Goal: Task Accomplishment & Management: Use online tool/utility

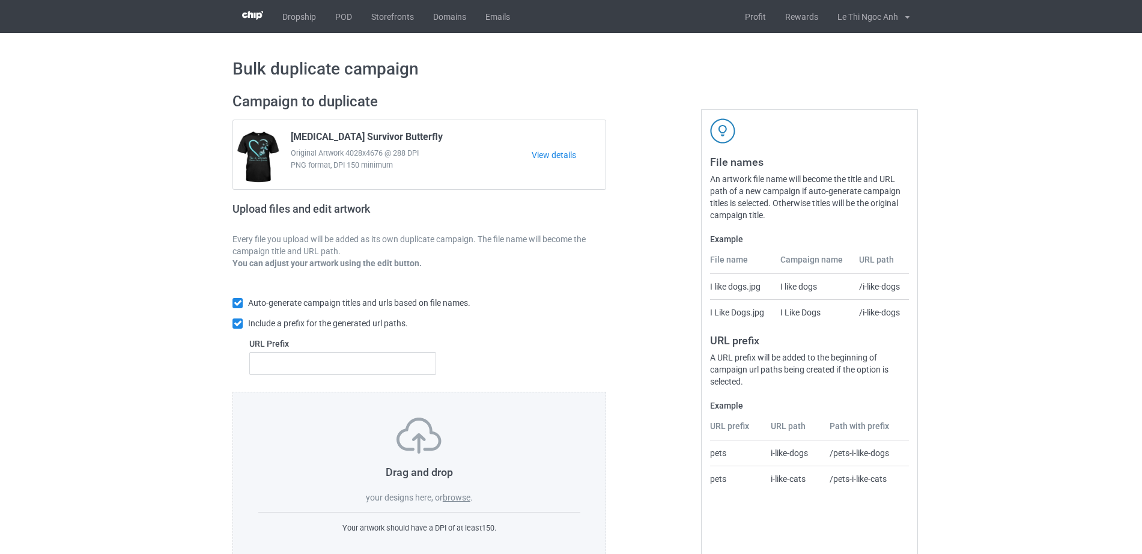
scroll to position [32, 0]
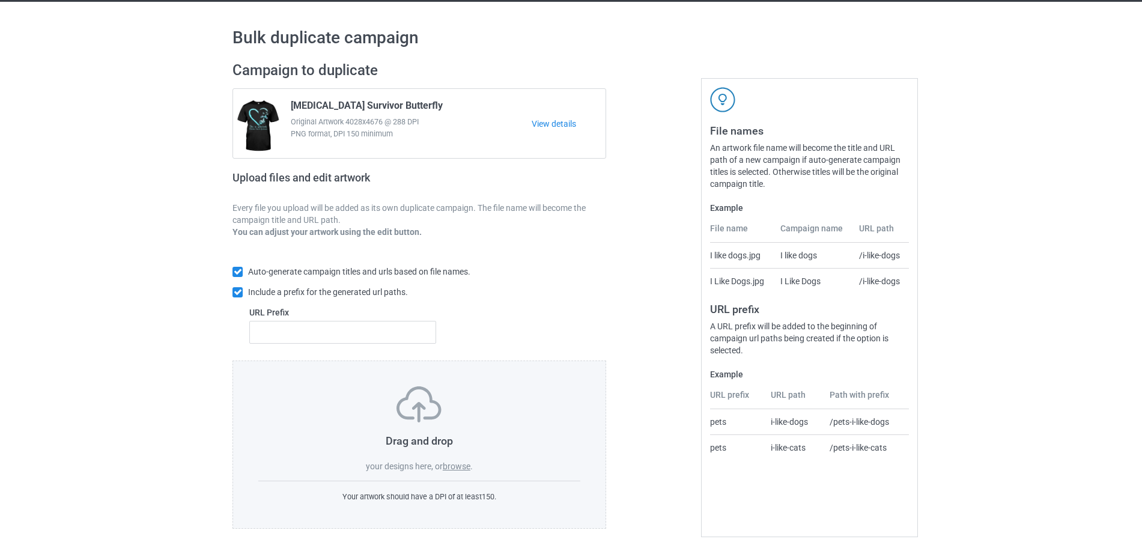
click at [467, 461] on label "browse" at bounding box center [457, 466] width 28 height 10
click at [0, 0] on input "browse" at bounding box center [0, 0] width 0 height 0
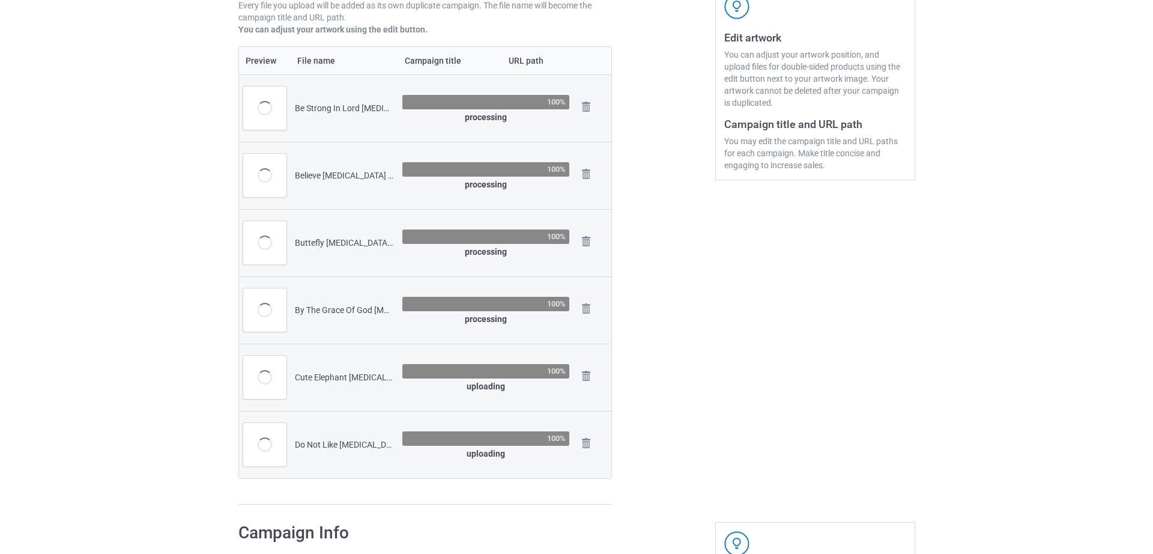
scroll to position [235, 0]
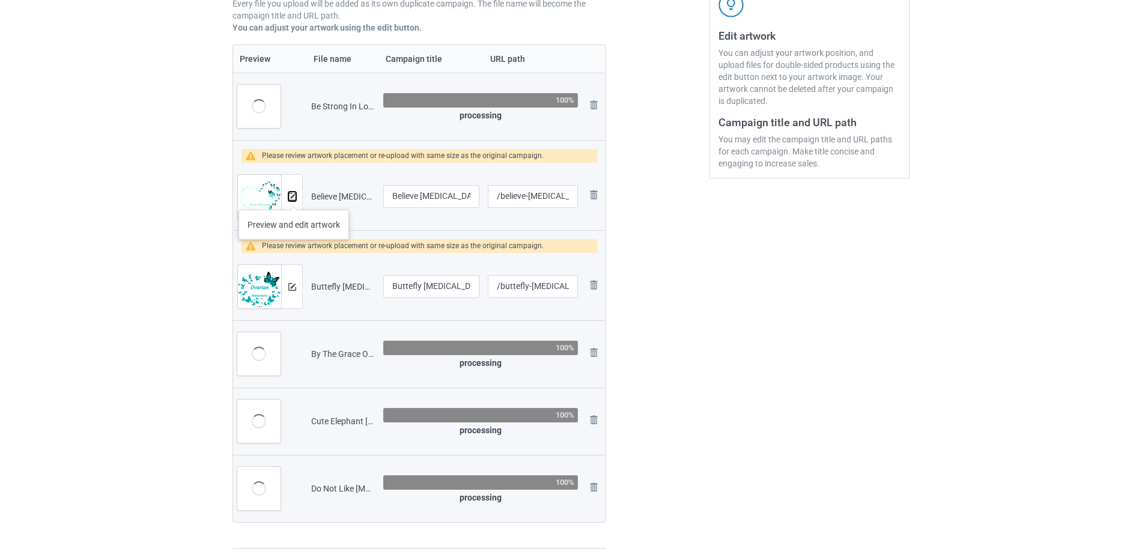
click at [294, 198] on img at bounding box center [292, 197] width 8 height 8
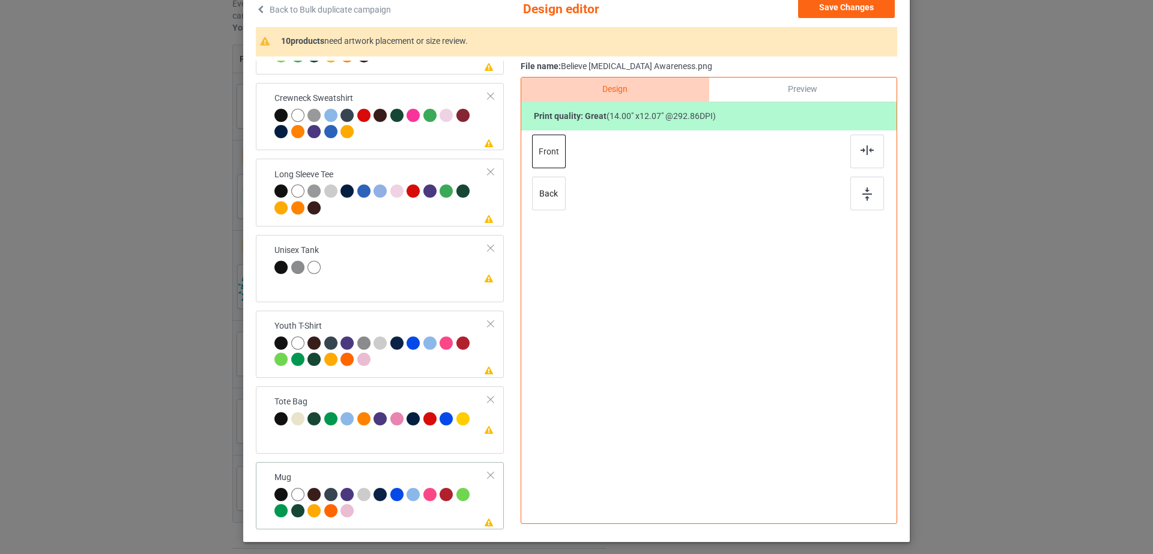
scroll to position [139, 0]
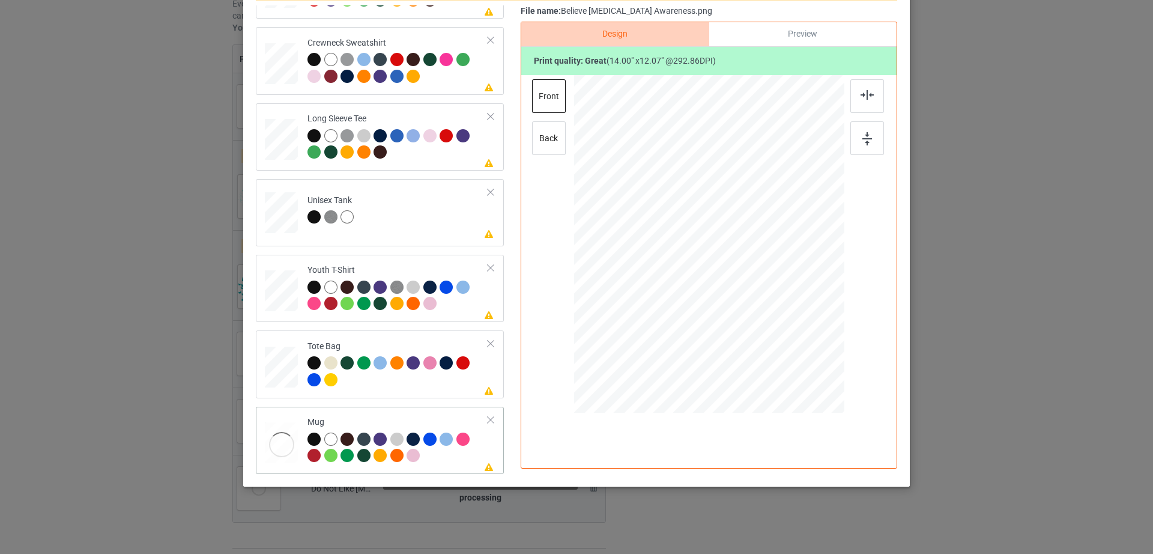
click at [487, 417] on div at bounding box center [491, 420] width 8 height 8
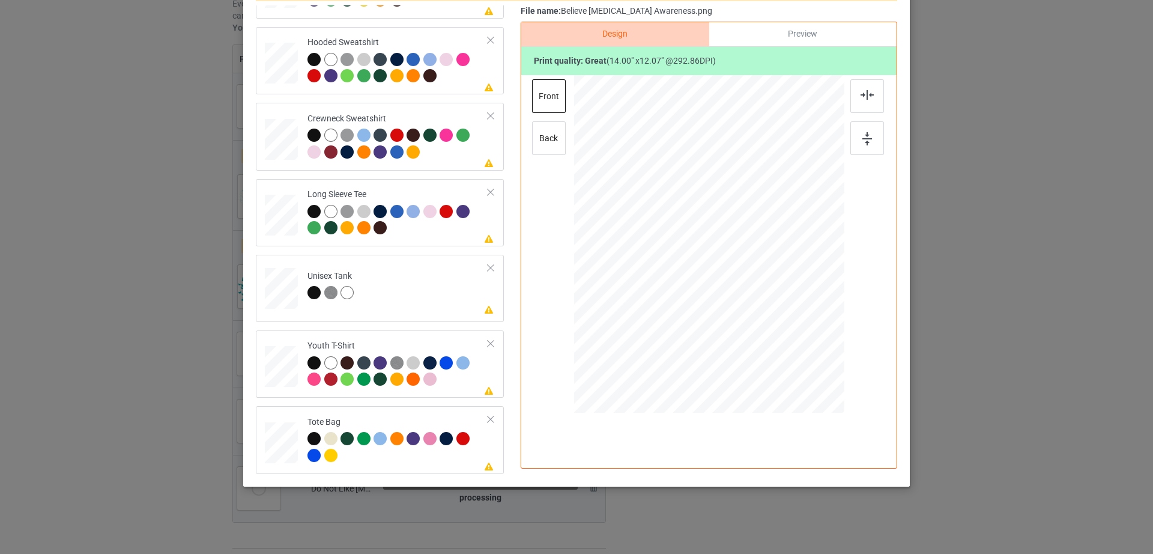
scroll to position [0, 0]
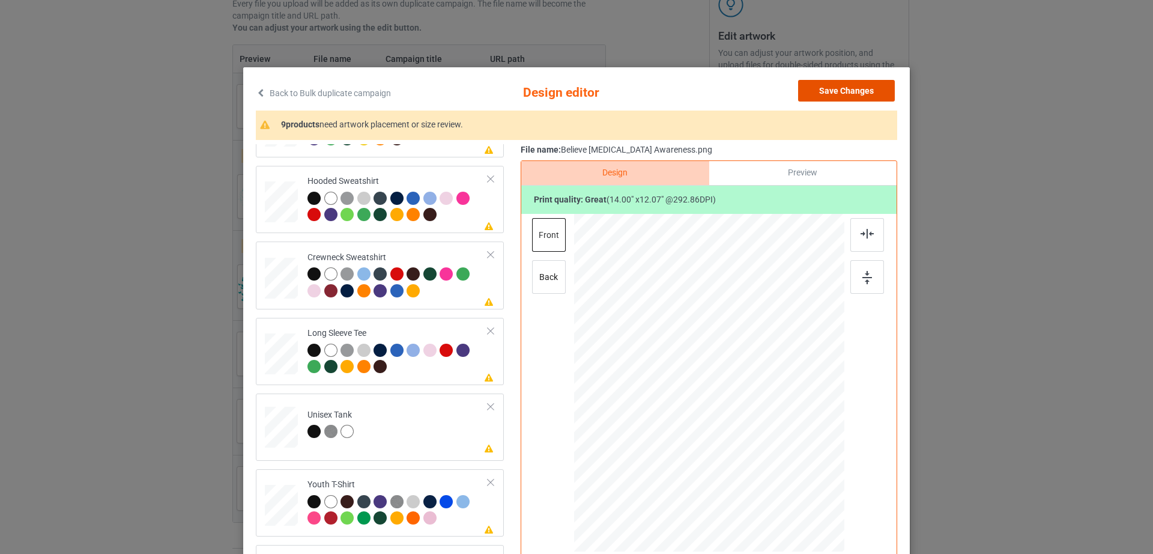
click at [872, 87] on button "Save Changes" at bounding box center [846, 91] width 97 height 22
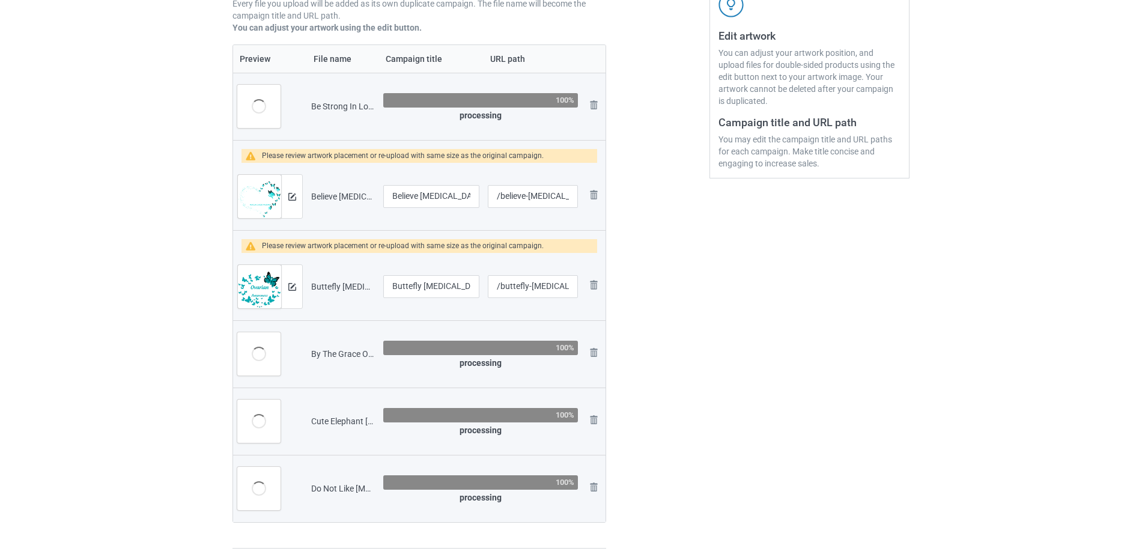
click at [291, 280] on div at bounding box center [291, 286] width 21 height 43
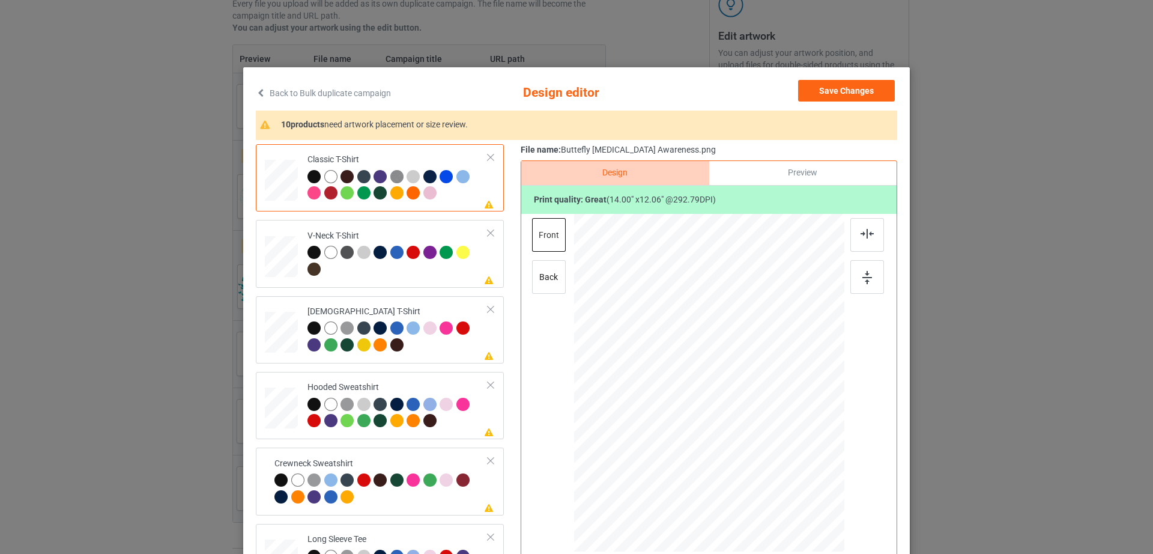
scroll to position [139, 0]
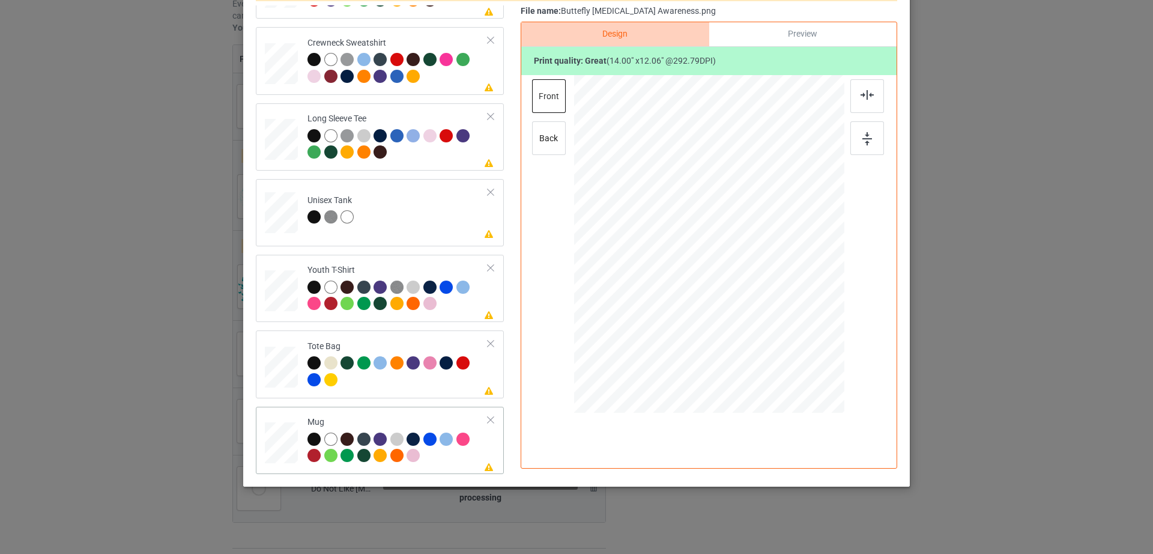
click at [487, 420] on div at bounding box center [491, 420] width 8 height 8
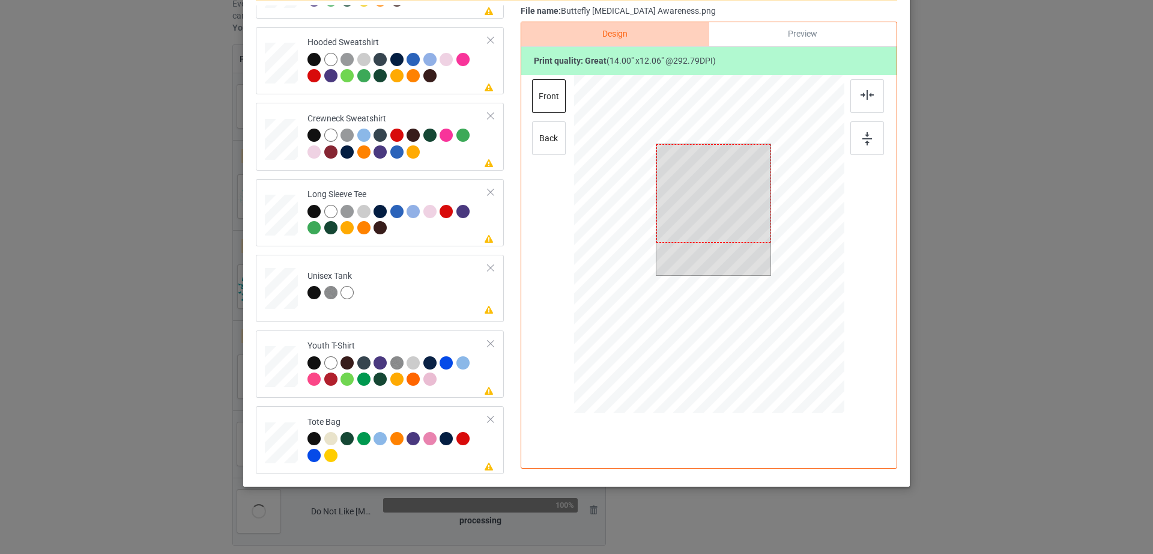
scroll to position [0, 0]
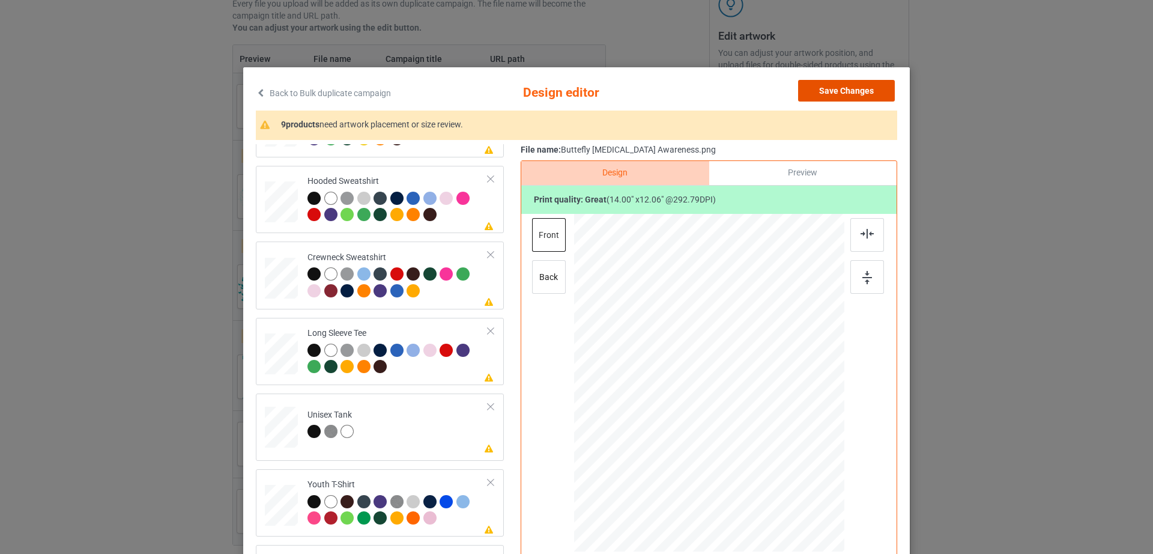
click at [843, 90] on button "Save Changes" at bounding box center [846, 91] width 97 height 22
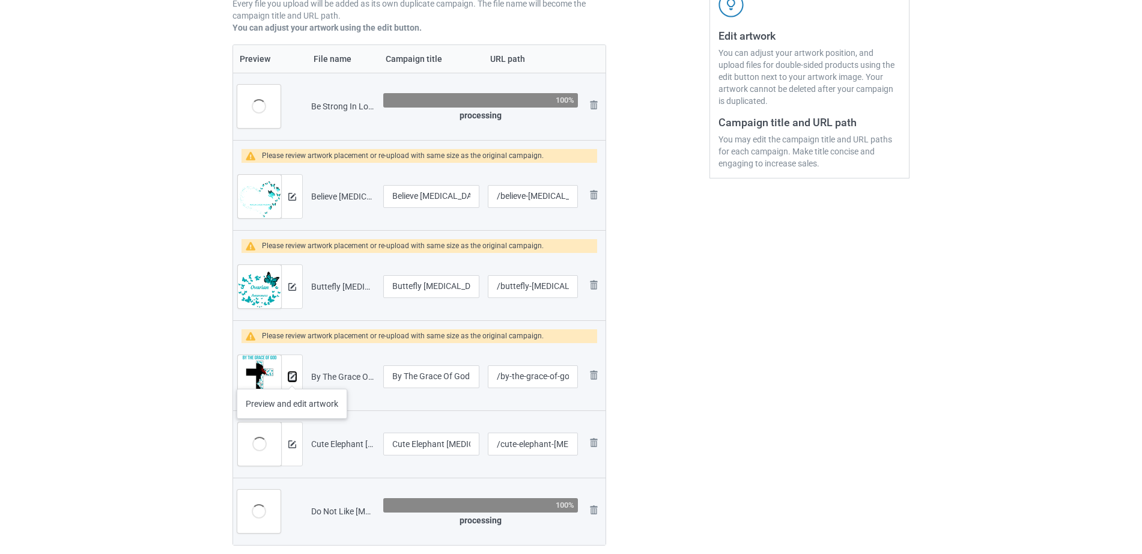
click at [292, 377] on img at bounding box center [292, 377] width 8 height 8
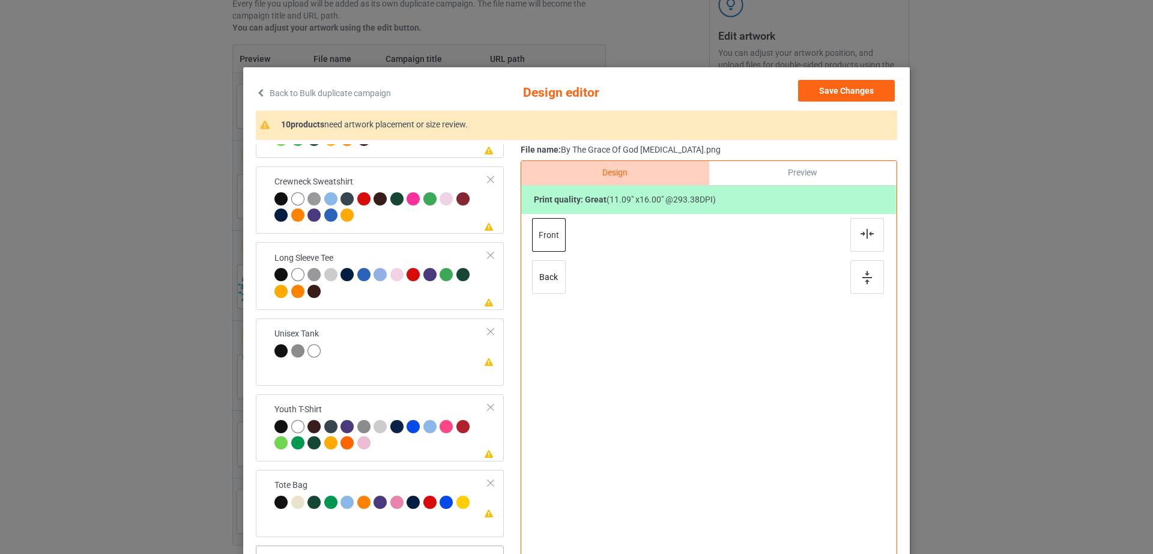
scroll to position [139, 0]
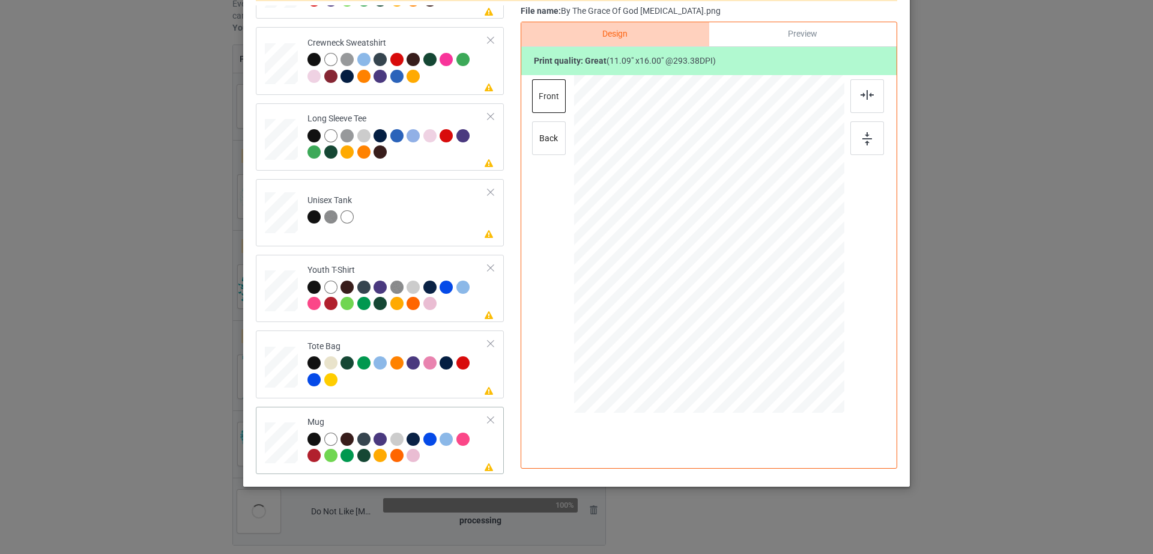
click at [487, 419] on div at bounding box center [491, 420] width 8 height 8
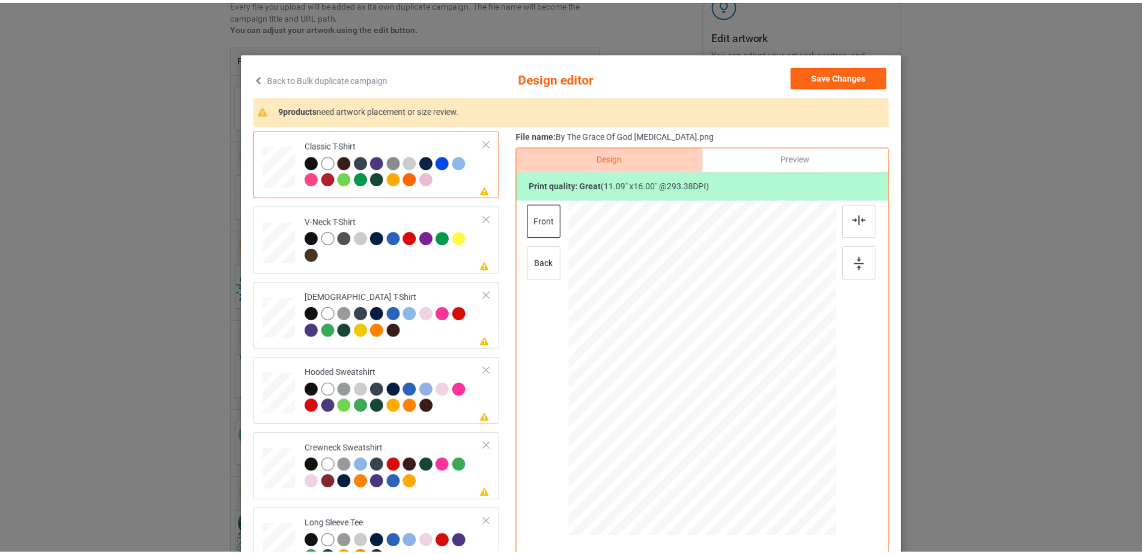
scroll to position [0, 0]
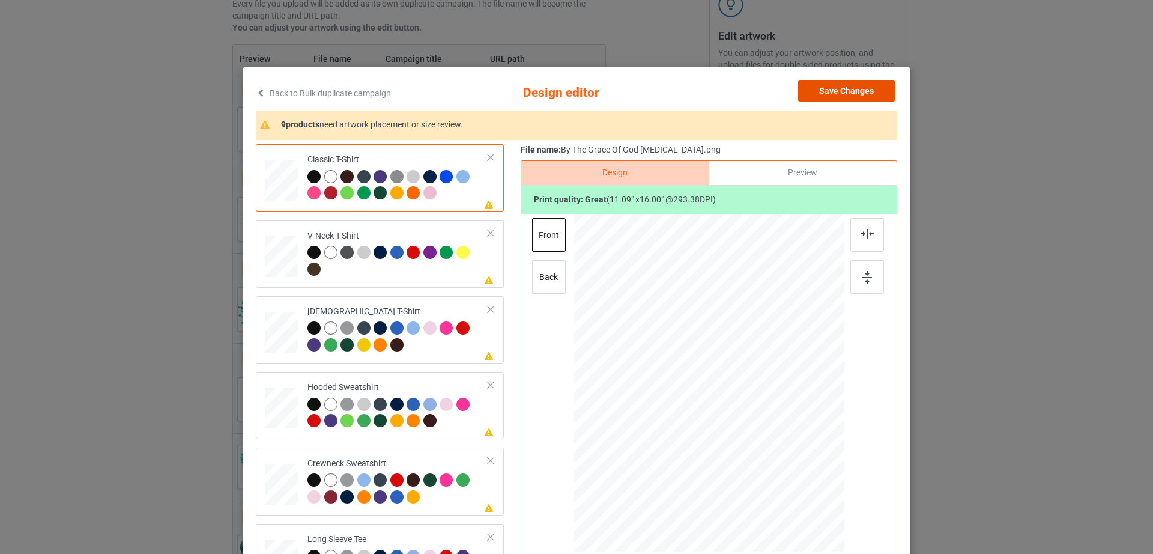
click at [807, 97] on button "Save Changes" at bounding box center [846, 91] width 97 height 22
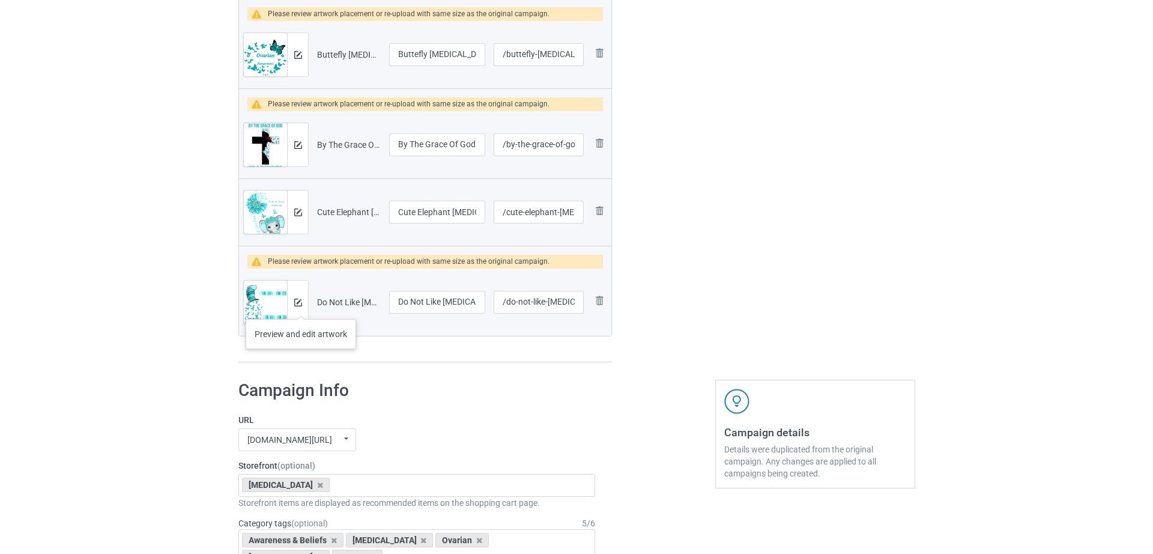
scroll to position [488, 0]
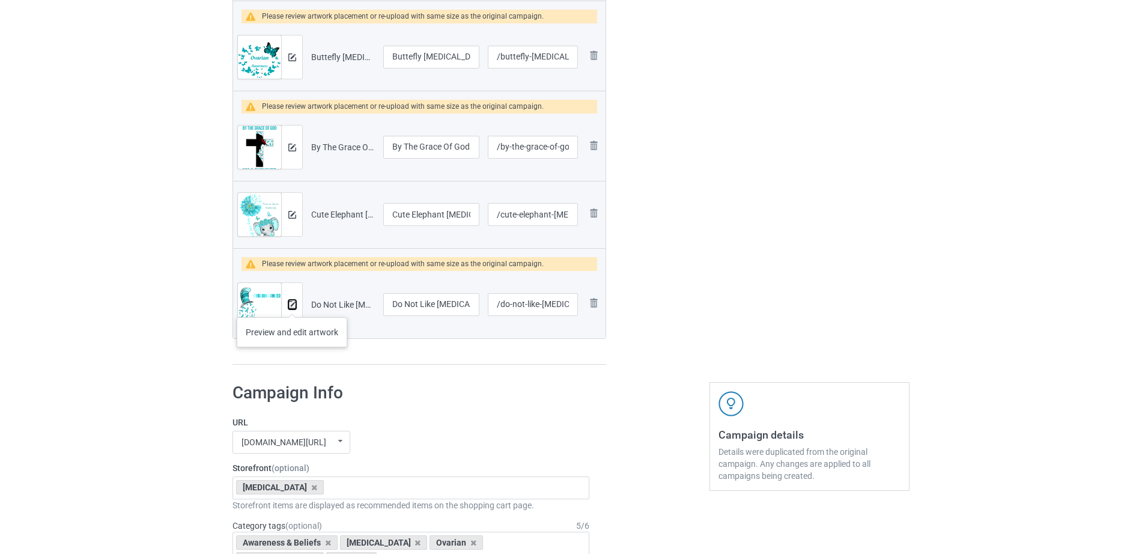
click at [291, 305] on img at bounding box center [292, 305] width 8 height 8
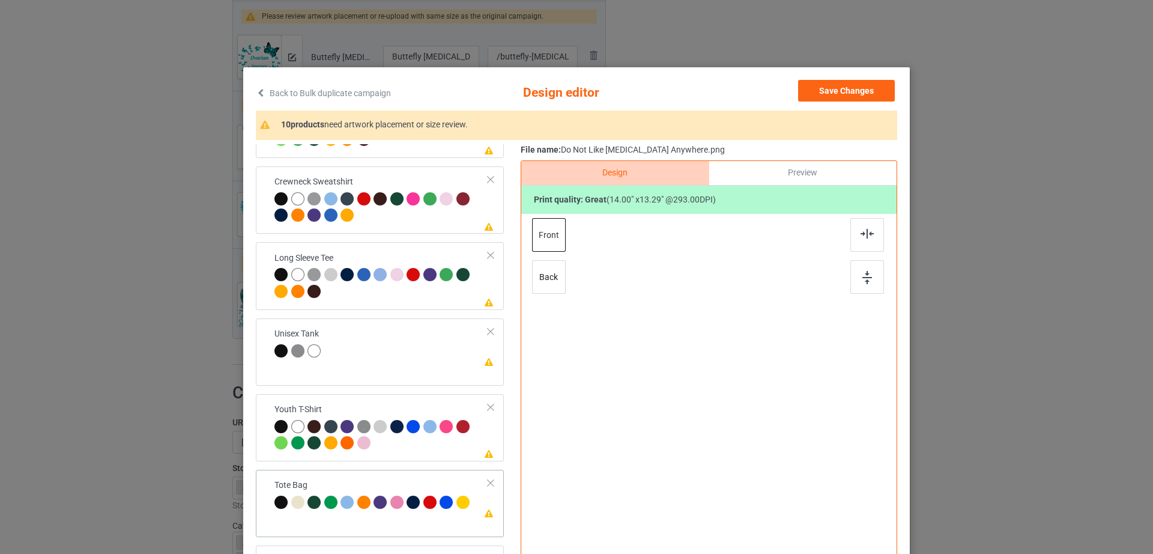
scroll to position [139, 0]
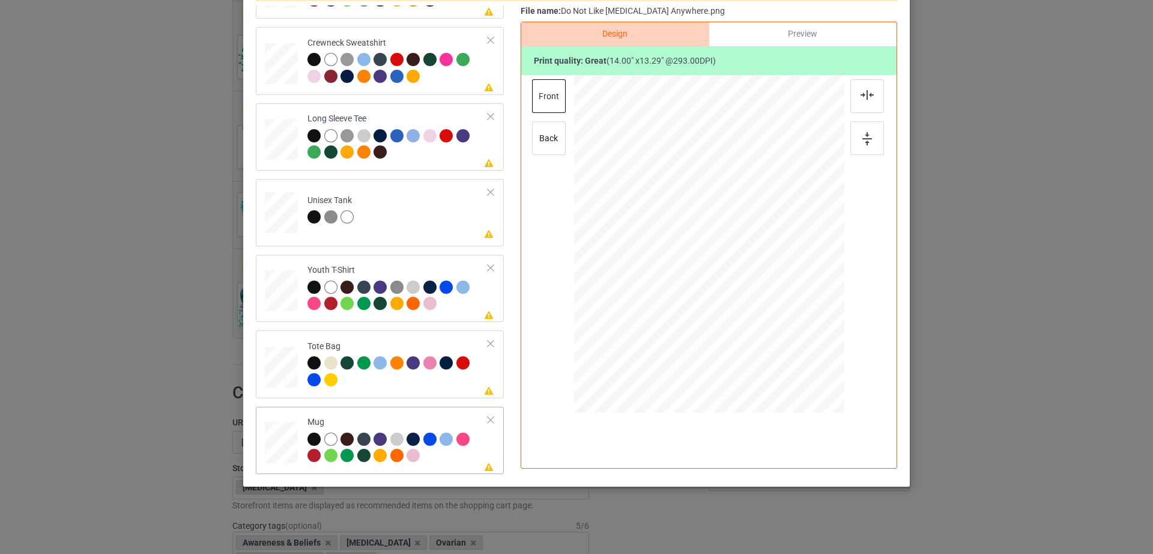
click at [487, 418] on div at bounding box center [491, 420] width 8 height 8
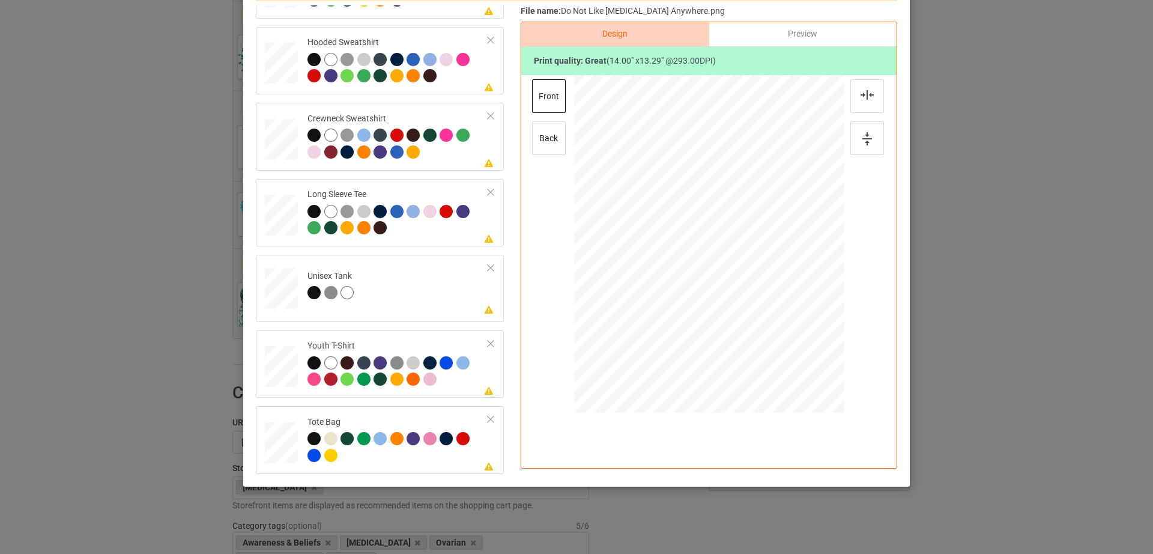
scroll to position [0, 0]
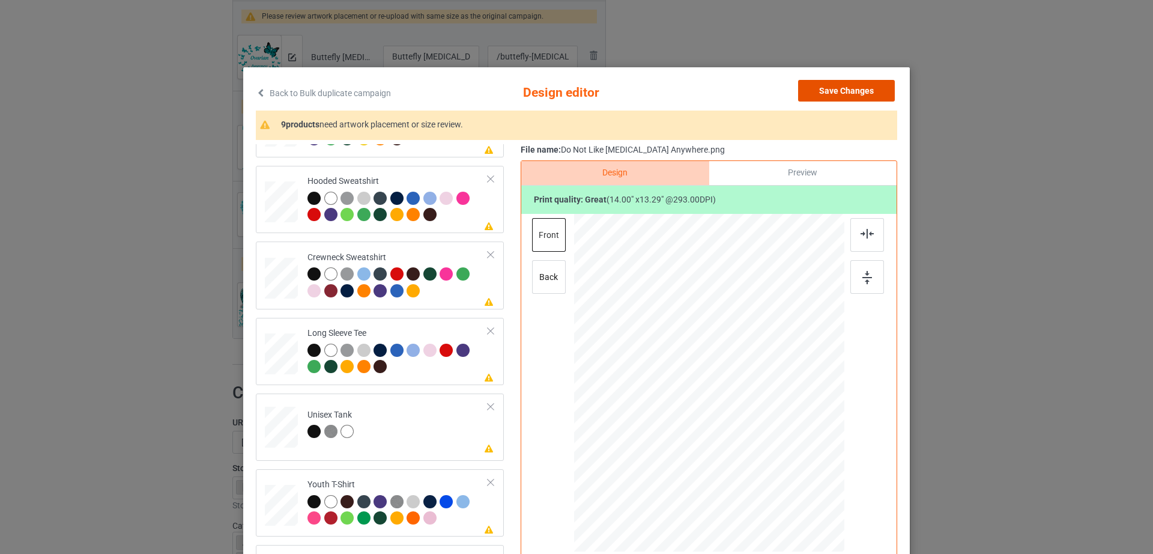
click at [851, 97] on button "Save Changes" at bounding box center [846, 91] width 97 height 22
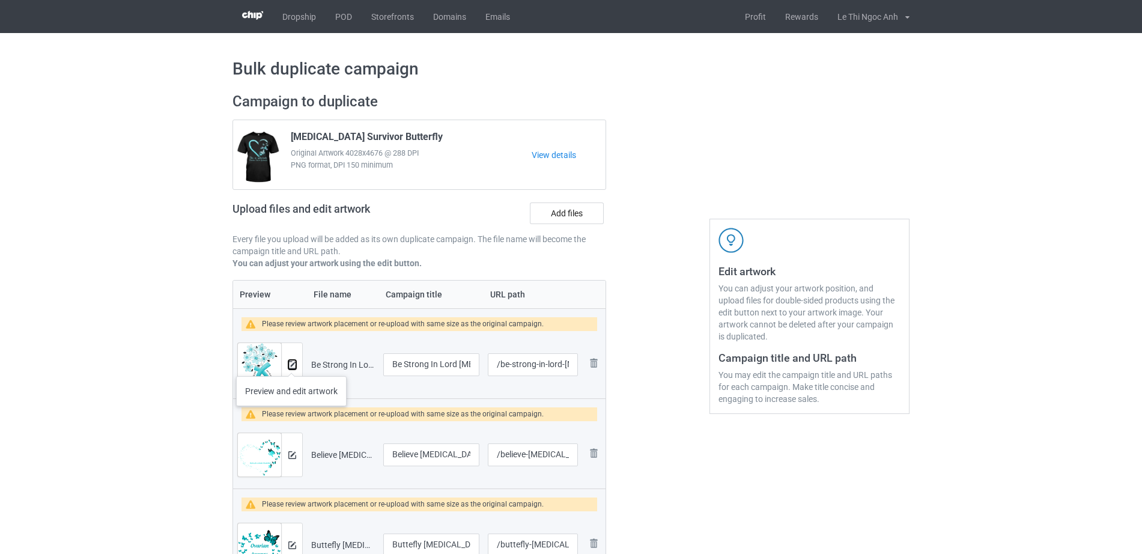
click at [291, 364] on img at bounding box center [292, 365] width 8 height 8
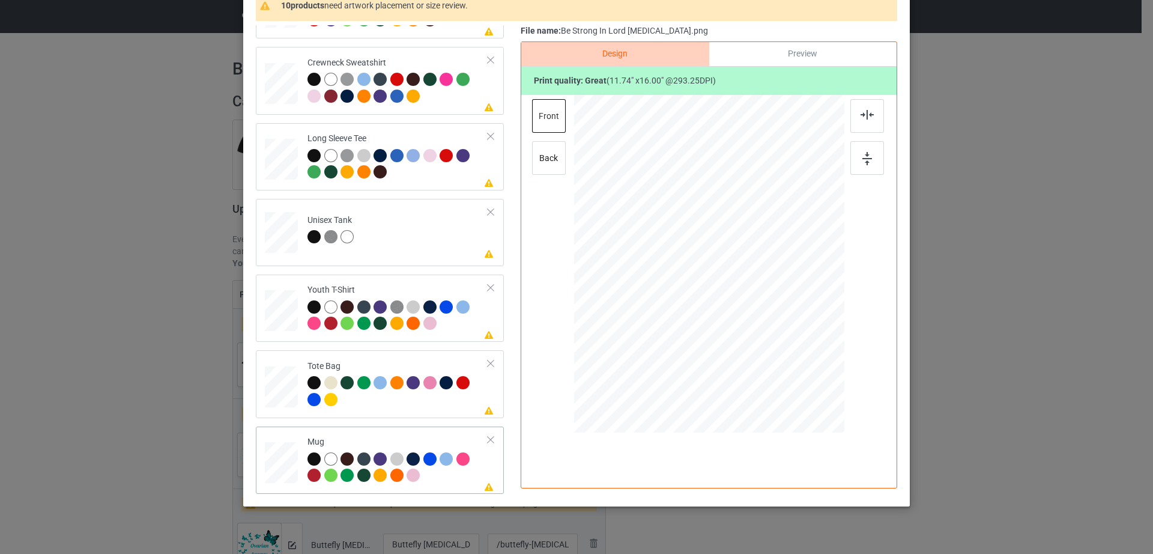
scroll to position [139, 0]
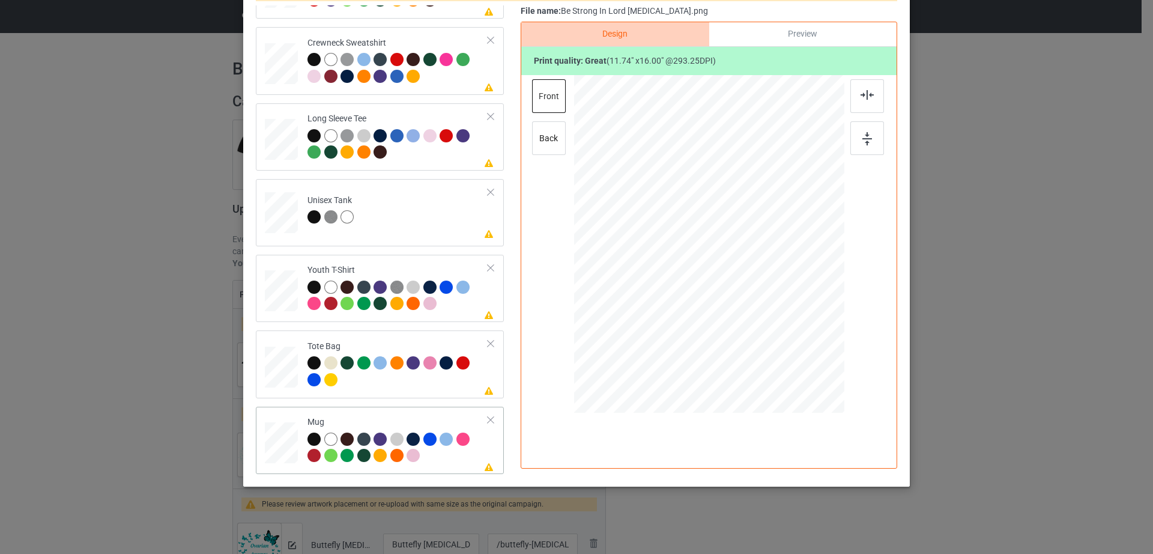
click at [487, 417] on div at bounding box center [491, 420] width 8 height 8
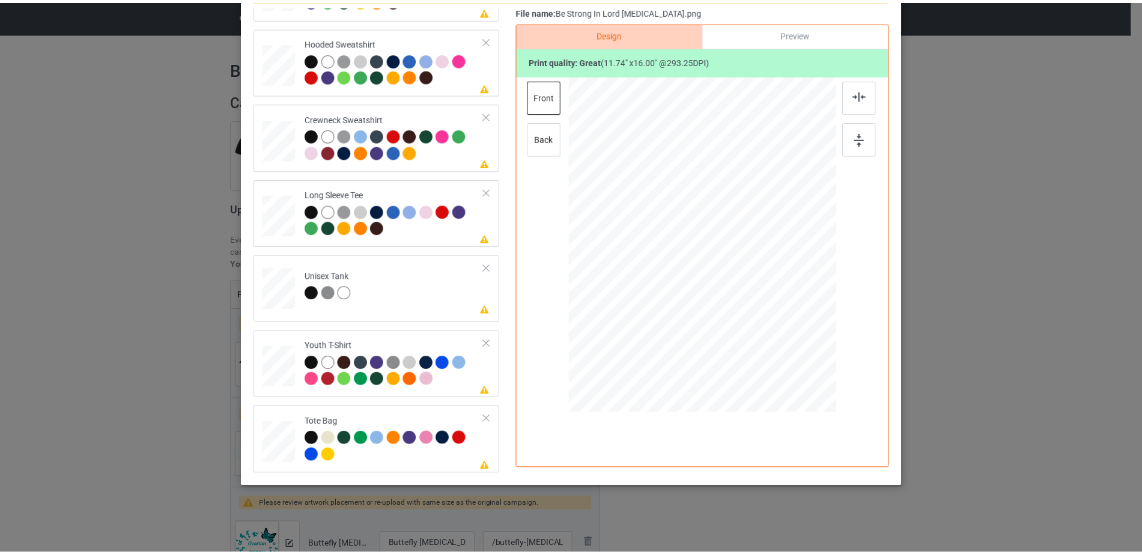
scroll to position [0, 0]
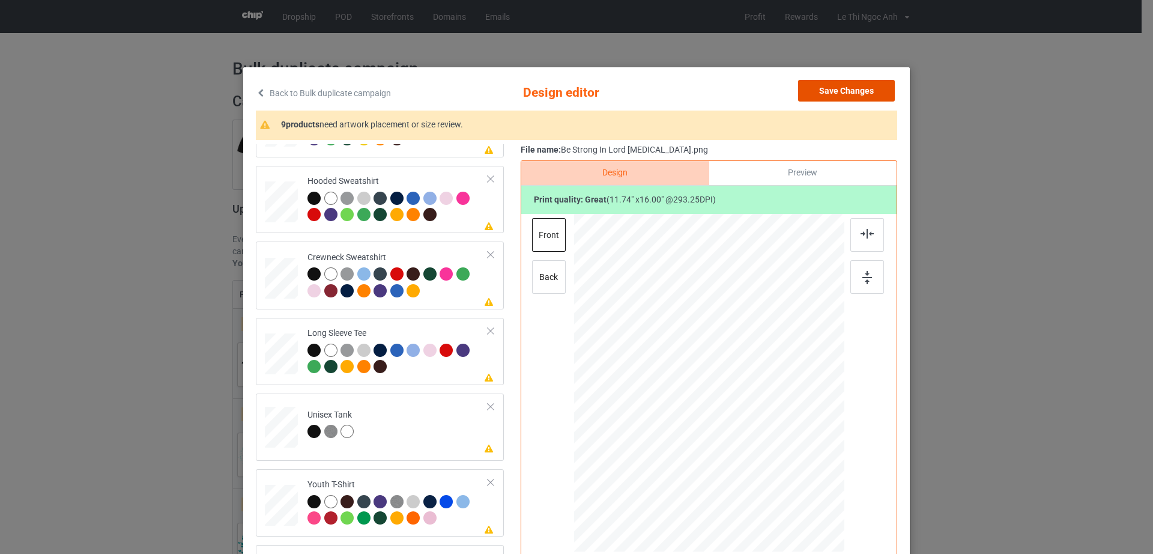
click at [842, 96] on button "Save Changes" at bounding box center [846, 91] width 97 height 22
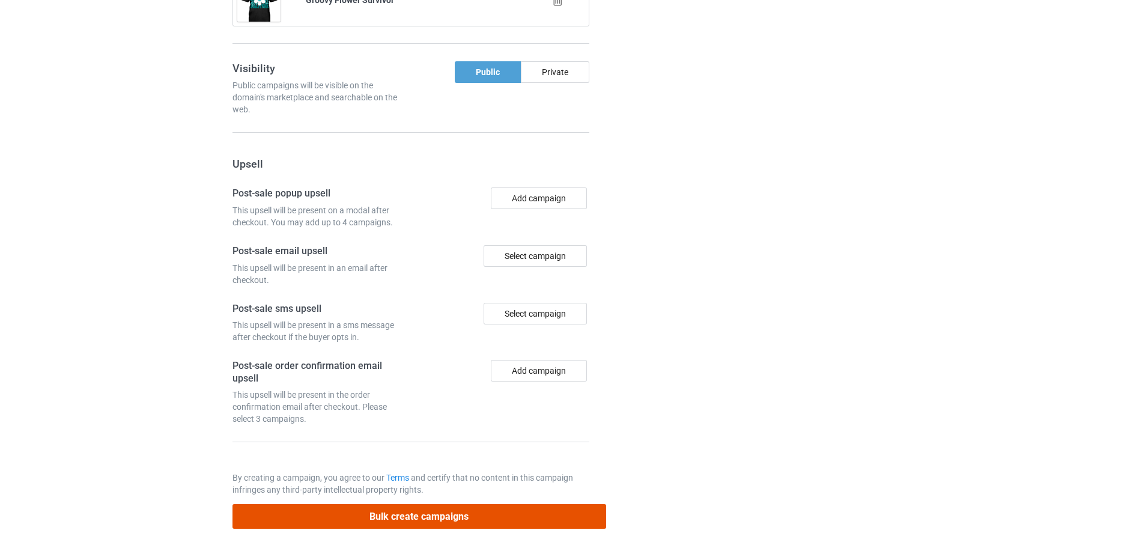
click at [401, 525] on button "Bulk create campaigns" at bounding box center [419, 516] width 374 height 25
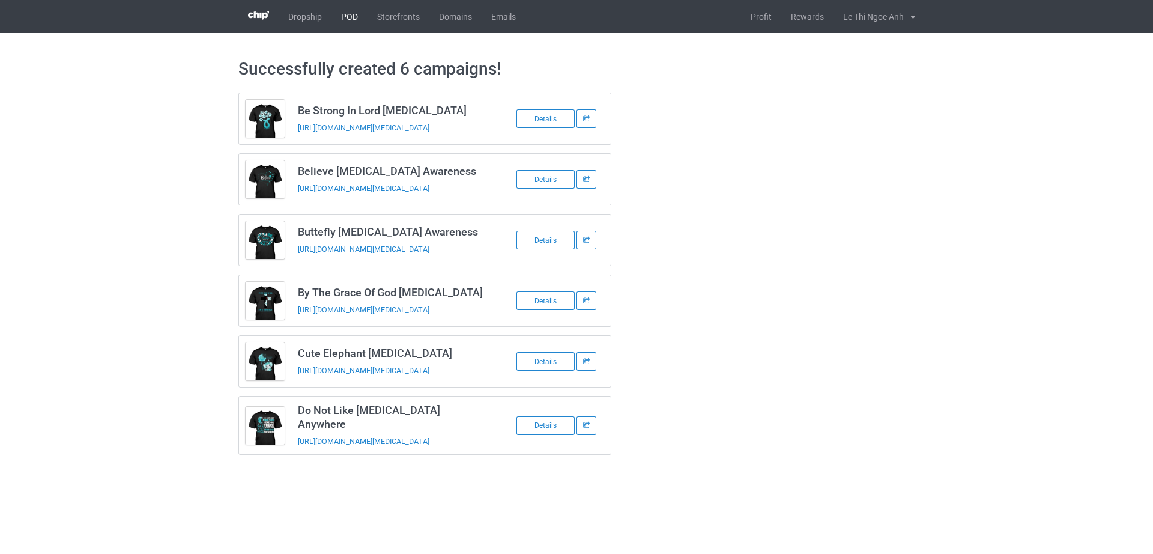
click at [338, 10] on link "POD" at bounding box center [350, 16] width 36 height 33
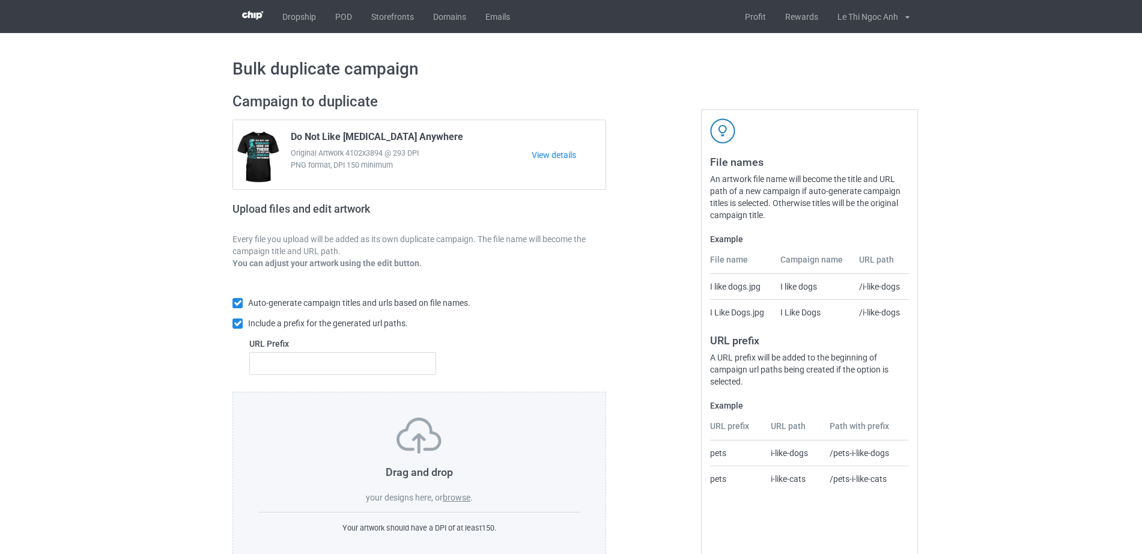
scroll to position [32, 0]
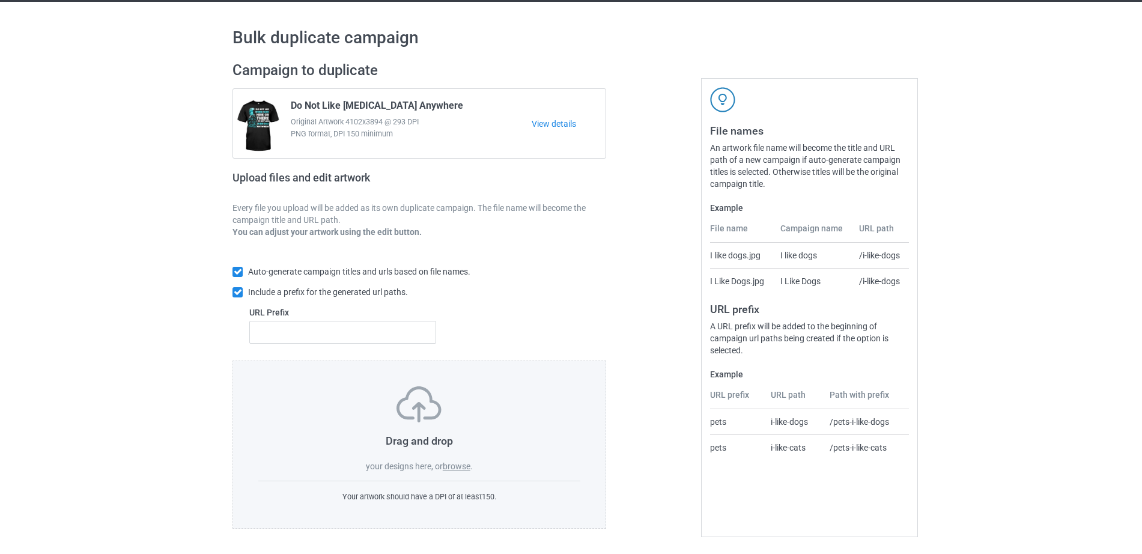
click at [455, 462] on label "browse" at bounding box center [457, 466] width 28 height 10
click at [0, 0] on input "browse" at bounding box center [0, 0] width 0 height 0
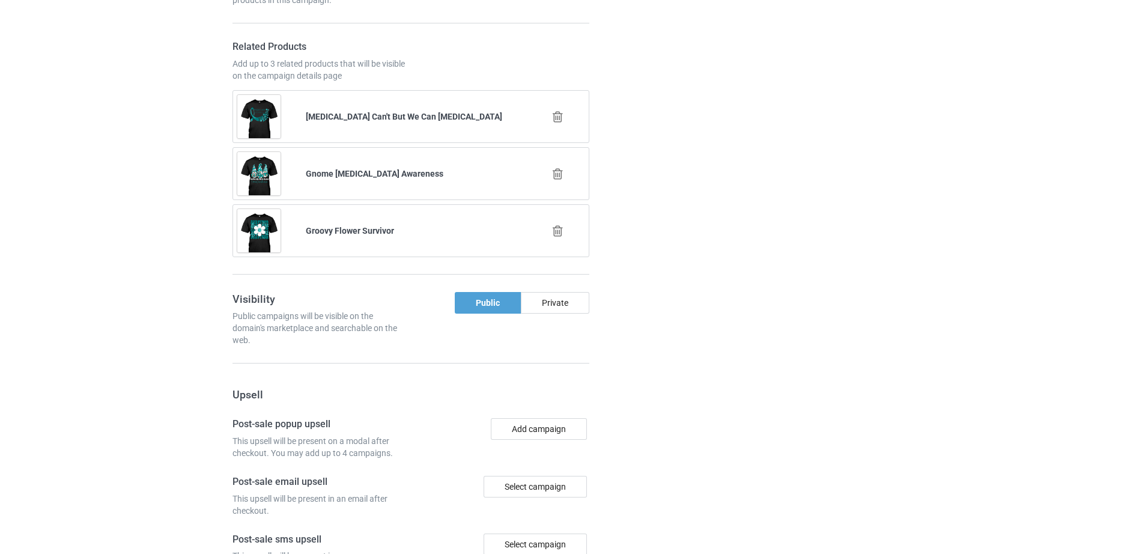
scroll to position [1271, 0]
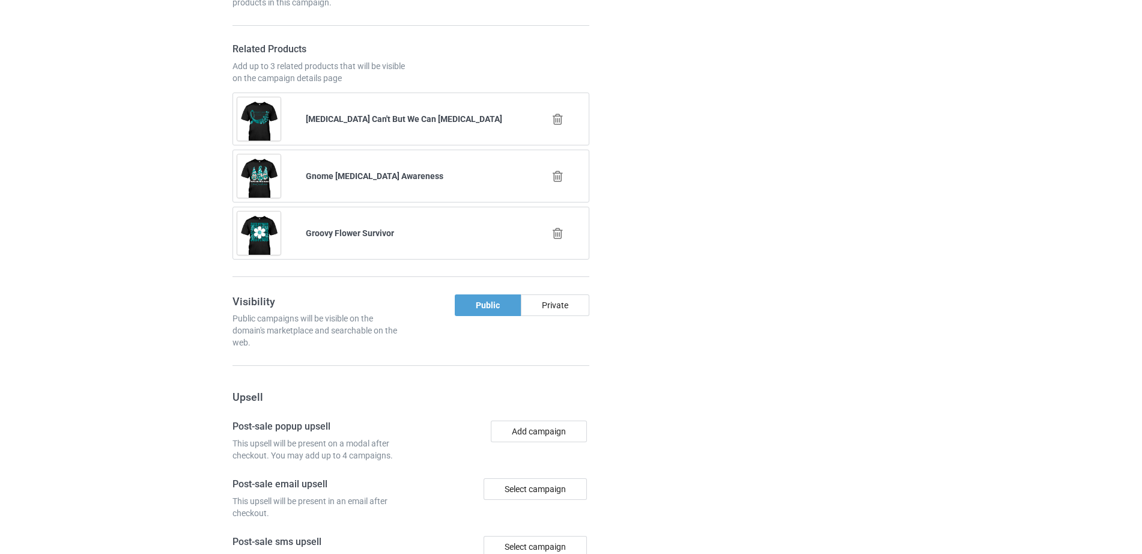
click at [559, 120] on icon at bounding box center [557, 119] width 15 height 13
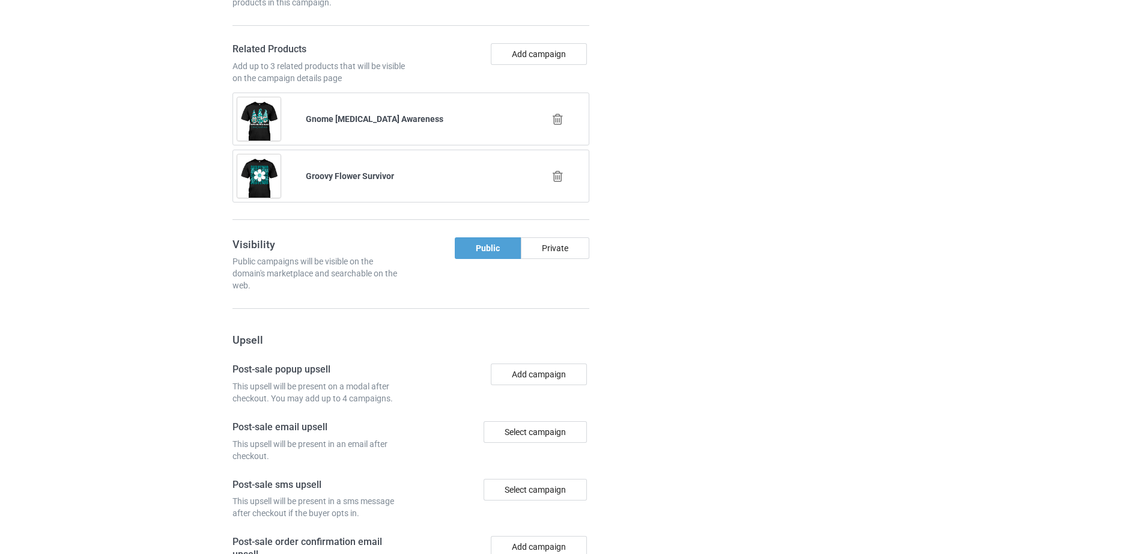
click at [559, 122] on icon at bounding box center [557, 119] width 15 height 13
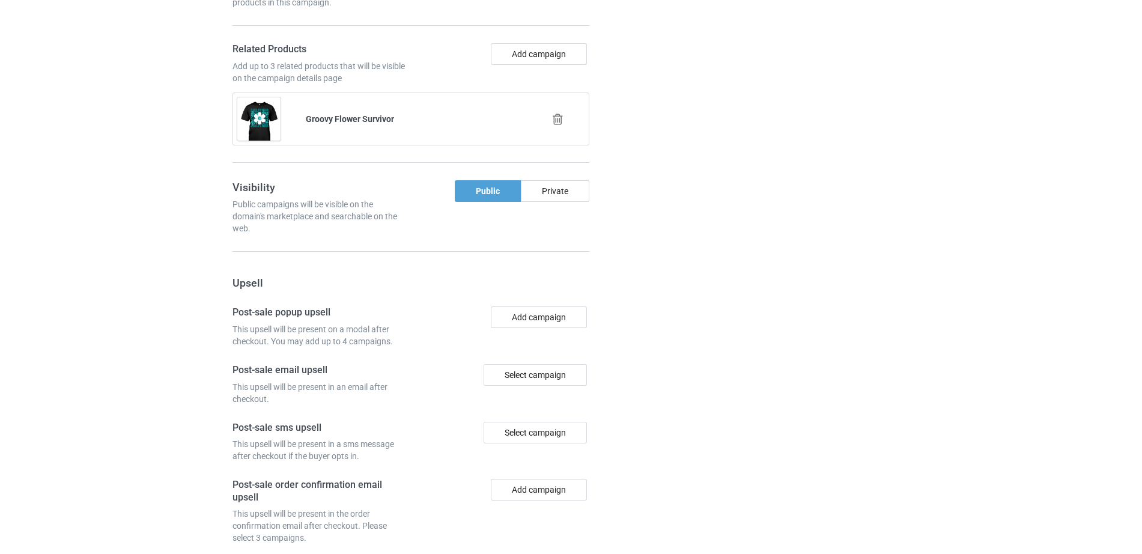
click at [559, 122] on icon at bounding box center [557, 119] width 15 height 13
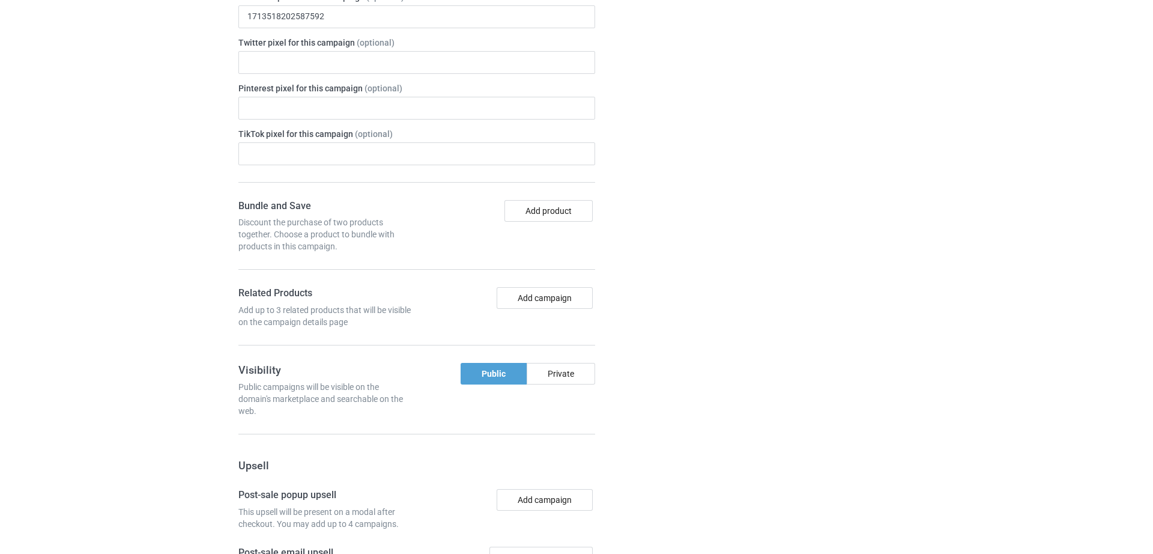
scroll to position [1023, 0]
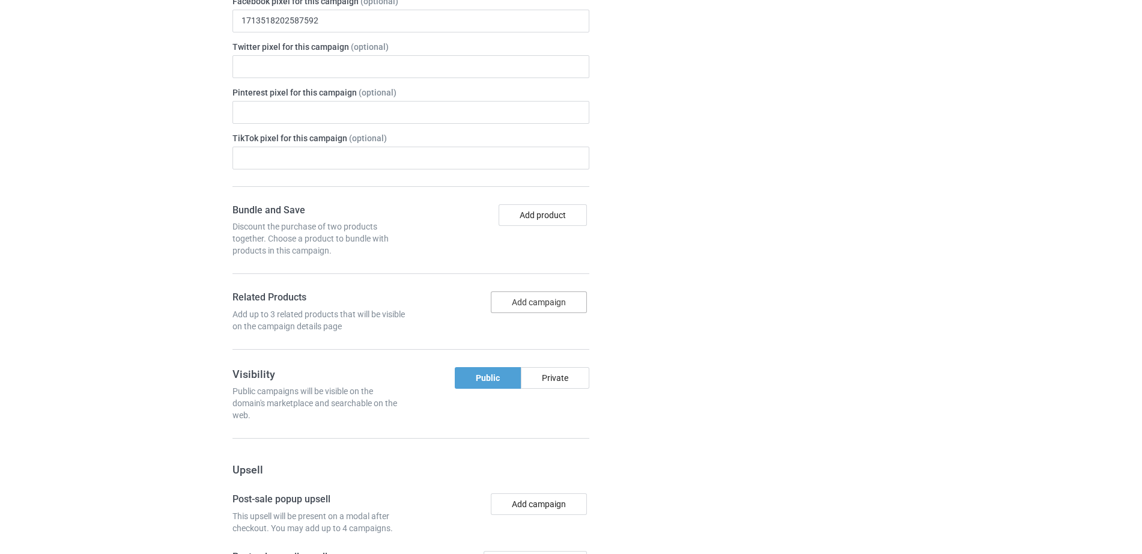
click at [515, 305] on button "Add campaign" at bounding box center [539, 302] width 96 height 22
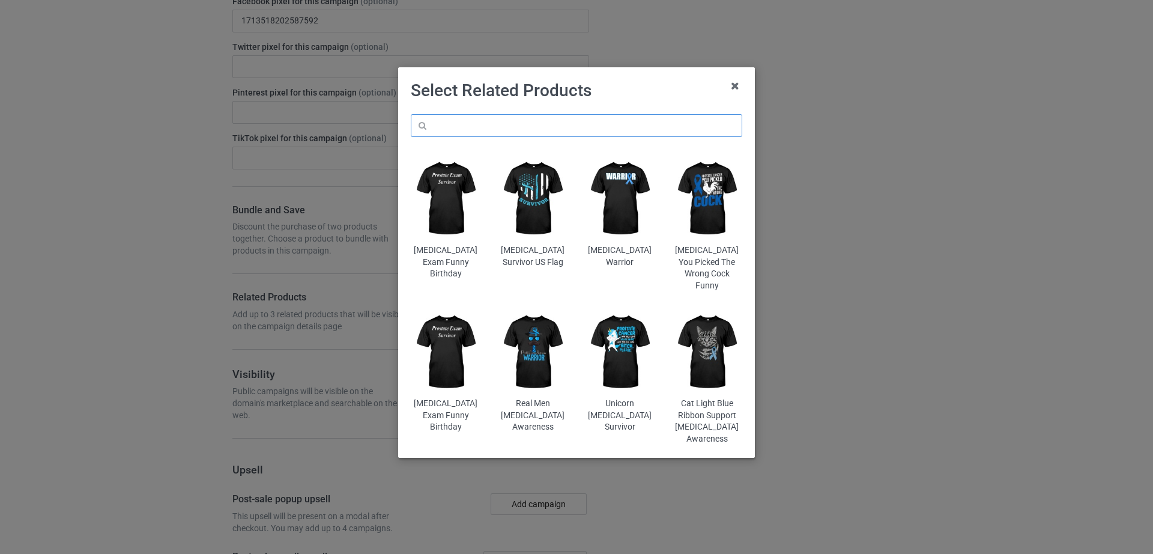
click at [490, 130] on input "text" at bounding box center [577, 125] width 332 height 23
paste input "Be Strong In Lord [MEDICAL_DATA]"
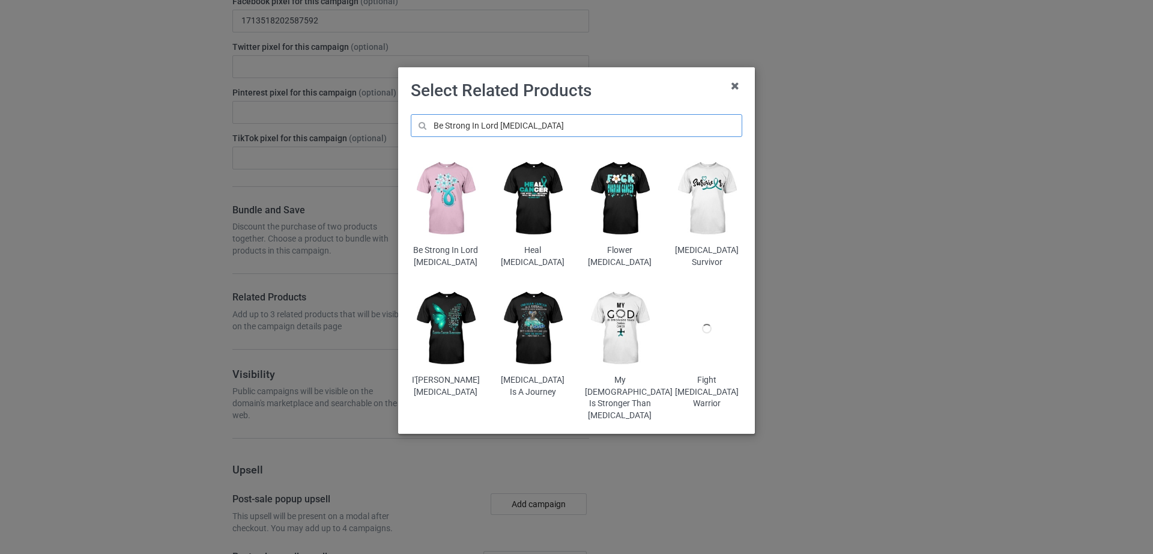
type input "Be Strong In Lord [MEDICAL_DATA]"
click at [452, 219] on img at bounding box center [446, 199] width 70 height 88
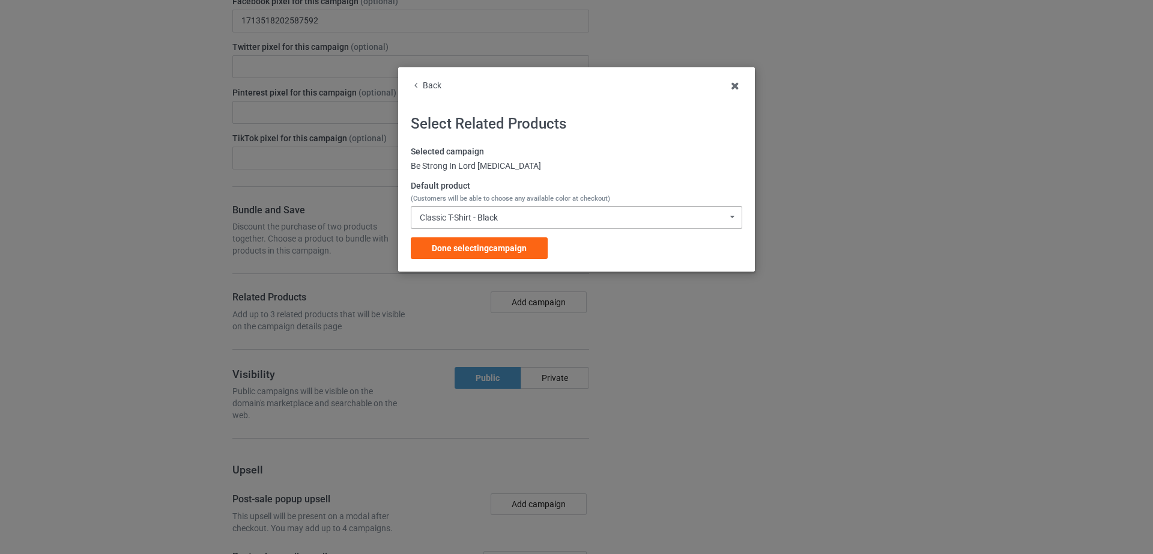
click at [437, 216] on div "Classic T-Shirt - Black" at bounding box center [459, 217] width 78 height 8
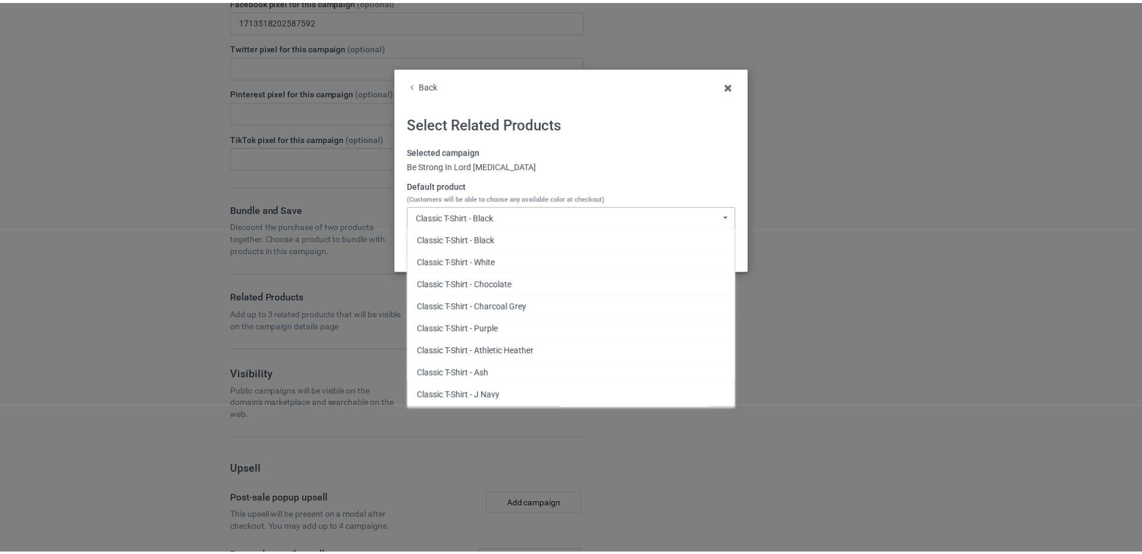
scroll to position [89, 0]
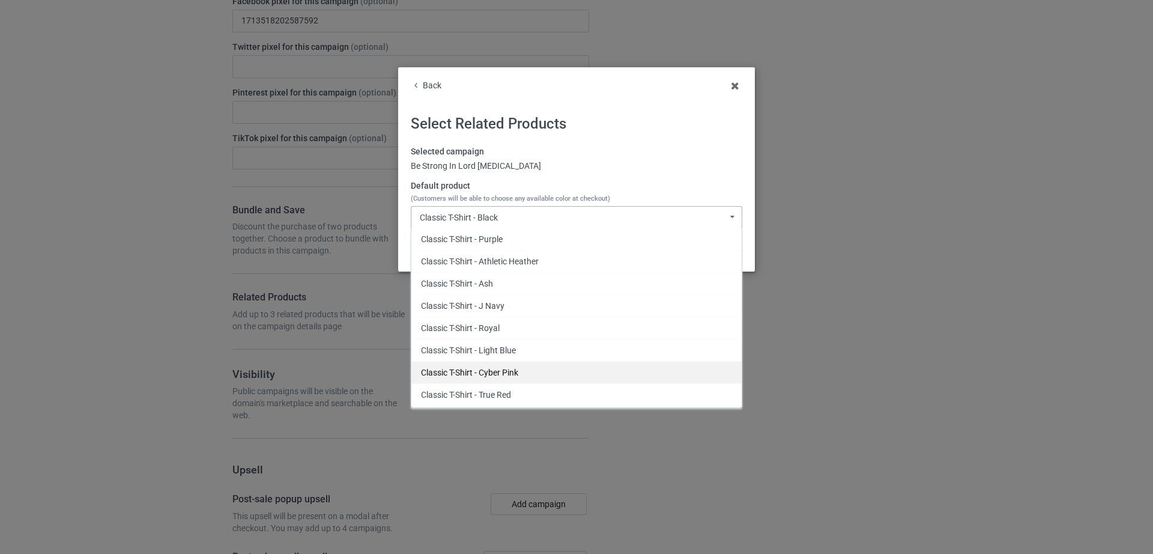
click at [503, 370] on div "Classic T-Shirt - Cyber Pink" at bounding box center [576, 372] width 330 height 22
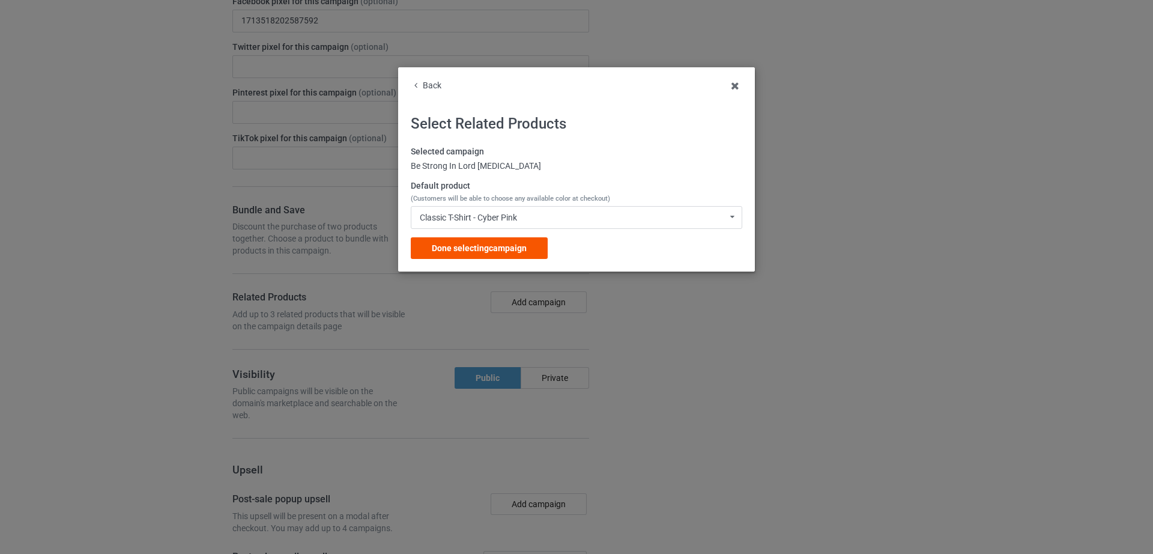
click at [499, 255] on div "Done selecting campaign" at bounding box center [479, 248] width 137 height 22
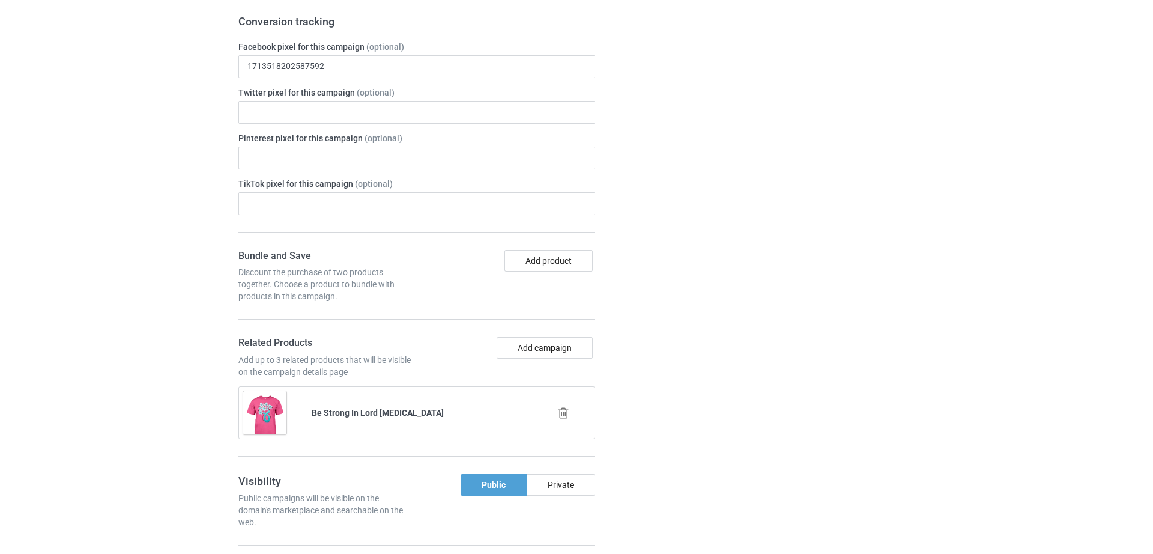
scroll to position [1091, 0]
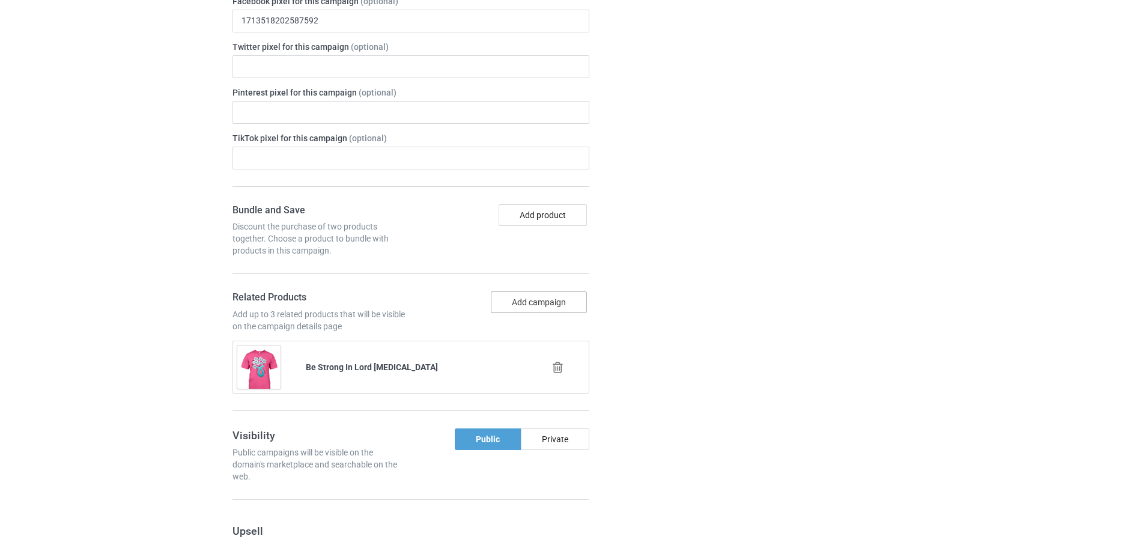
click at [525, 312] on button "Add campaign" at bounding box center [539, 302] width 96 height 22
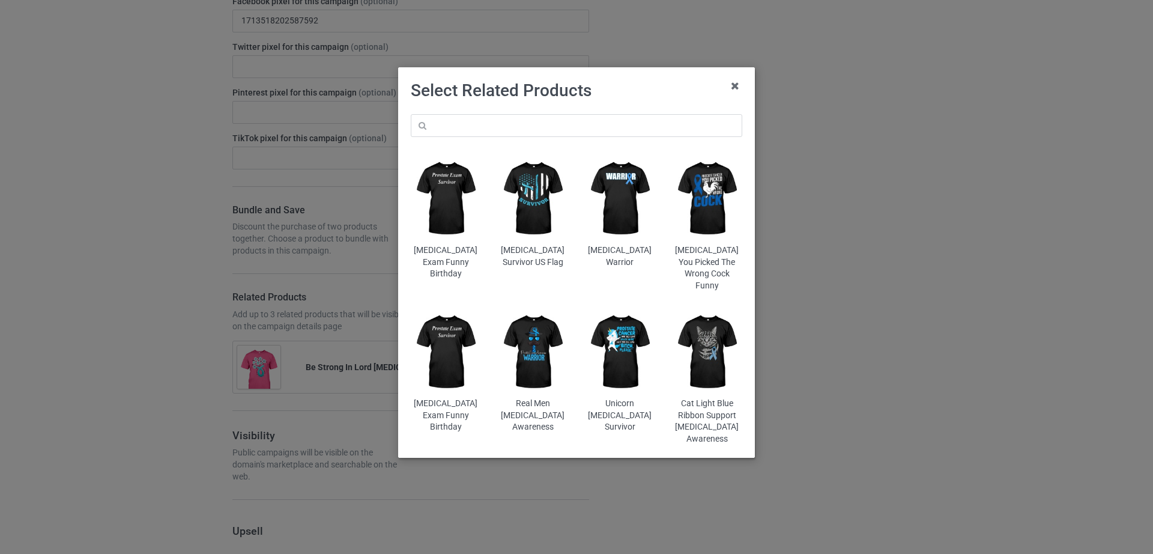
click at [530, 141] on div "Prostate Exam Funny Birthday Prostate Cancer Survivor US Flag Prostate Cancer W…" at bounding box center [576, 280] width 348 height 348
click at [530, 132] on input "text" at bounding box center [577, 125] width 332 height 23
paste input "Believe [MEDICAL_DATA] Awareness"
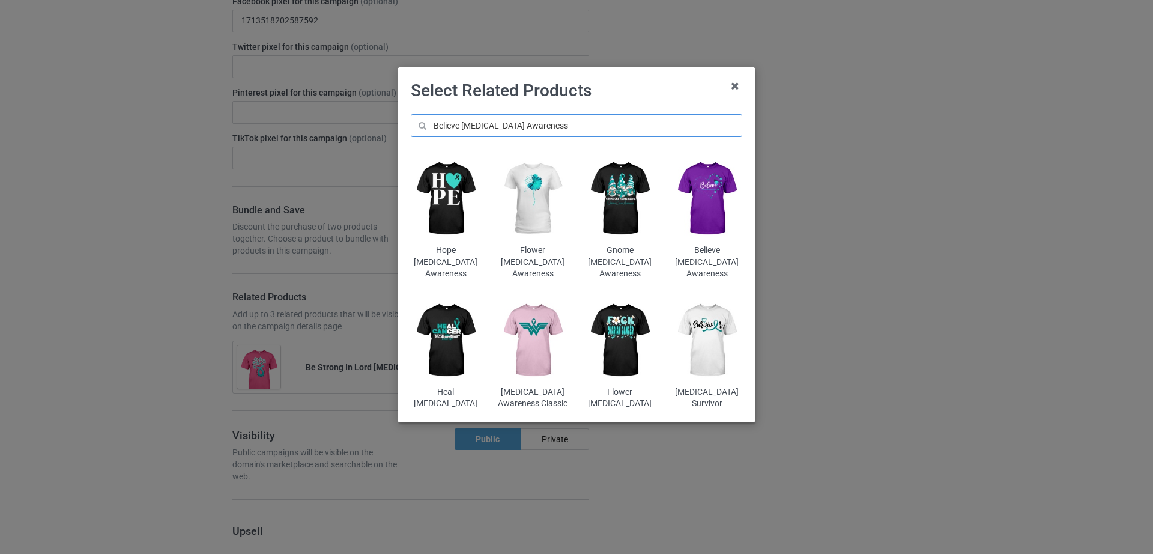
type input "Believe [MEDICAL_DATA] Awareness"
click at [715, 209] on img at bounding box center [707, 199] width 70 height 88
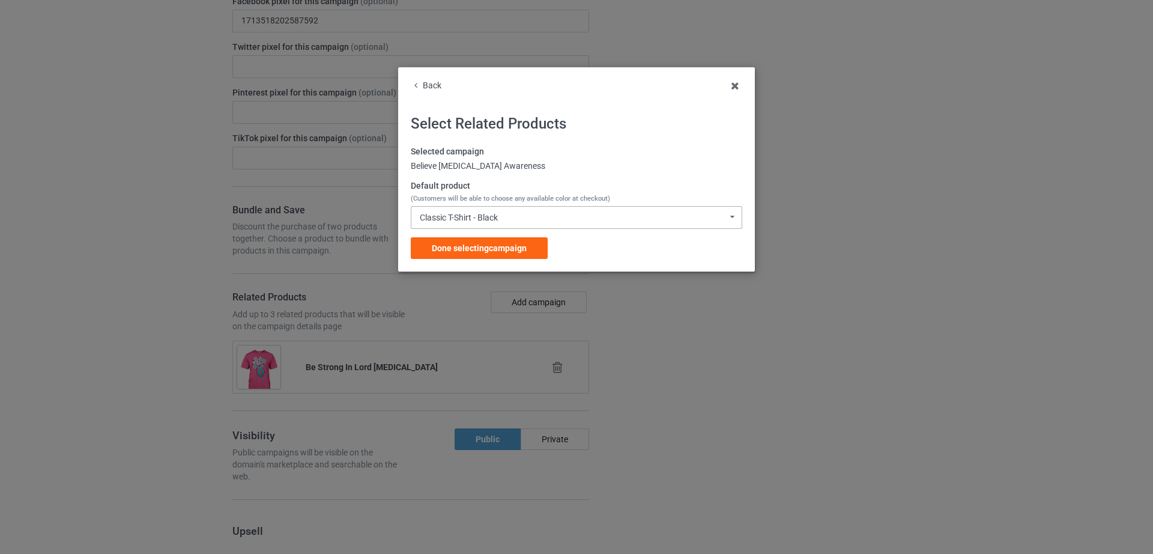
click at [462, 210] on div "Classic T-Shirt - Black Classic T-Shirt - Black Classic T-Shirt - White Classic…" at bounding box center [577, 217] width 332 height 23
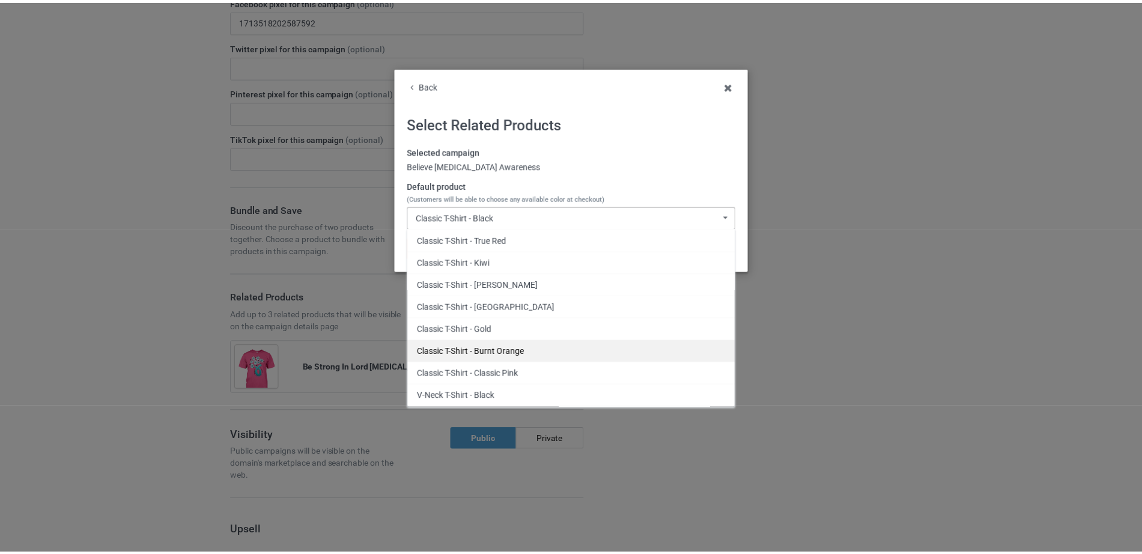
scroll to position [246, 0]
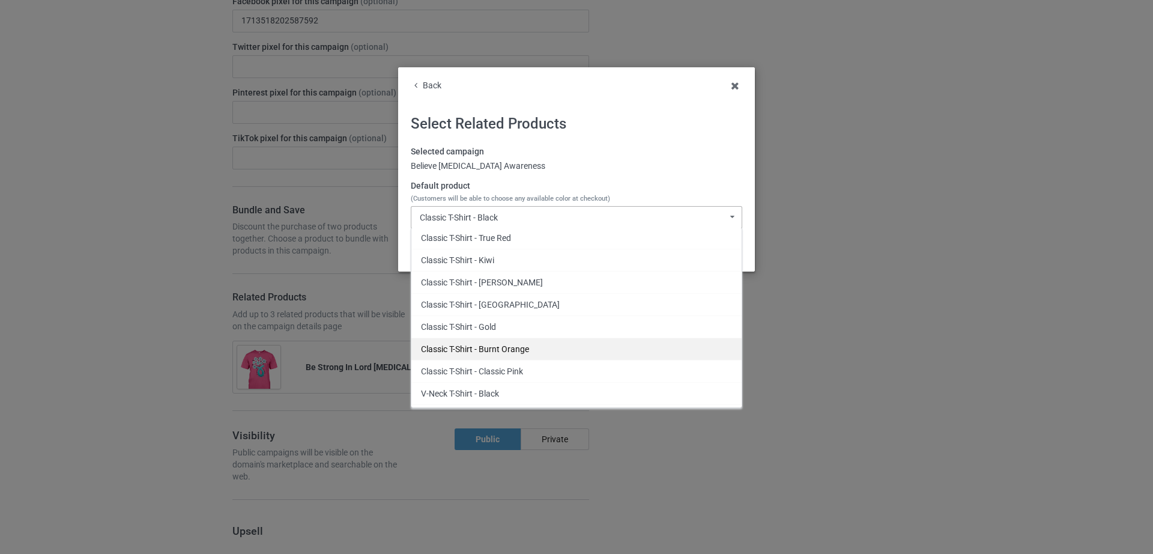
click at [499, 352] on div "Classic T-Shirt - Burnt Orange" at bounding box center [576, 349] width 330 height 22
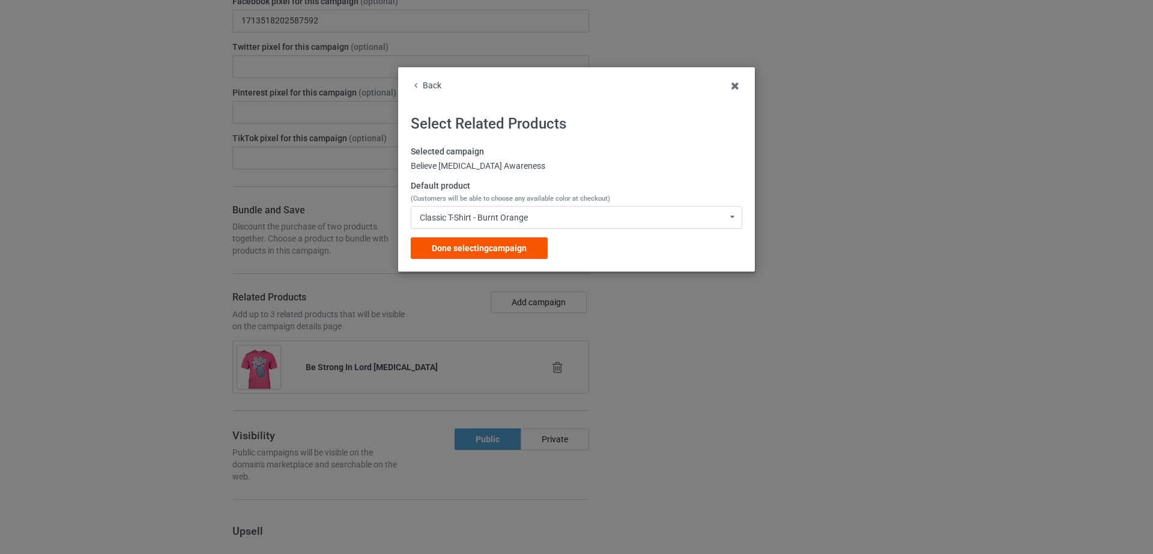
click at [491, 247] on span "Done selecting campaign" at bounding box center [479, 248] width 95 height 10
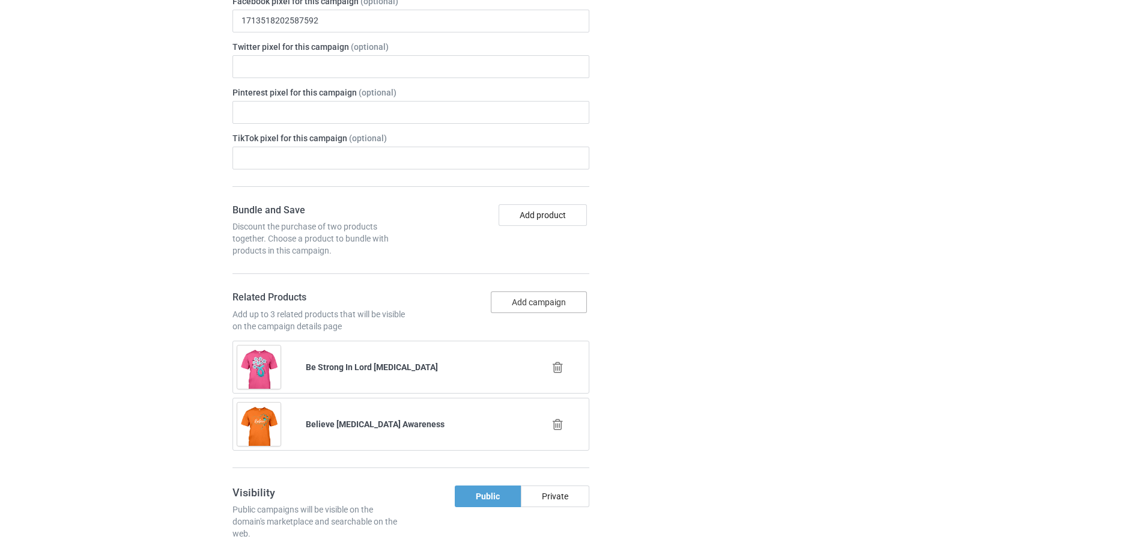
click at [503, 296] on button "Add campaign" at bounding box center [539, 302] width 96 height 22
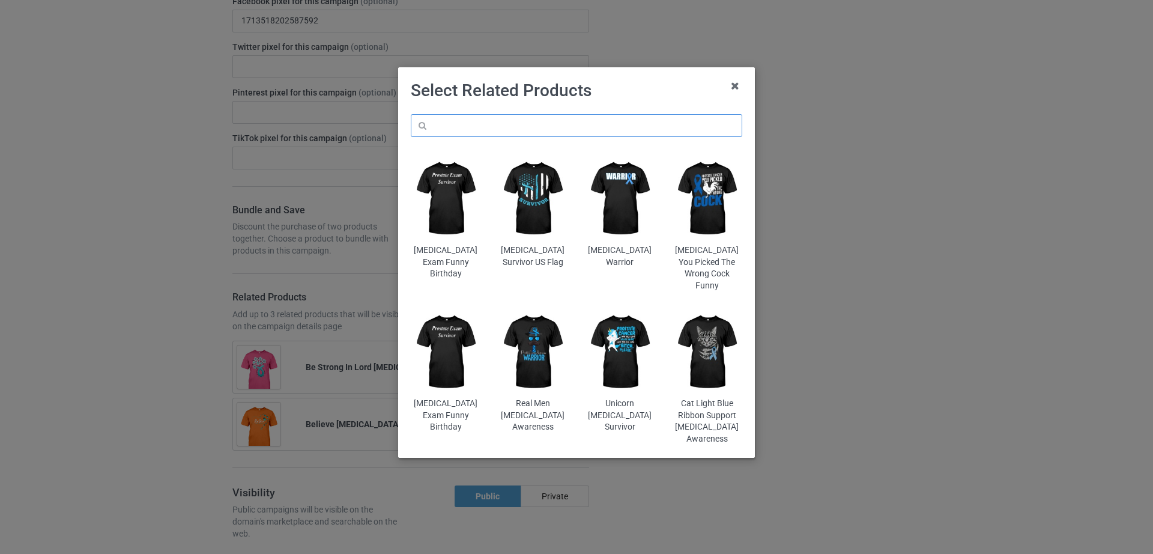
click at [507, 121] on input "text" at bounding box center [577, 125] width 332 height 23
paste input "Buttefly [MEDICAL_DATA] Awareness"
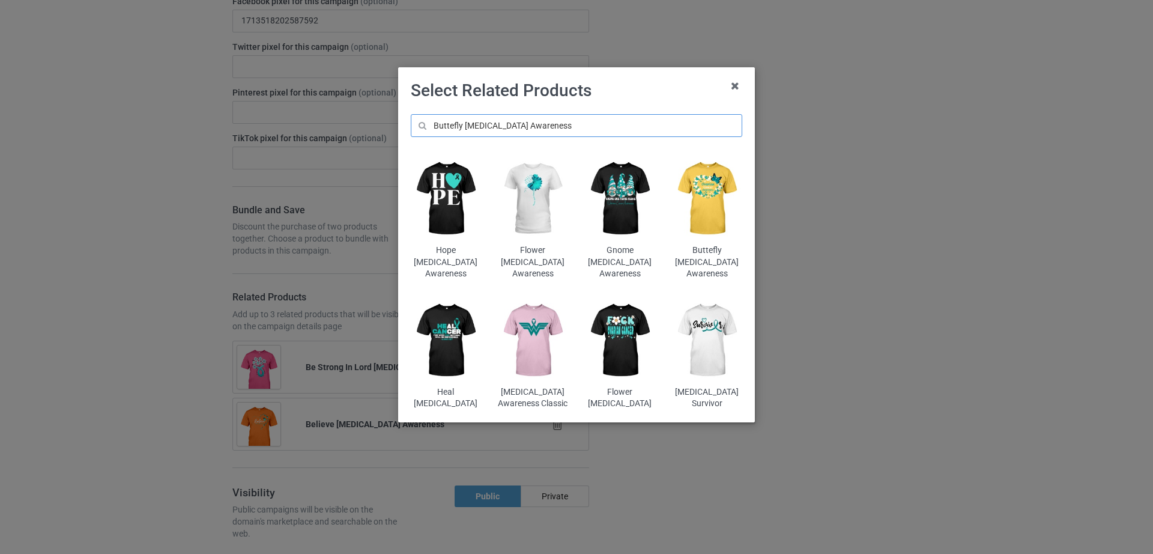
type input "Buttefly [MEDICAL_DATA] Awareness"
click at [696, 207] on img at bounding box center [707, 199] width 70 height 88
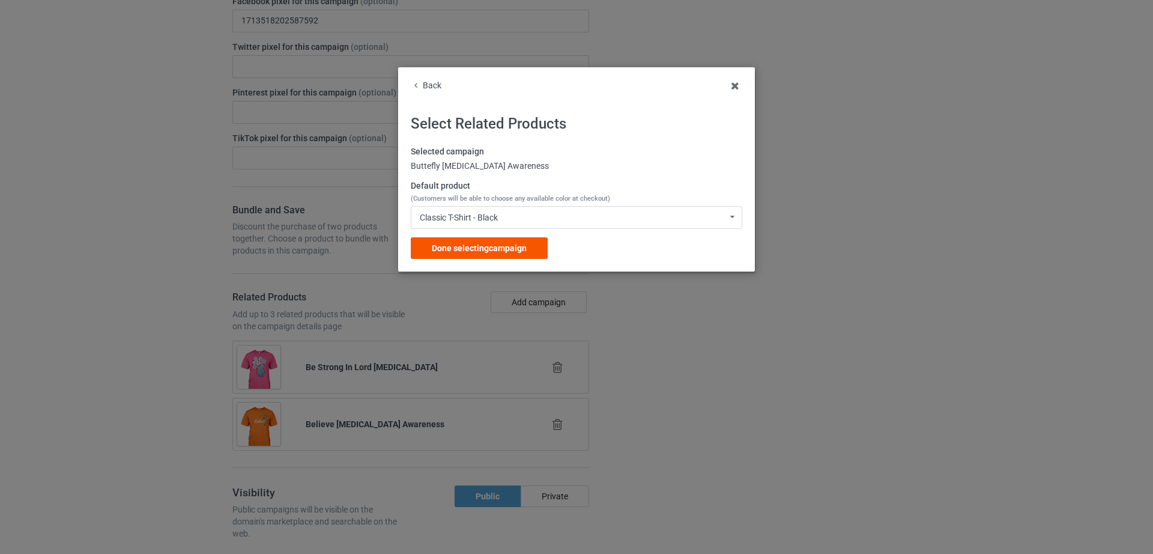
click at [464, 253] on span "Done selecting campaign" at bounding box center [479, 248] width 95 height 10
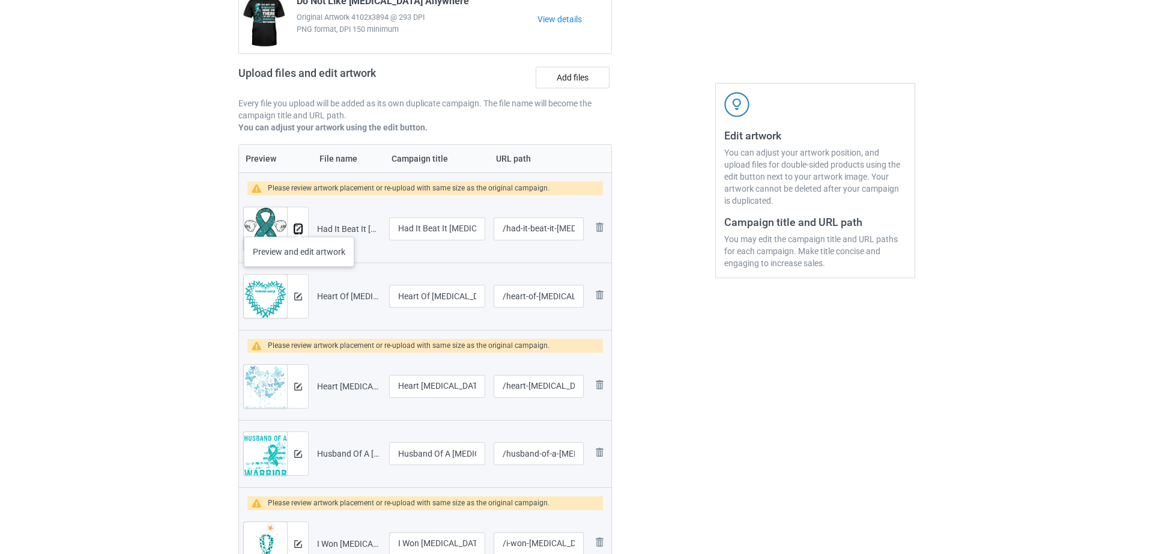
scroll to position [138, 0]
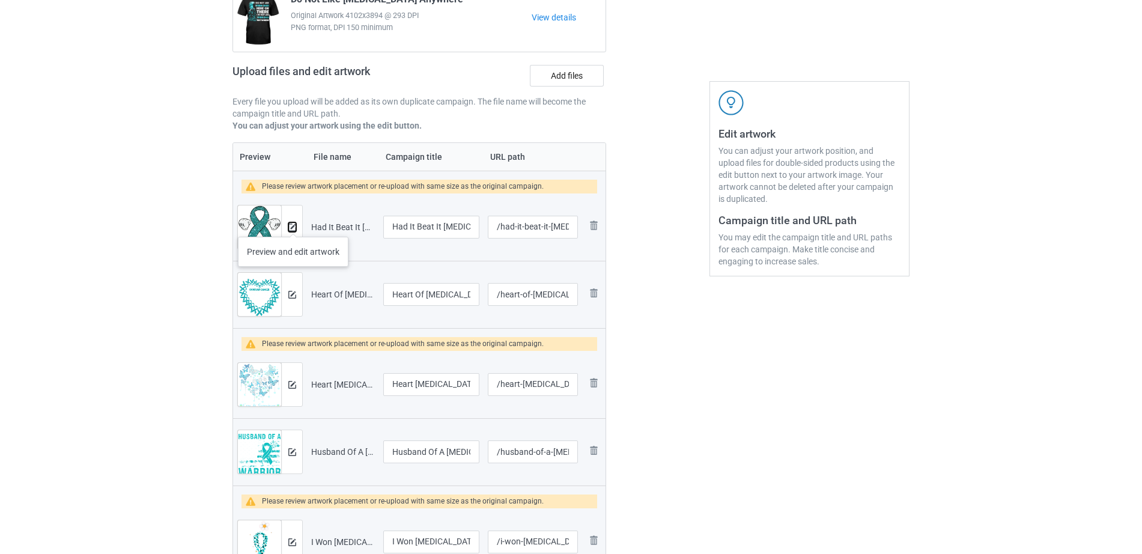
click at [293, 225] on img at bounding box center [292, 227] width 8 height 8
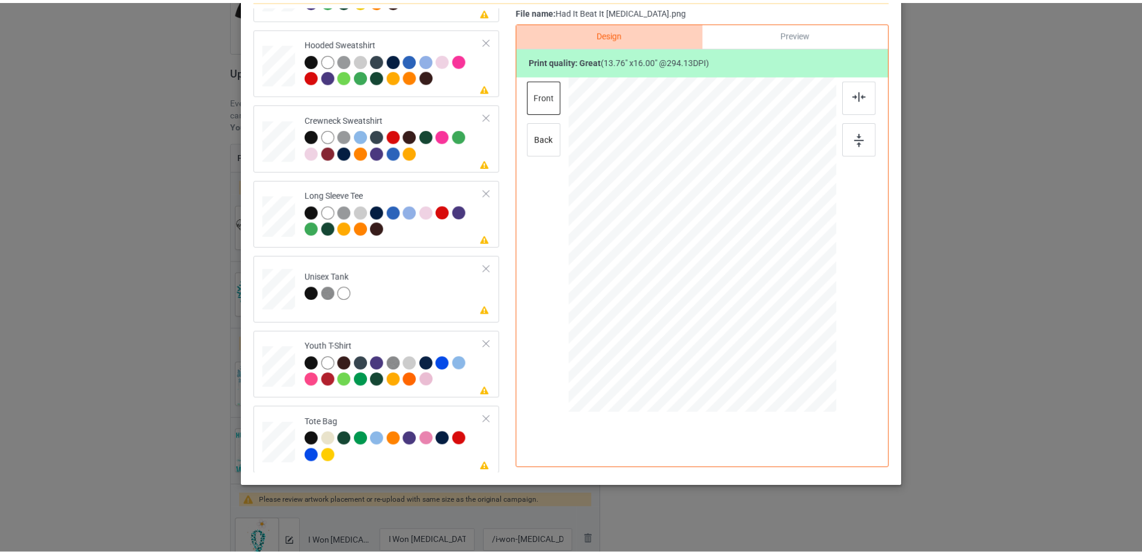
scroll to position [0, 0]
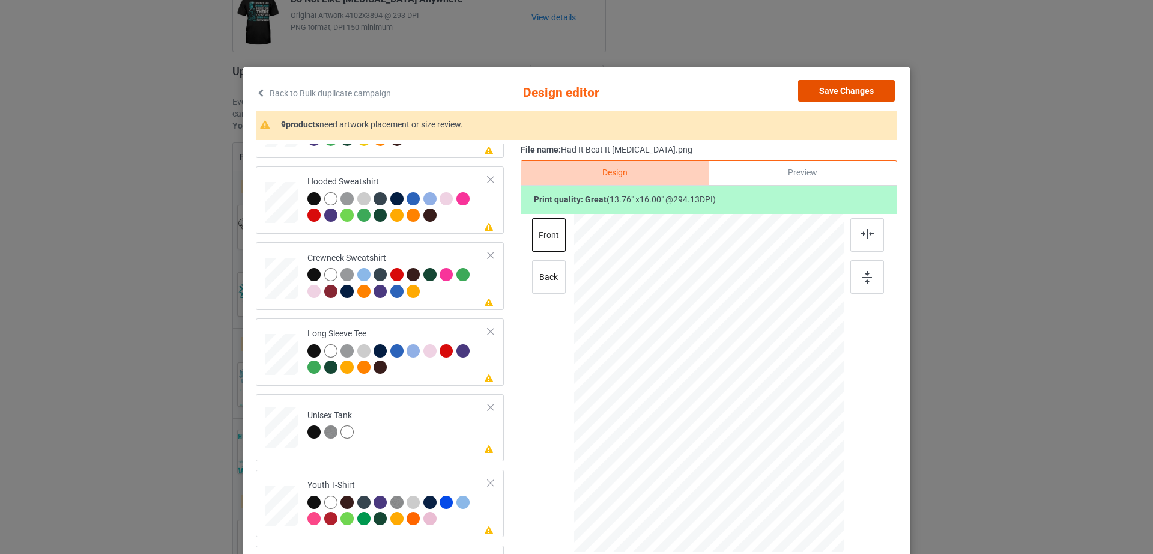
click at [846, 90] on button "Save Changes" at bounding box center [846, 91] width 97 height 22
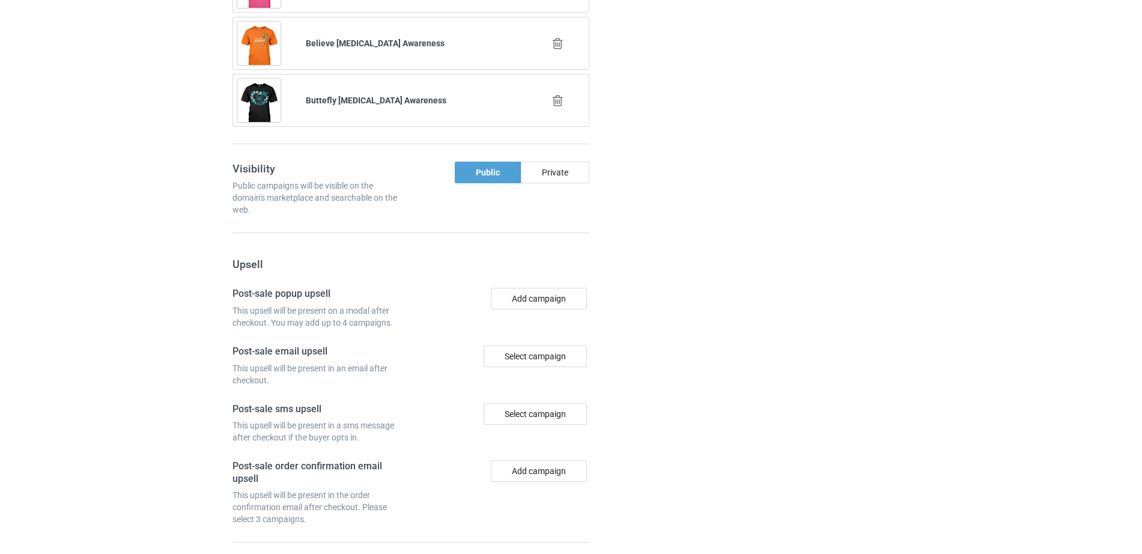
scroll to position [1573, 0]
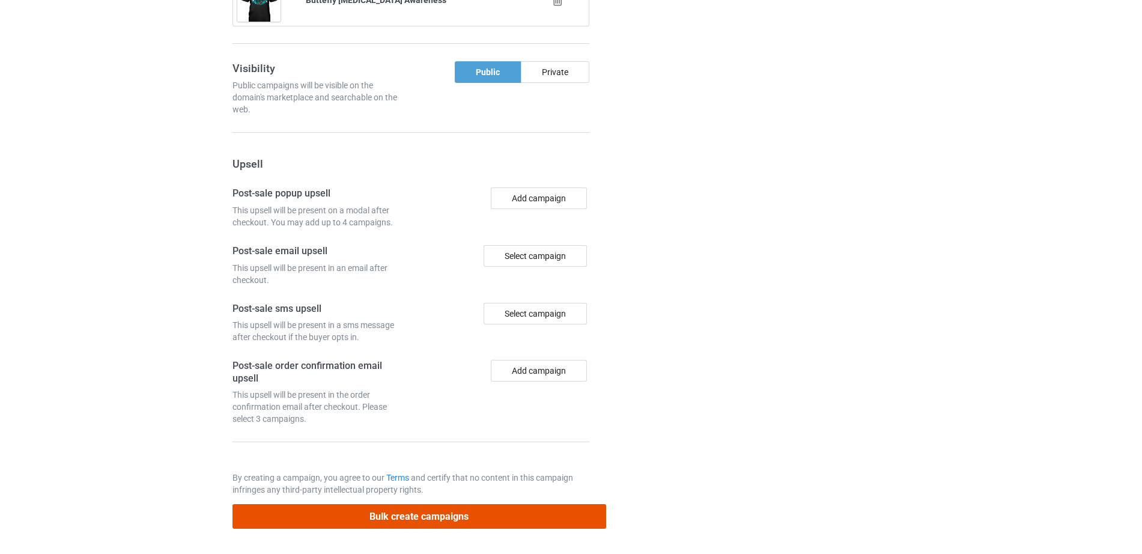
click at [423, 521] on button "Bulk create campaigns" at bounding box center [419, 516] width 374 height 25
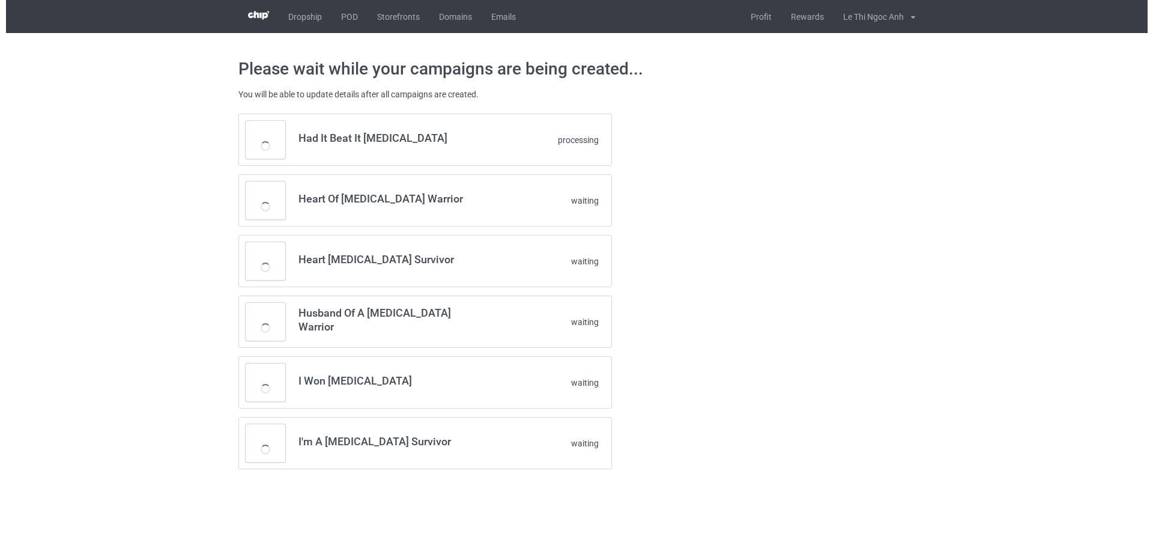
scroll to position [0, 0]
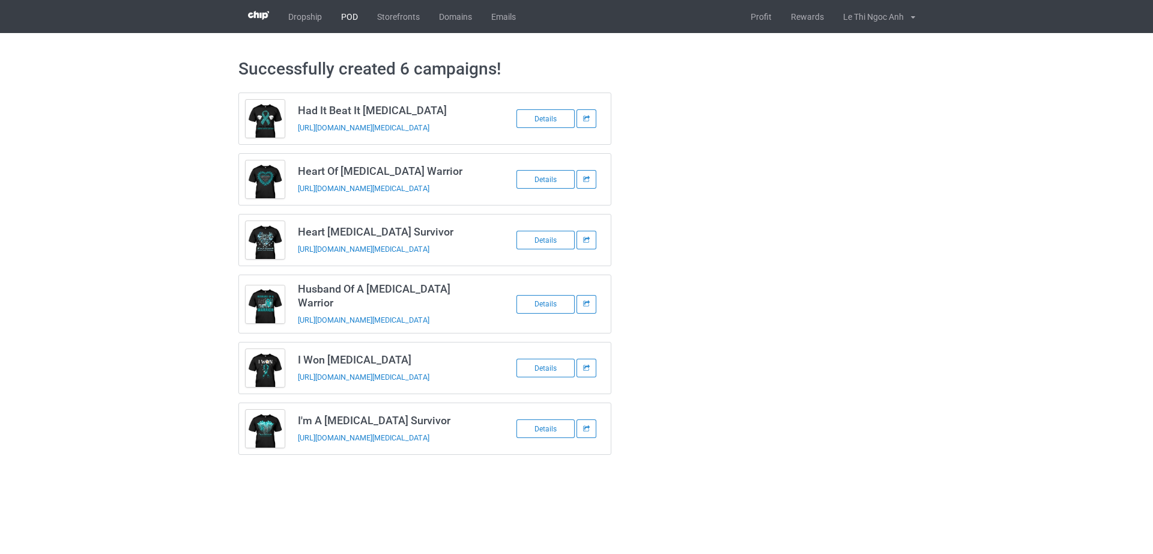
click at [347, 8] on link "POD" at bounding box center [350, 16] width 36 height 33
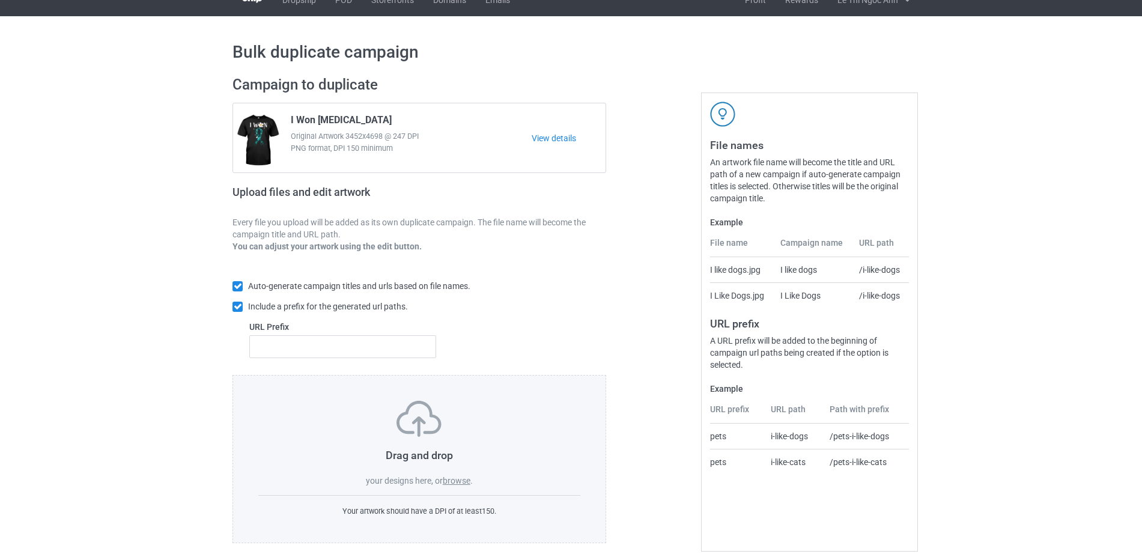
scroll to position [32, 0]
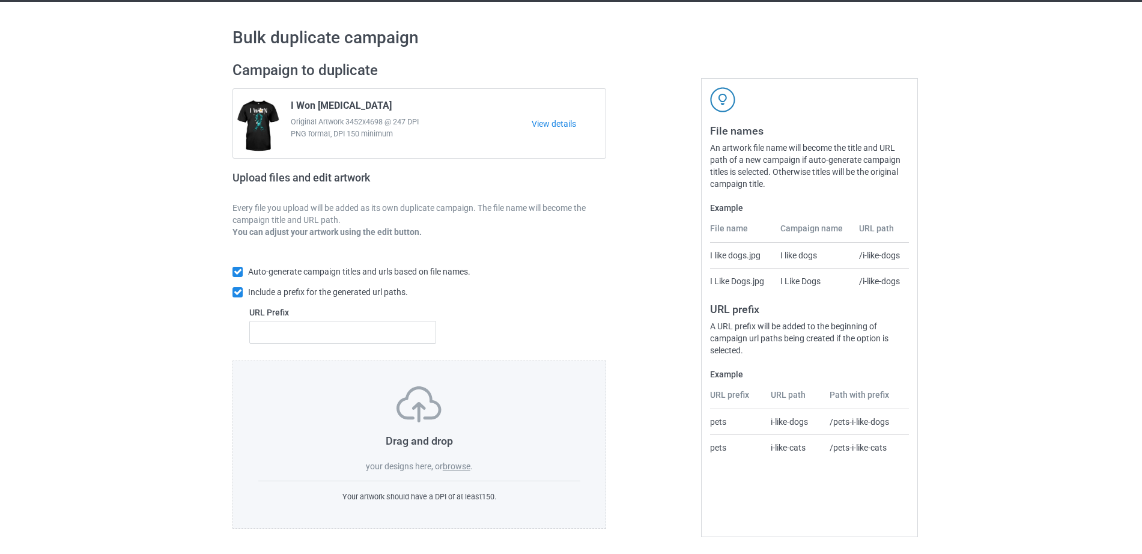
click at [460, 461] on label "browse" at bounding box center [457, 466] width 28 height 10
click at [0, 0] on input "browse" at bounding box center [0, 0] width 0 height 0
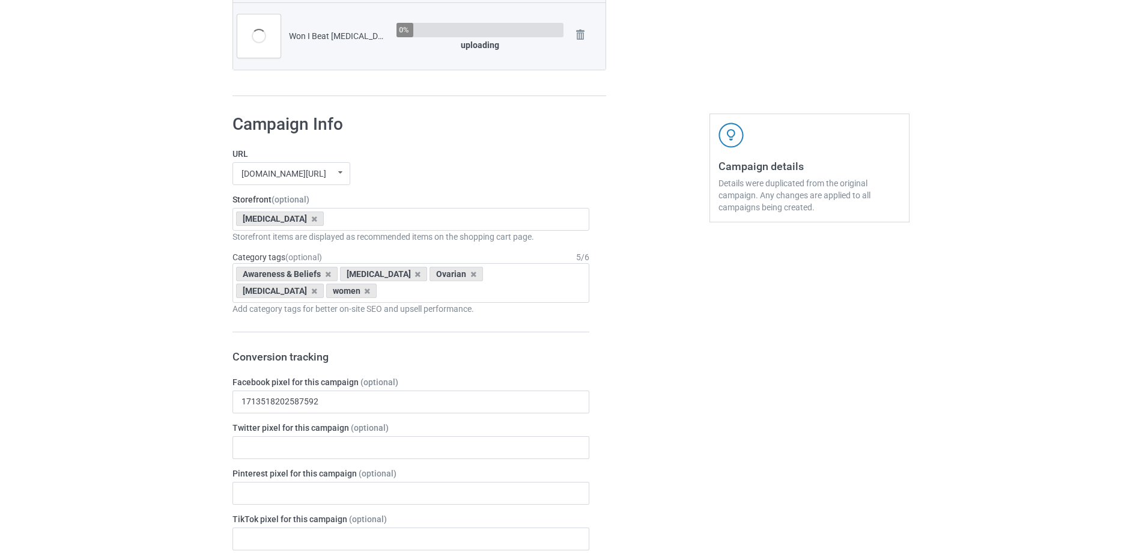
scroll to position [781, 0]
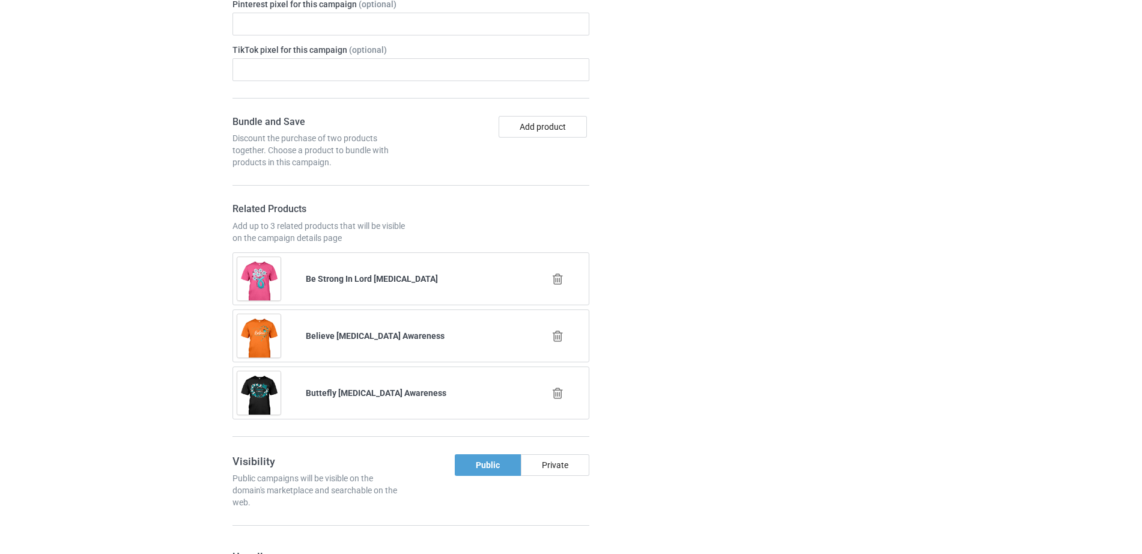
click at [559, 280] on icon at bounding box center [557, 279] width 15 height 13
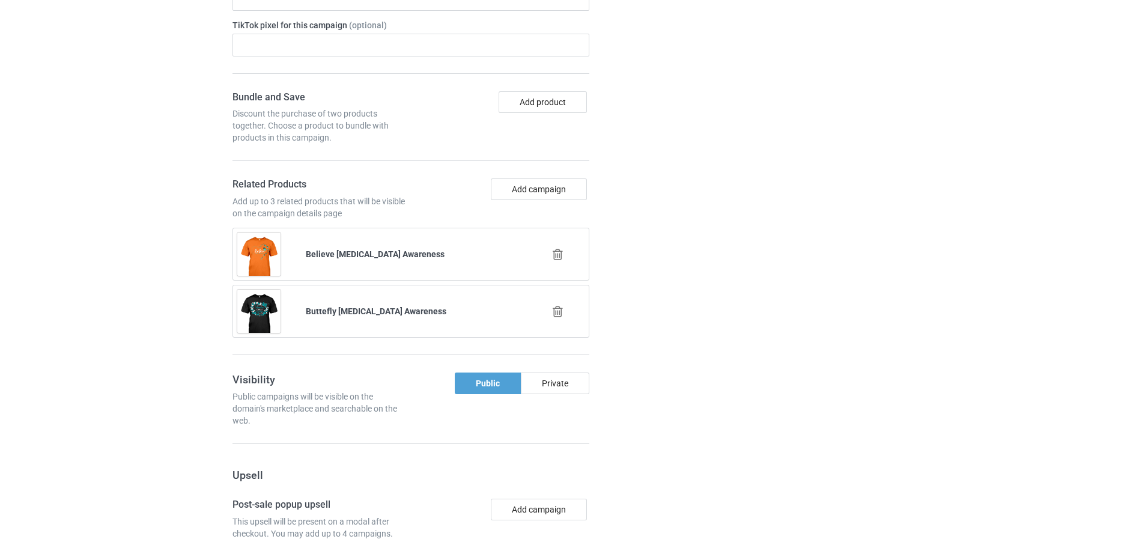
click at [556, 260] on icon at bounding box center [557, 254] width 15 height 13
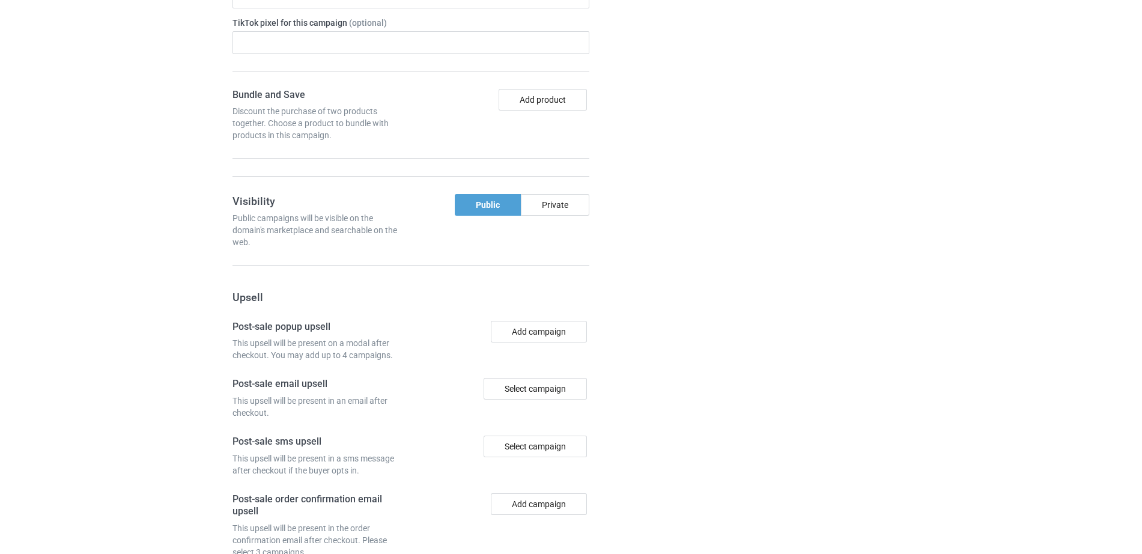
scroll to position [1297, 0]
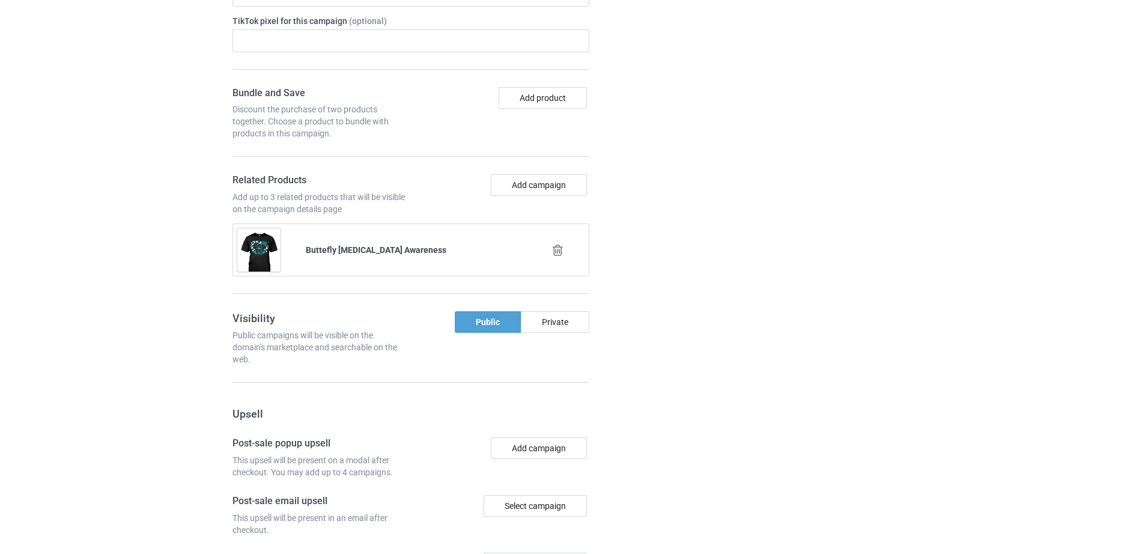
click at [556, 249] on icon at bounding box center [557, 250] width 15 height 13
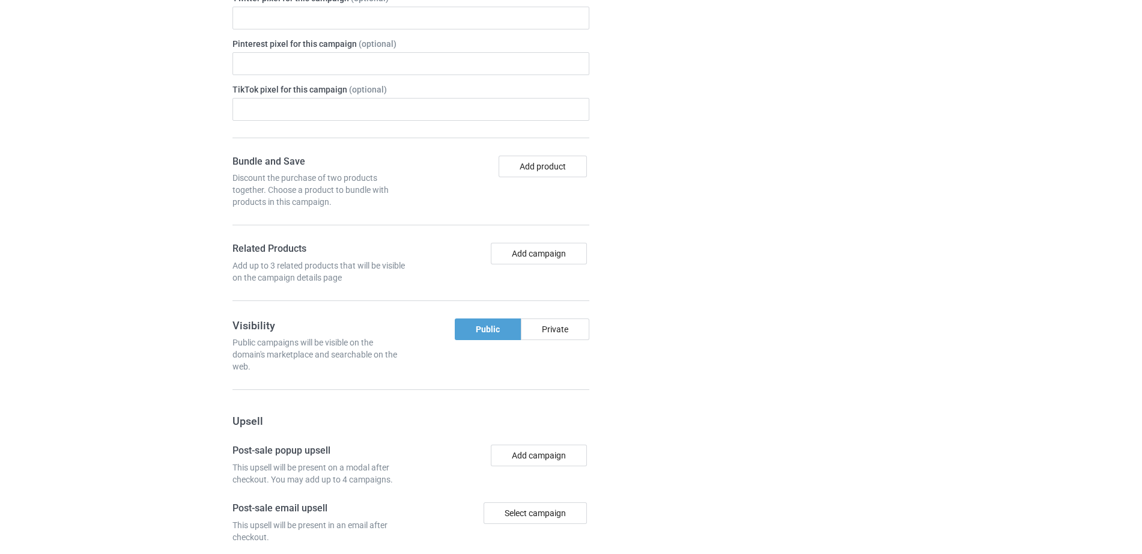
scroll to position [1366, 0]
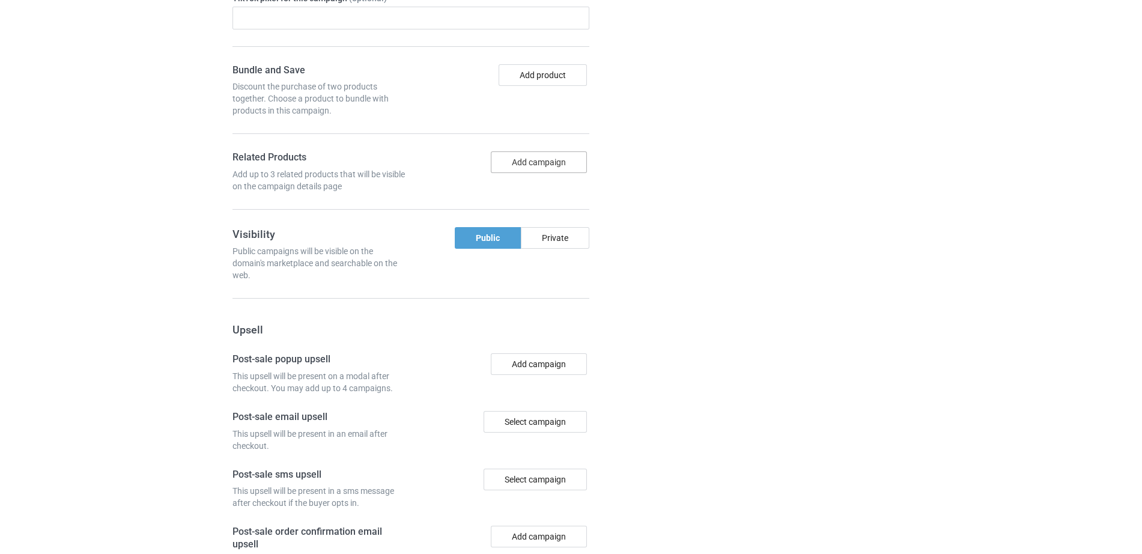
click at [518, 173] on button "Add campaign" at bounding box center [539, 162] width 96 height 22
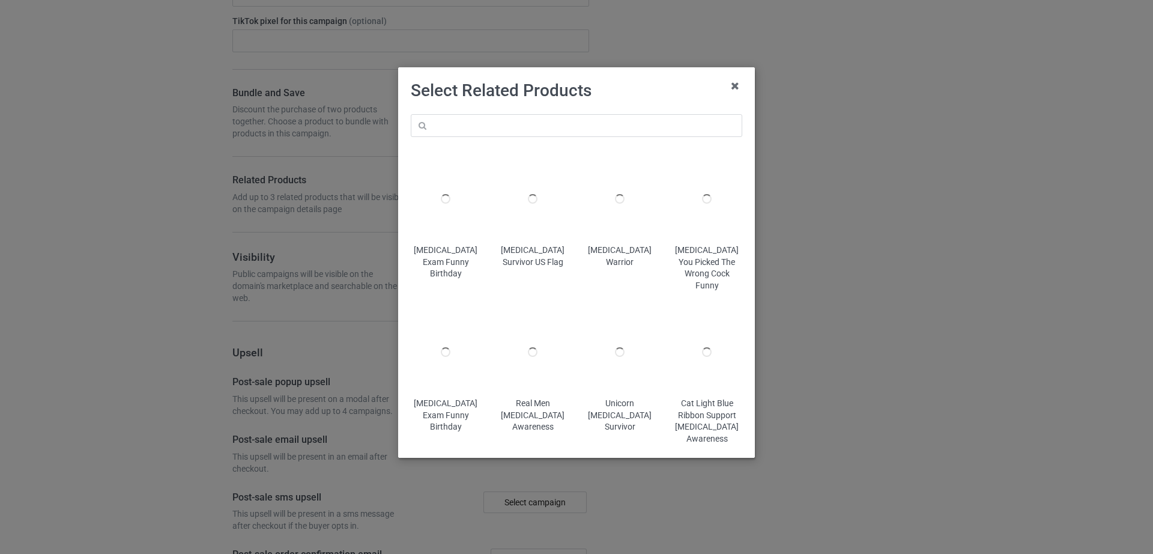
scroll to position [1412, 0]
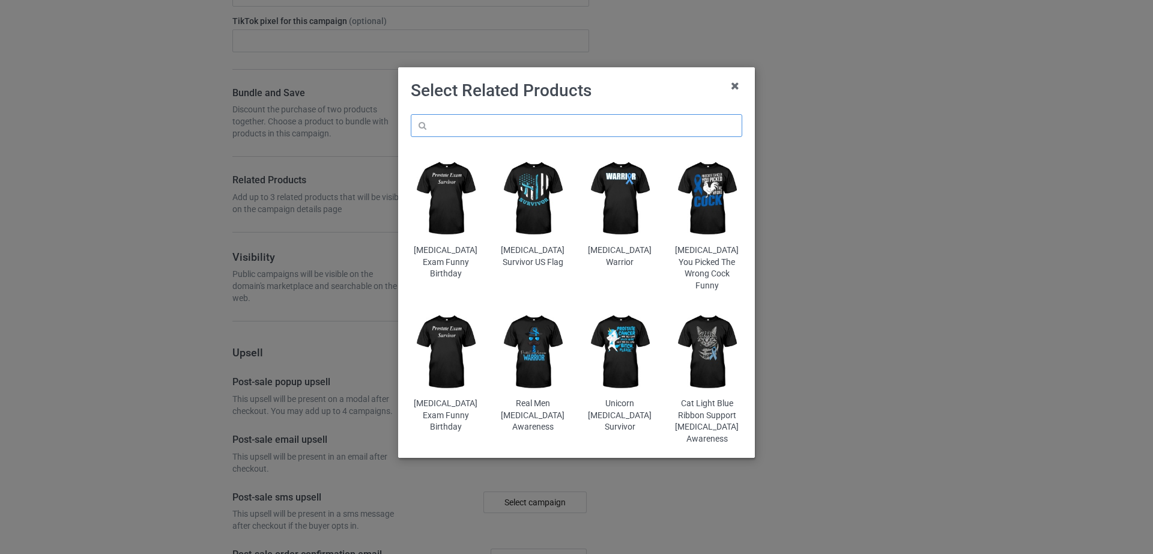
click at [500, 119] on input "text" at bounding box center [577, 125] width 332 height 23
paste input "Had It Beat It Ovarian Cancer"
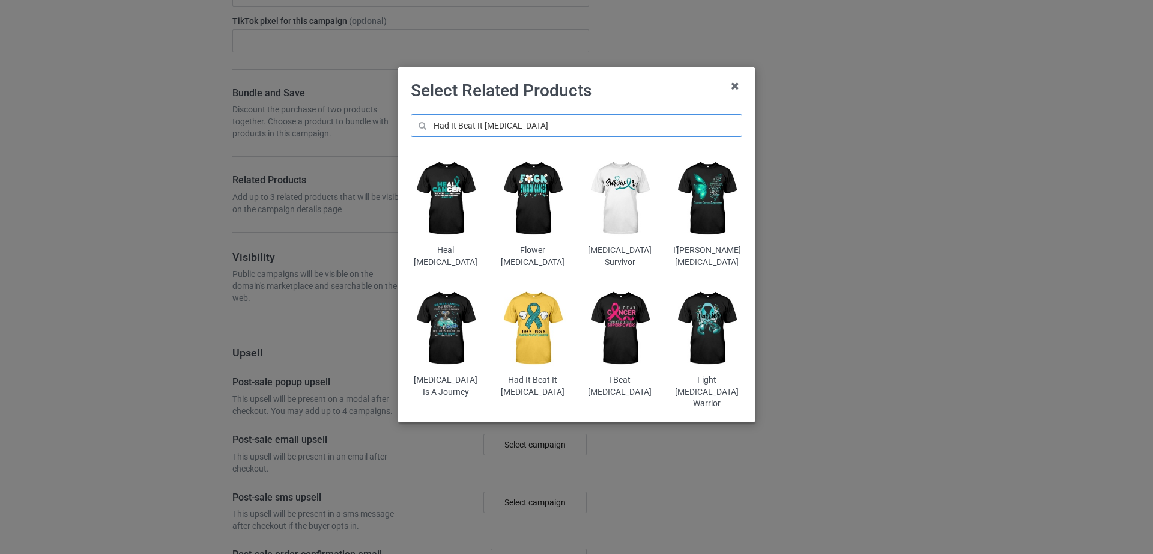
type input "Had It Beat It Ovarian Cancer"
click at [538, 360] on img at bounding box center [533, 329] width 70 height 88
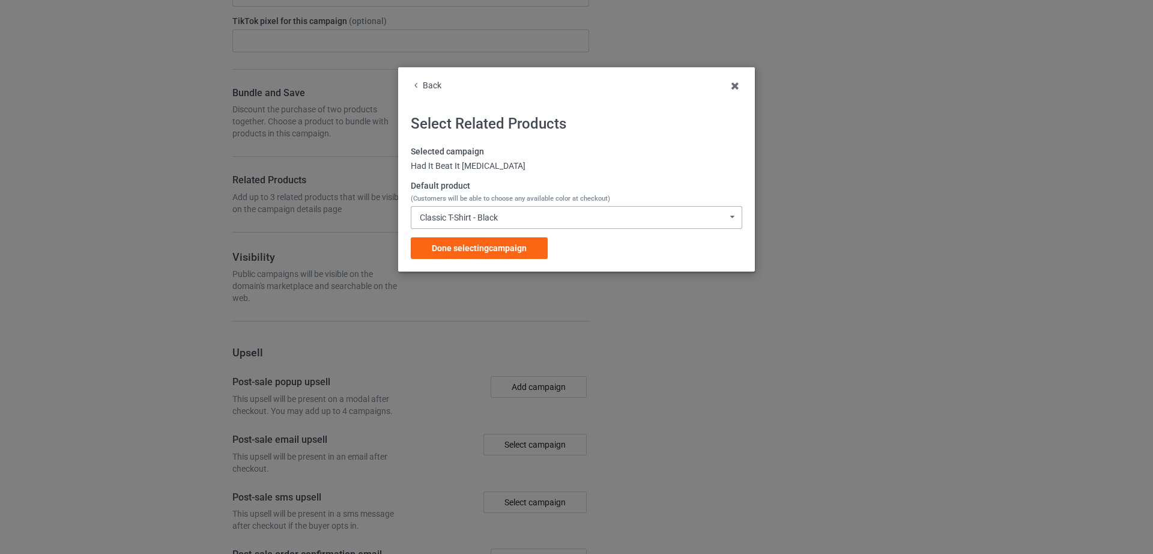
click at [494, 214] on div "Classic T-Shirt - Black" at bounding box center [459, 217] width 78 height 8
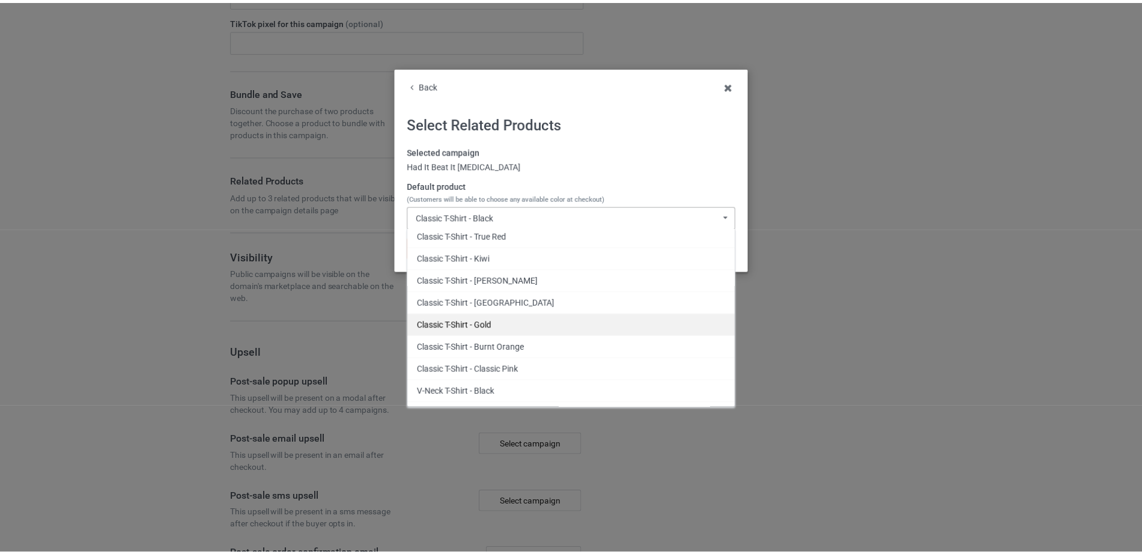
scroll to position [250, 0]
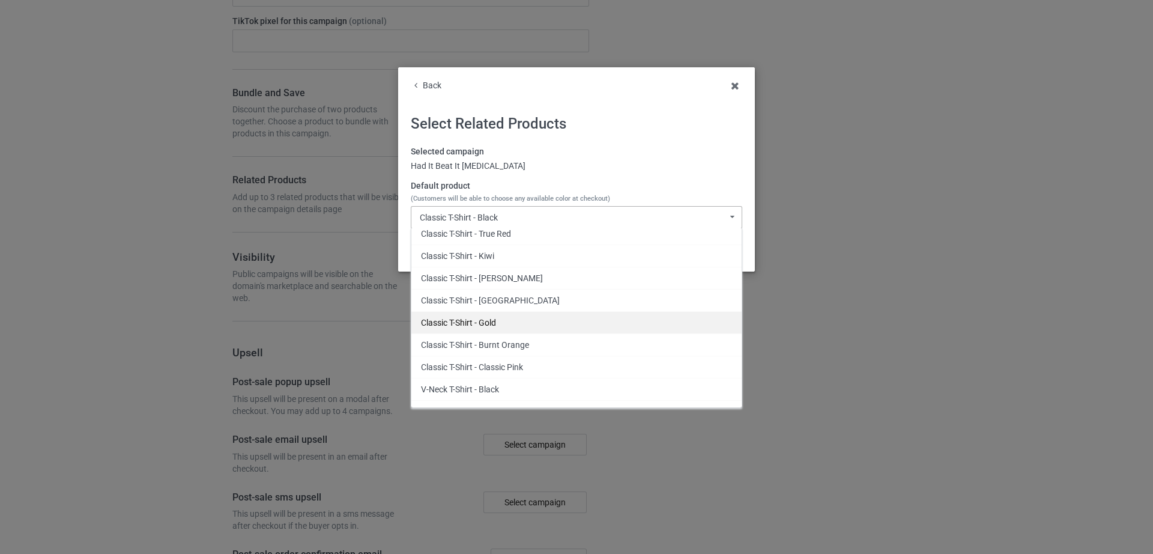
click at [500, 316] on div "Classic T-Shirt - Gold" at bounding box center [576, 322] width 330 height 22
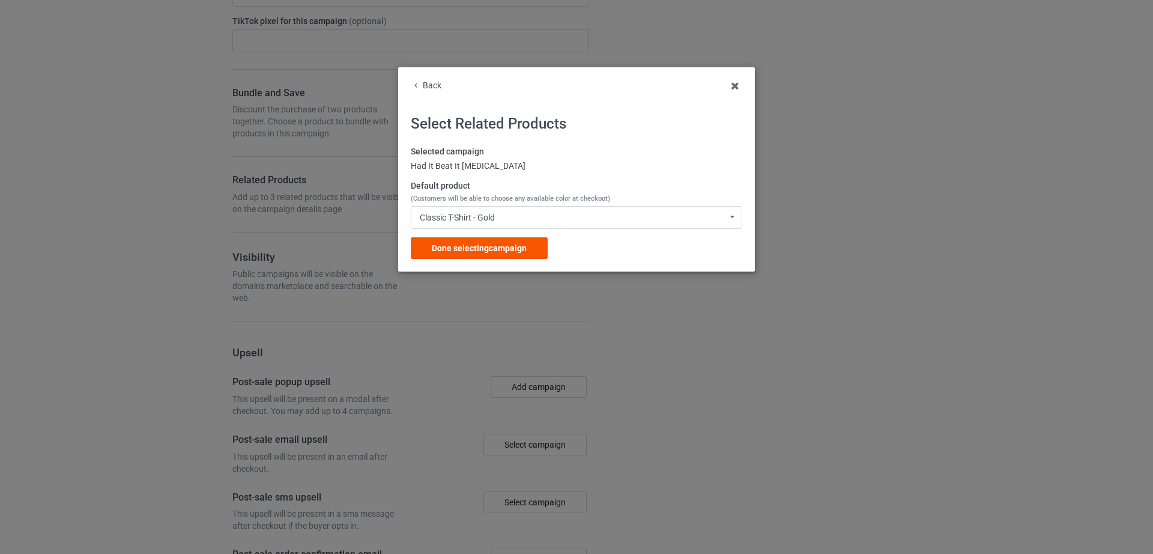
click at [482, 242] on div "Done selecting campaign" at bounding box center [479, 248] width 137 height 22
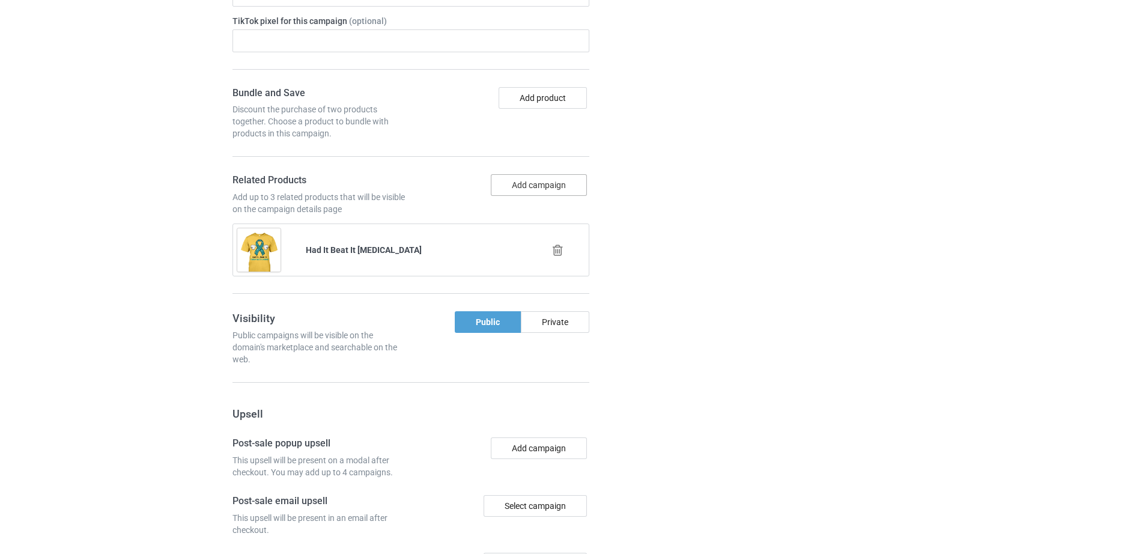
click at [513, 180] on button "Add campaign" at bounding box center [539, 185] width 96 height 22
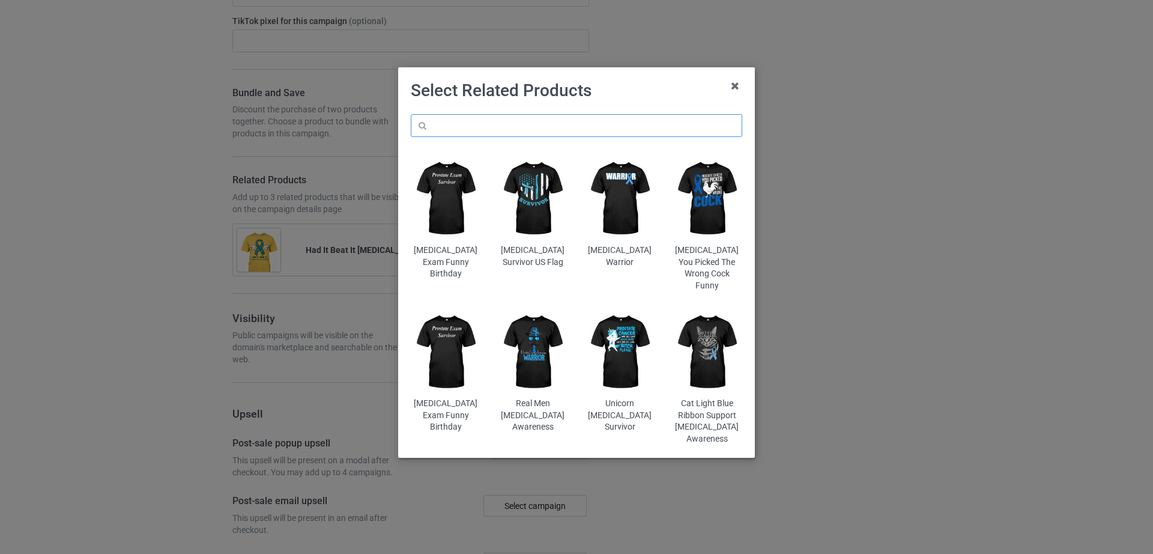
click at [465, 126] on input "text" at bounding box center [577, 125] width 332 height 23
paste input "Heart Ovarian Cancer Survivor"
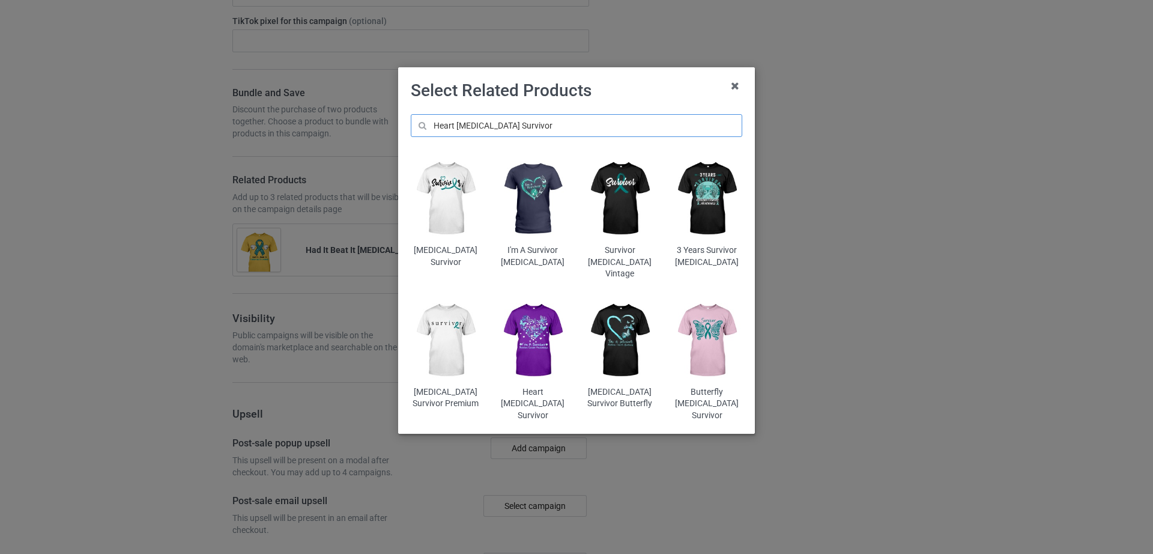
type input "Heart Ovarian Cancer Survivor"
click at [527, 332] on img at bounding box center [533, 341] width 70 height 88
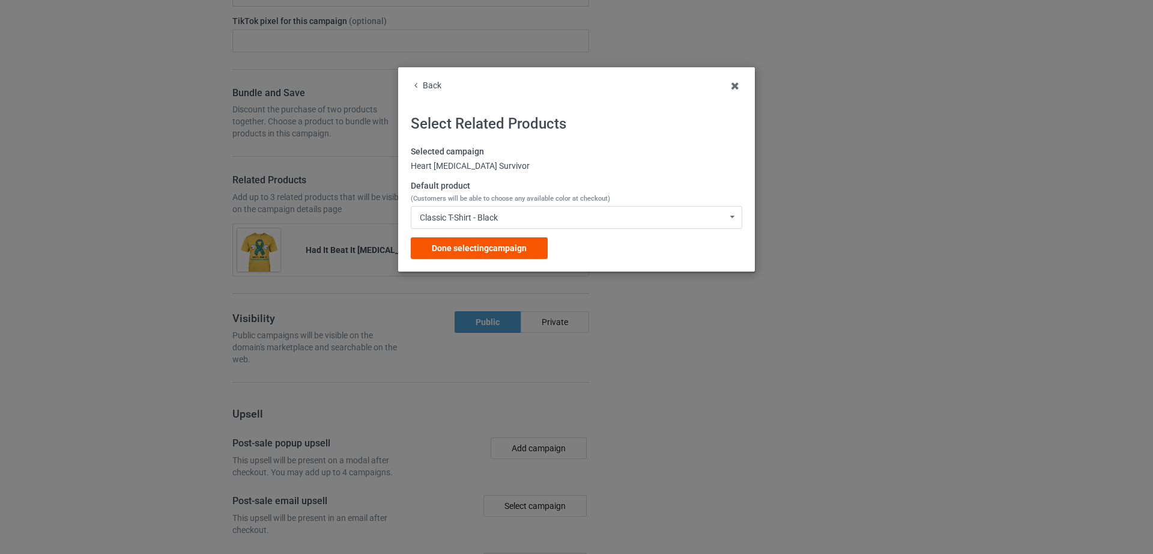
click at [478, 248] on span "Done selecting campaign" at bounding box center [479, 248] width 95 height 10
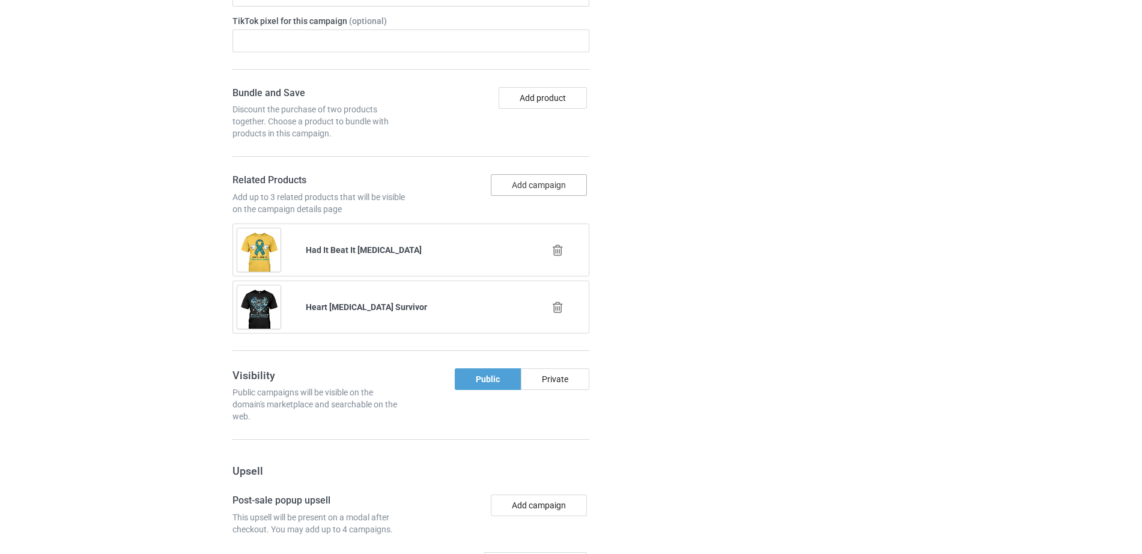
click at [497, 192] on button "Add campaign" at bounding box center [539, 185] width 96 height 22
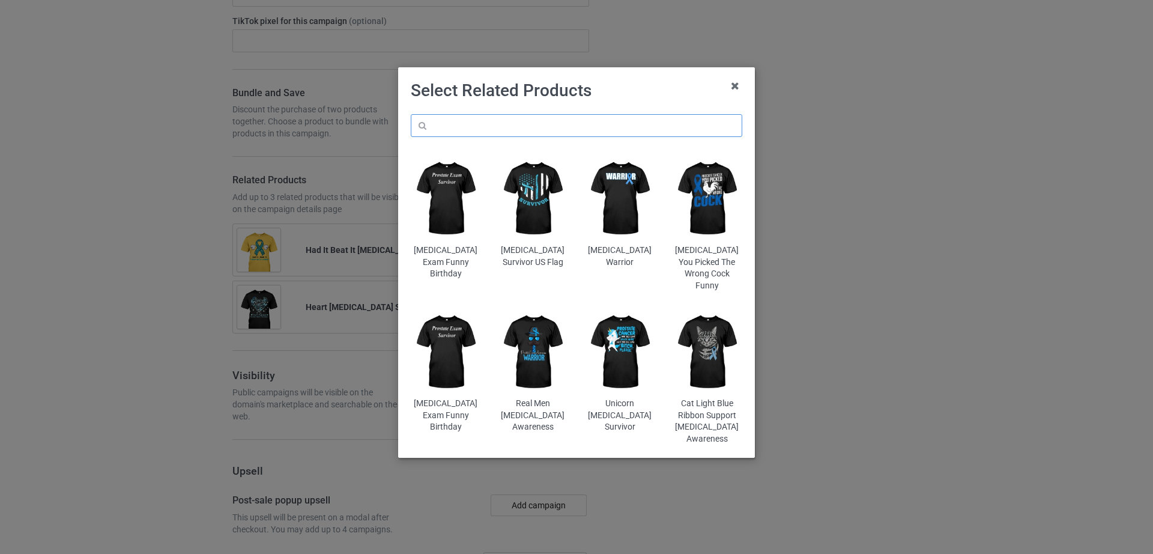
click at [473, 136] on input "text" at bounding box center [577, 125] width 332 height 23
paste input "Husband Of A Ovarian Cancer Warrior"
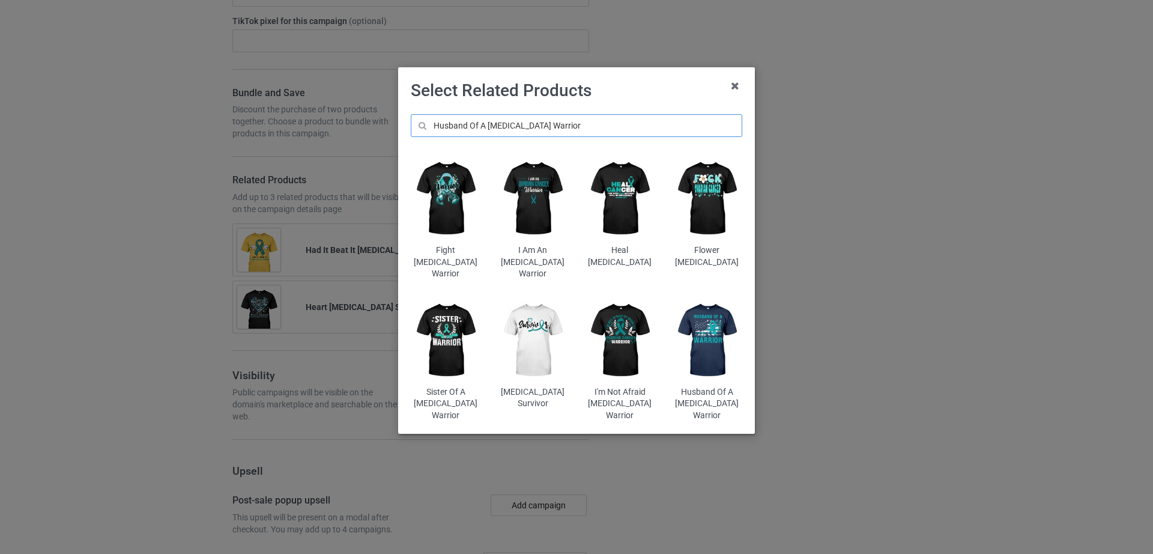
type input "Husband Of A Ovarian Cancer Warrior"
click at [720, 318] on img at bounding box center [707, 341] width 70 height 88
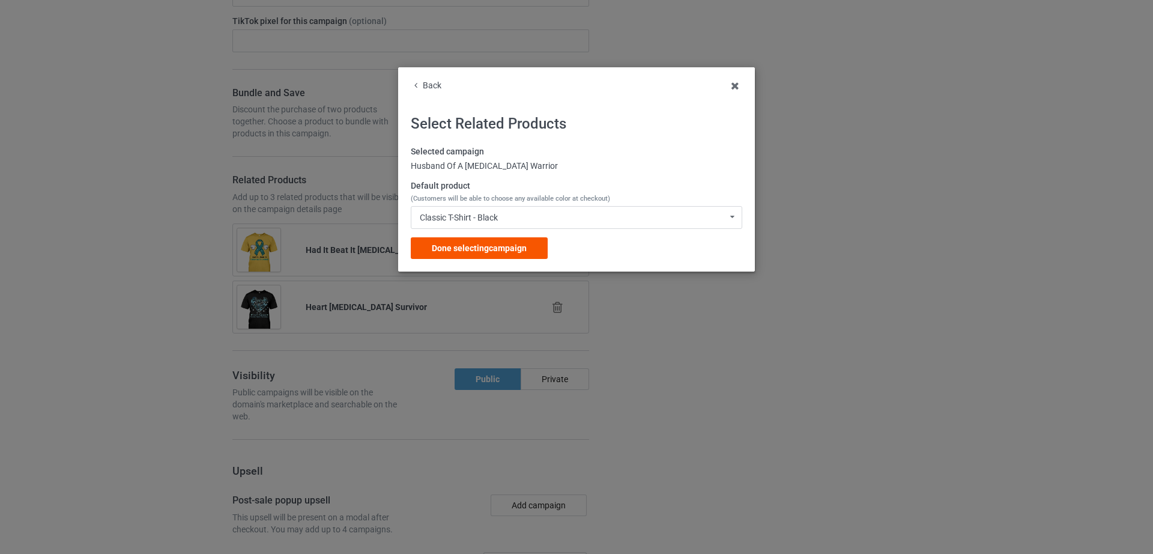
click at [497, 255] on div "Done selecting campaign" at bounding box center [479, 248] width 137 height 22
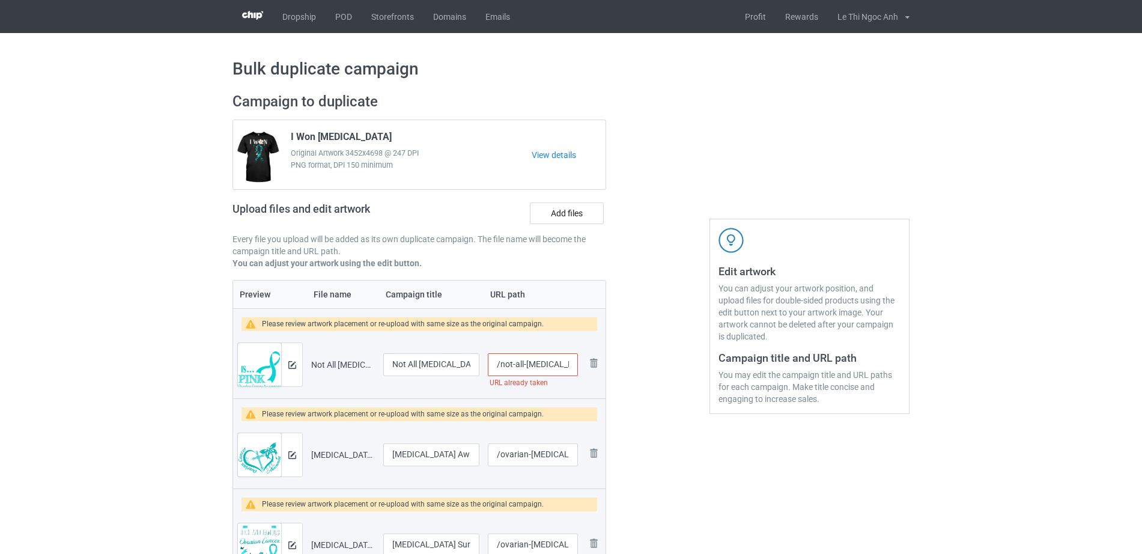
scroll to position [0, 65]
drag, startPoint x: 528, startPoint y: 371, endPoint x: 611, endPoint y: 371, distance: 82.9
click at [611, 371] on div "Campaign to duplicate I Won Ovarian Cancer Original Artwork 3452x4698 @ 247 DPI…" at bounding box center [419, 551] width 390 height 935
click at [551, 362] on input "/not-all-cancer-is-pink-ovarian-cancer" at bounding box center [533, 364] width 90 height 23
drag, startPoint x: 541, startPoint y: 365, endPoint x: 597, endPoint y: 371, distance: 56.2
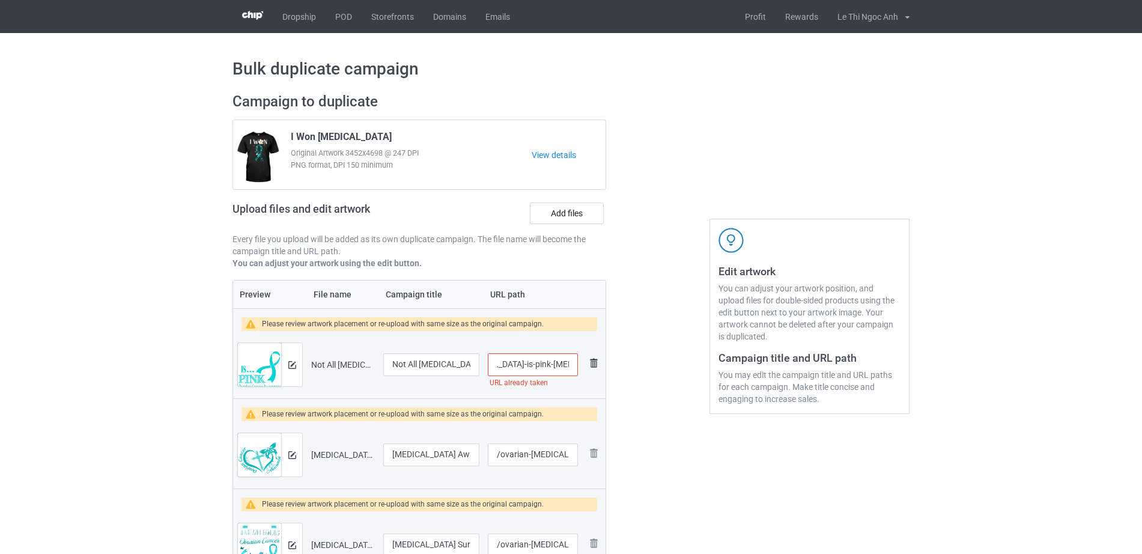
click at [597, 371] on tr "Preview and edit artwork Not All Cancer Is Pink Ovarian Cancer.png Not All Canc…" at bounding box center [419, 364] width 372 height 67
type input "/not-all-cancer-is-pink-ovarian"
click at [658, 450] on div at bounding box center [657, 551] width 86 height 935
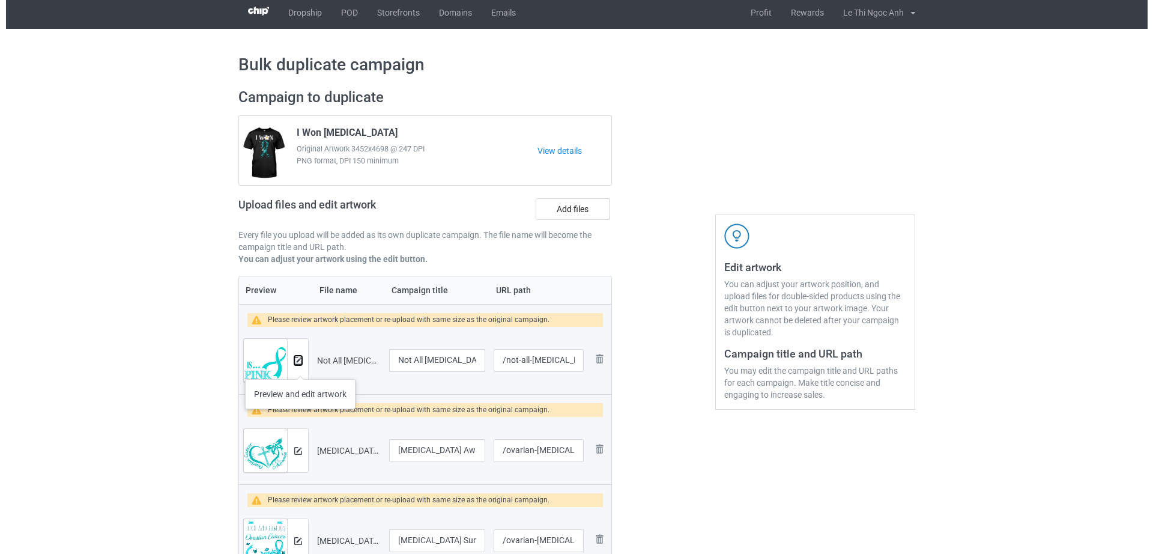
scroll to position [2, 0]
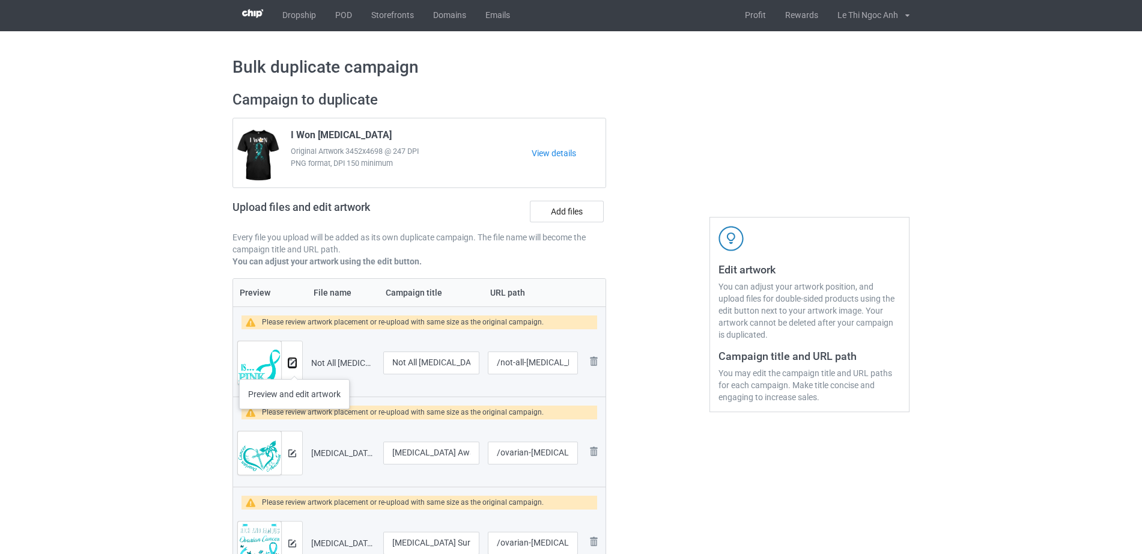
click at [294, 367] on button at bounding box center [292, 363] width 8 height 10
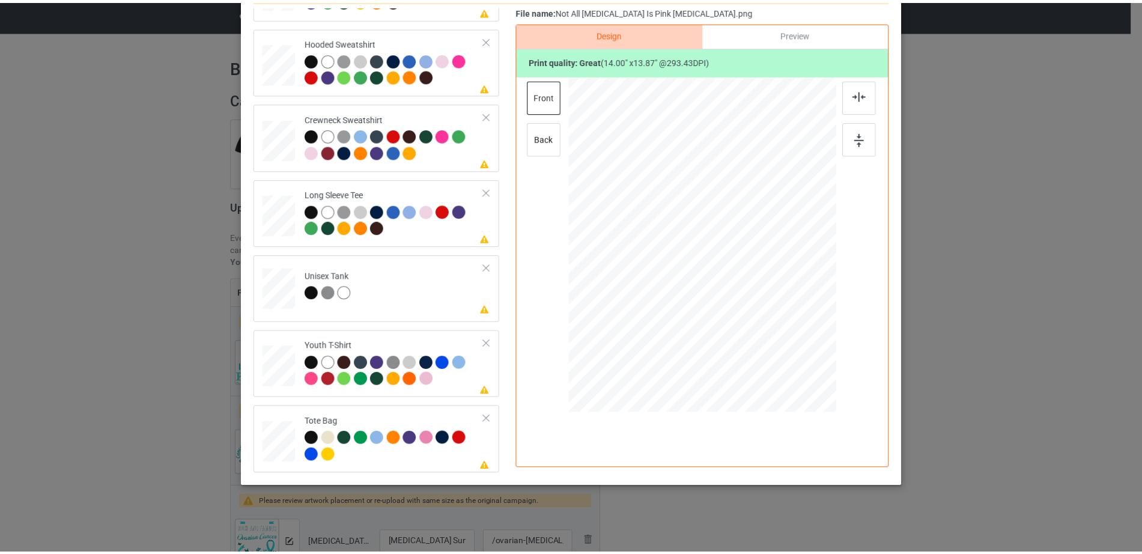
scroll to position [0, 0]
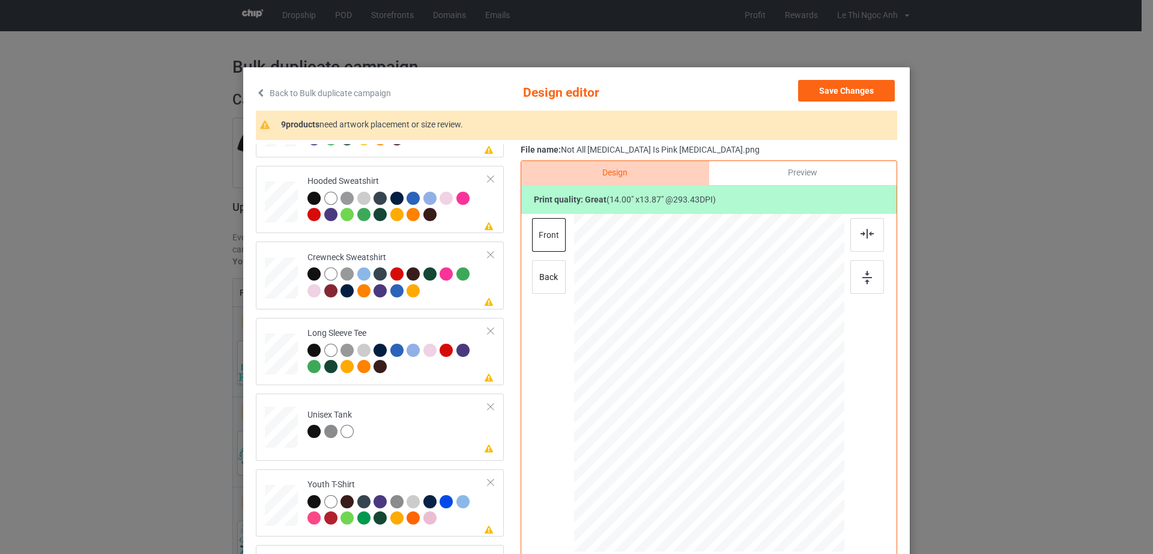
click at [174, 110] on div "Back to Bulk duplicate campaign Design editor Save Changes 9 products need artw…" at bounding box center [576, 277] width 1153 height 554
click at [875, 91] on button "Save Changes" at bounding box center [846, 91] width 97 height 22
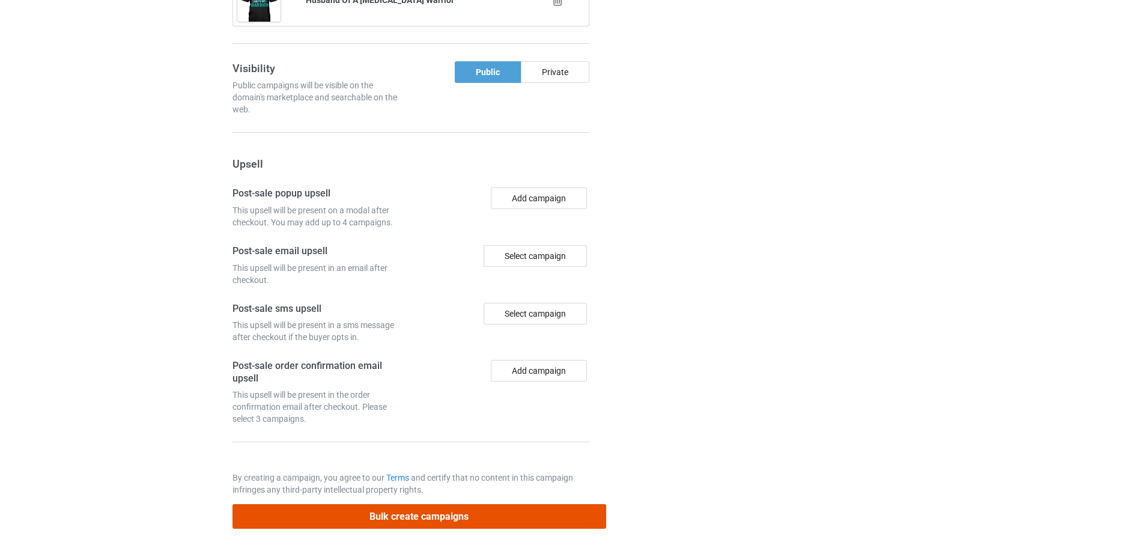
click at [486, 515] on button "Bulk create campaigns" at bounding box center [419, 516] width 374 height 25
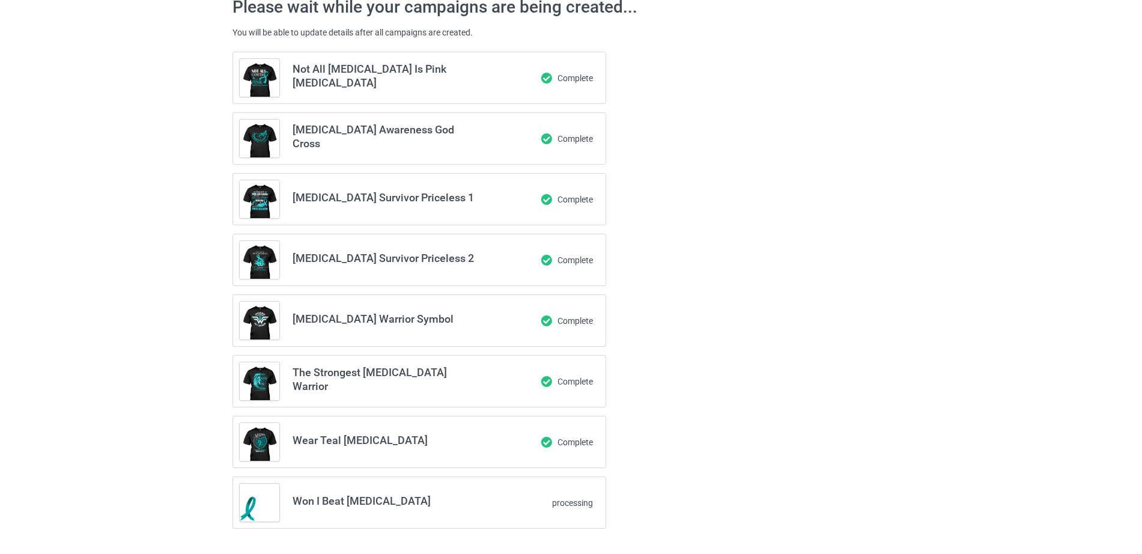
scroll to position [41, 0]
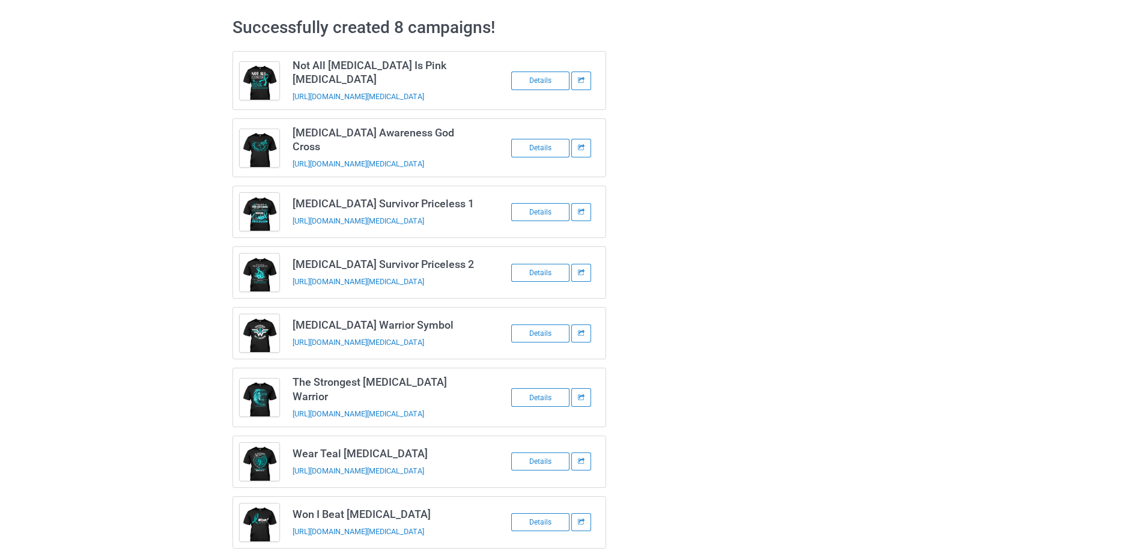
click at [986, 390] on div "Successfully created 8 campaigns! Not All Cancer Is Pink Ovarian Cancer https:/…" at bounding box center [571, 282] width 1142 height 581
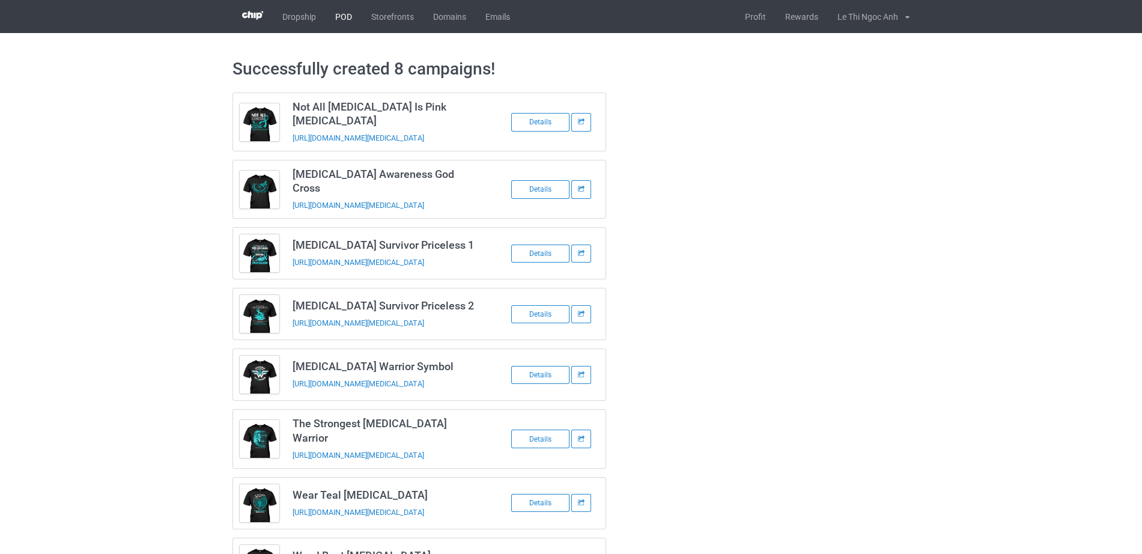
click at [345, 14] on link "POD" at bounding box center [344, 16] width 36 height 33
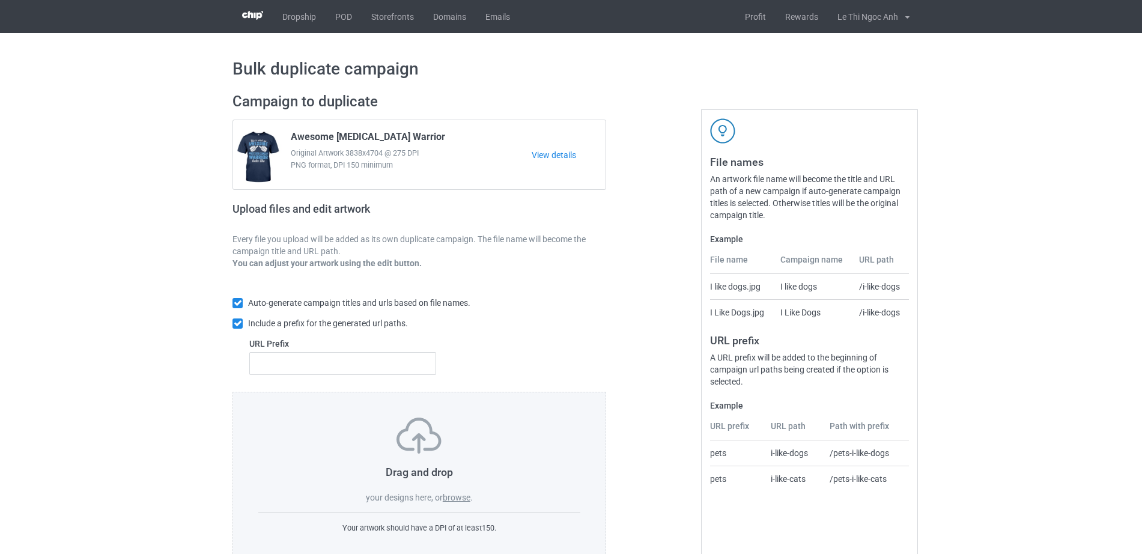
scroll to position [32, 0]
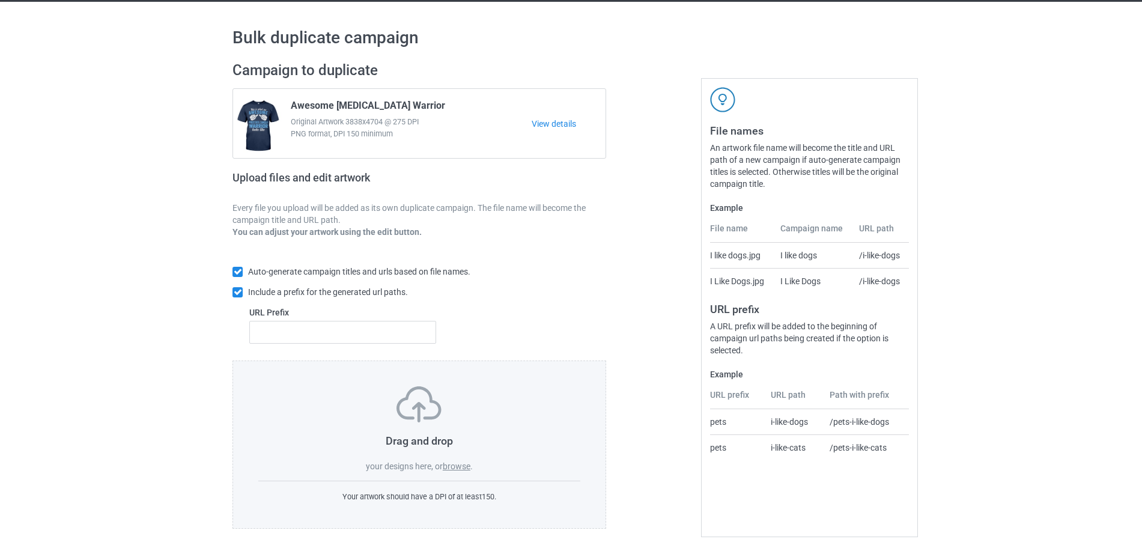
click at [453, 468] on label "browse" at bounding box center [457, 466] width 28 height 10
click at [0, 0] on input "browse" at bounding box center [0, 0] width 0 height 0
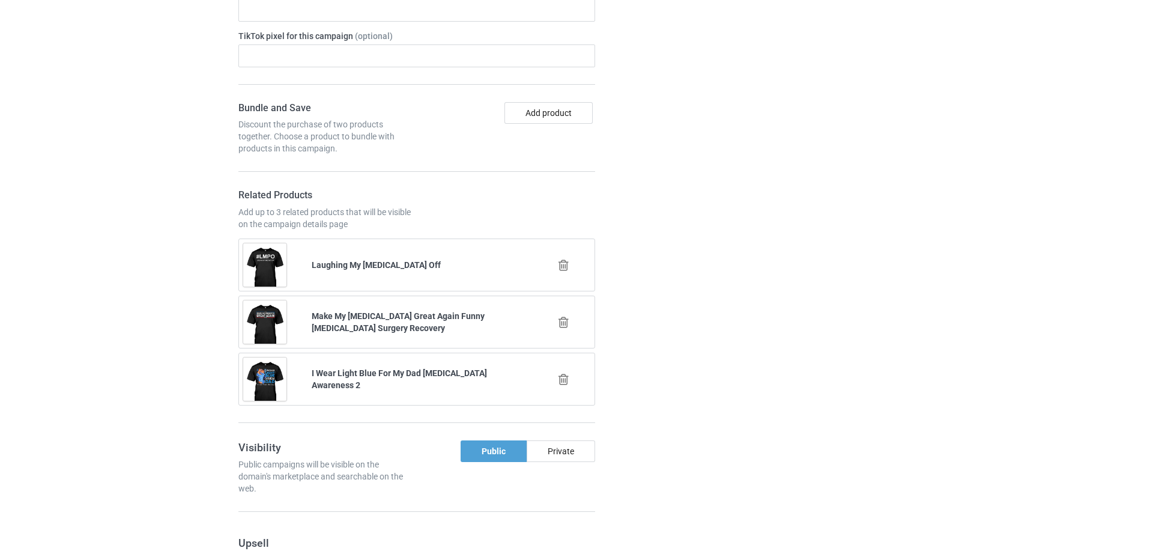
scroll to position [0, 0]
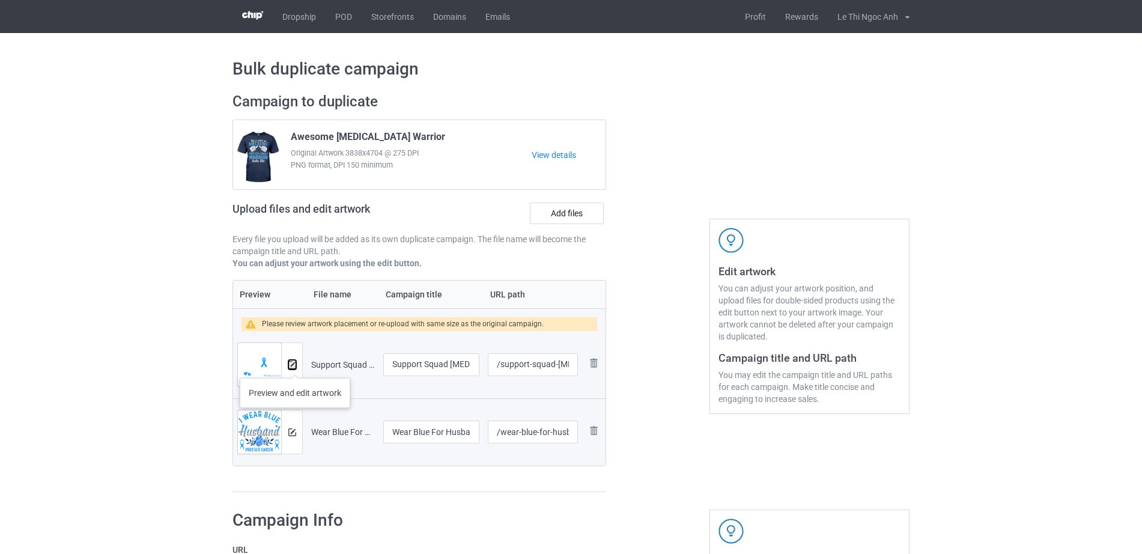
click at [294, 366] on img at bounding box center [292, 365] width 8 height 8
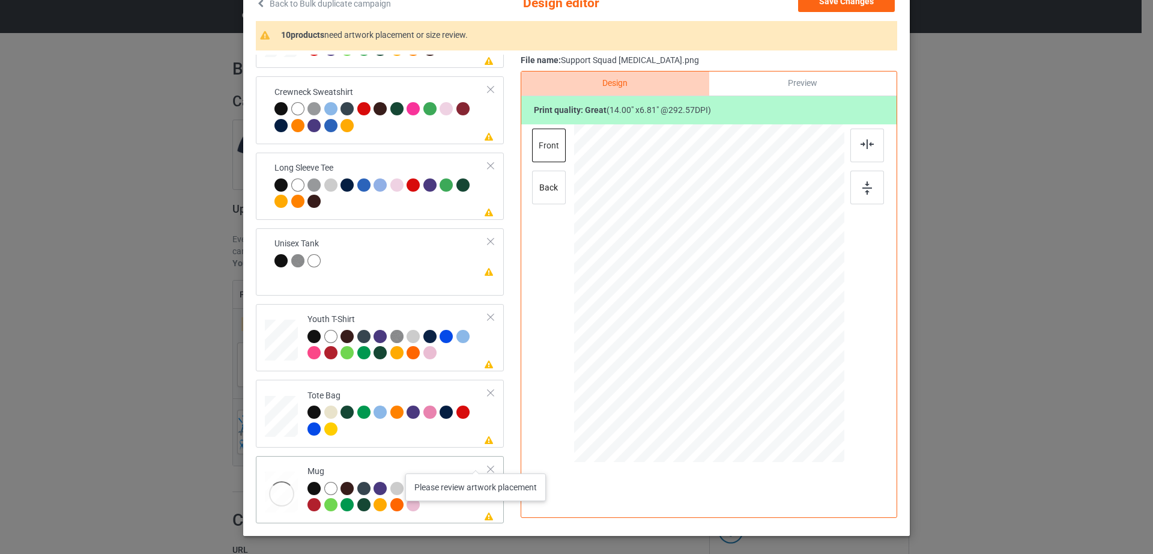
scroll to position [139, 0]
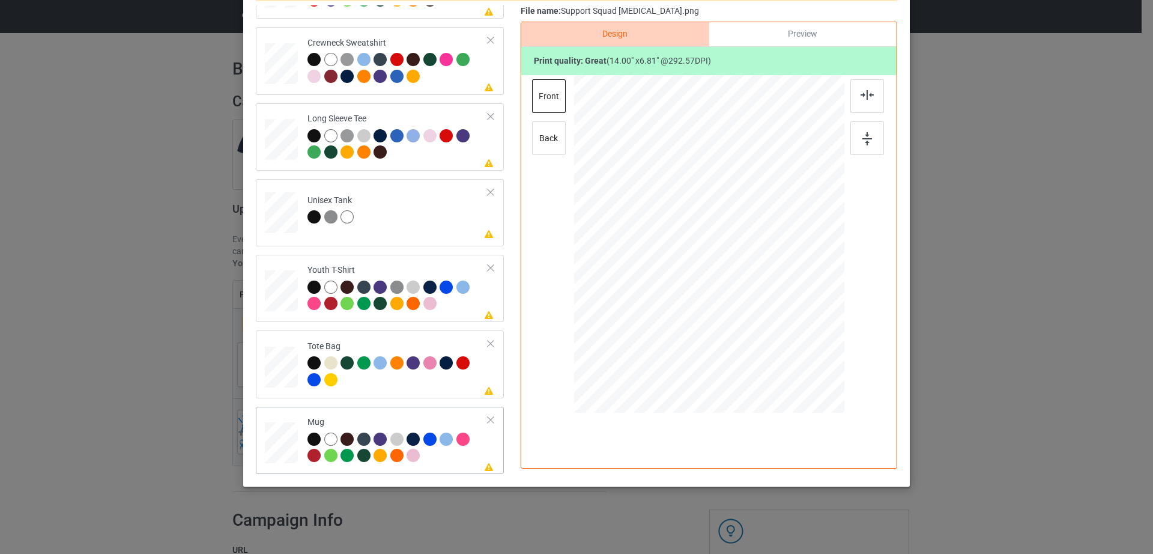
click at [487, 420] on div at bounding box center [491, 420] width 8 height 8
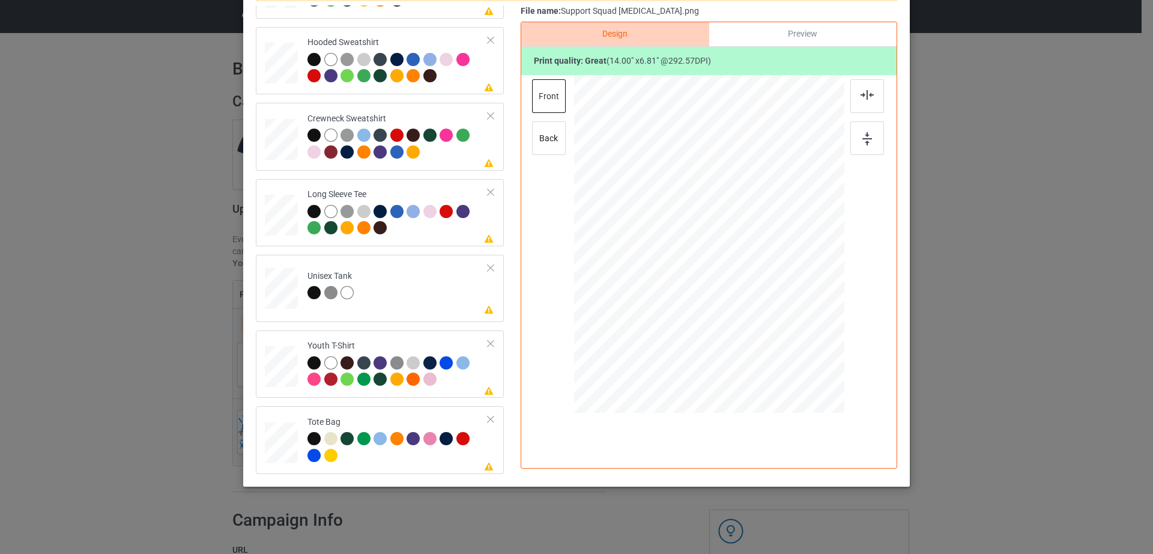
click at [487, 420] on div at bounding box center [491, 419] width 8 height 8
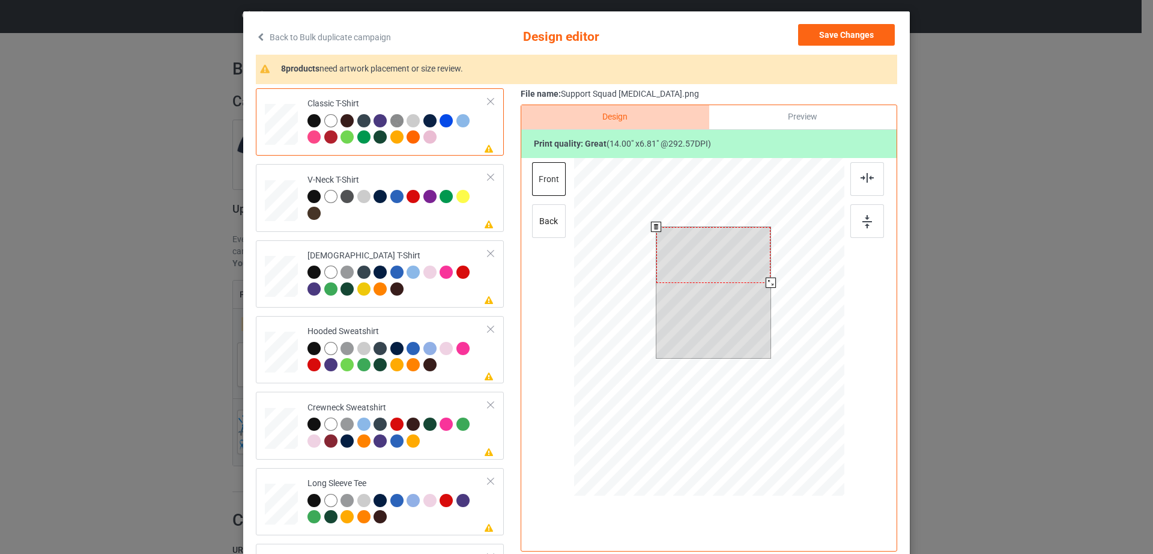
scroll to position [0, 0]
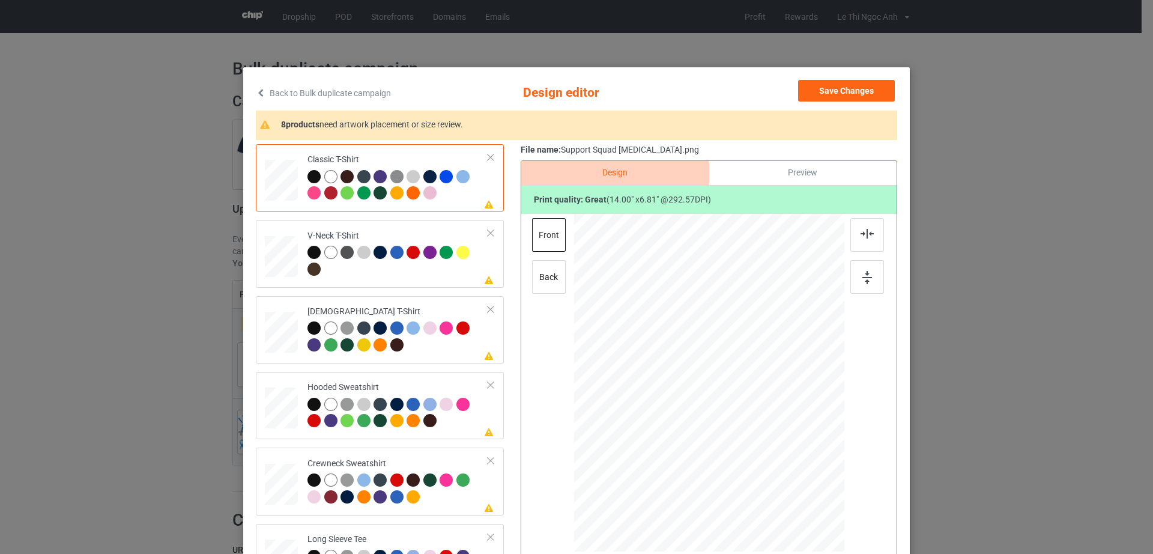
click at [260, 92] on link "Back to Bulk duplicate campaign" at bounding box center [323, 93] width 135 height 26
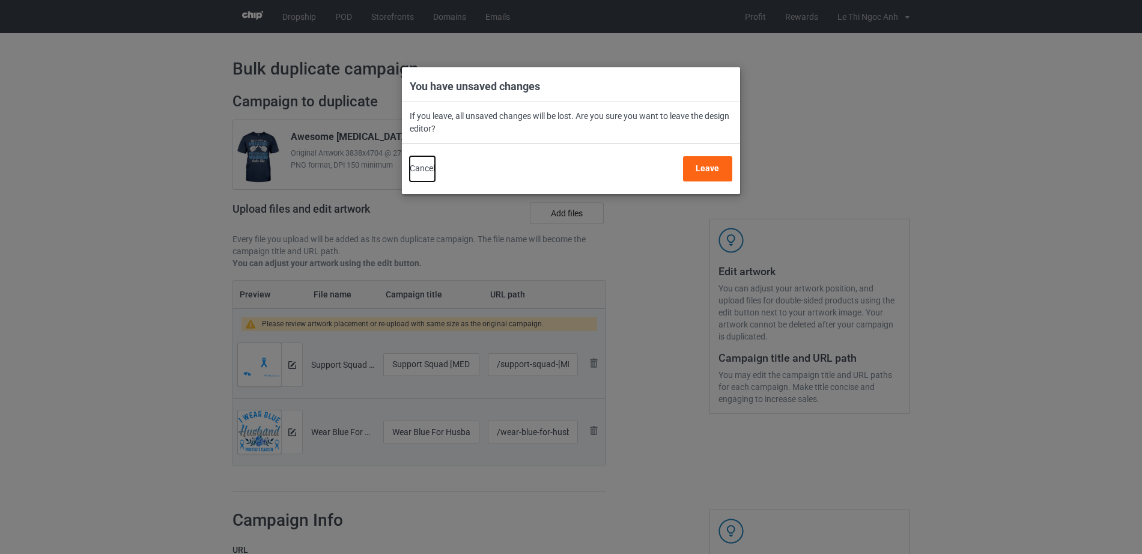
click at [414, 170] on button "Cancel" at bounding box center [422, 168] width 25 height 25
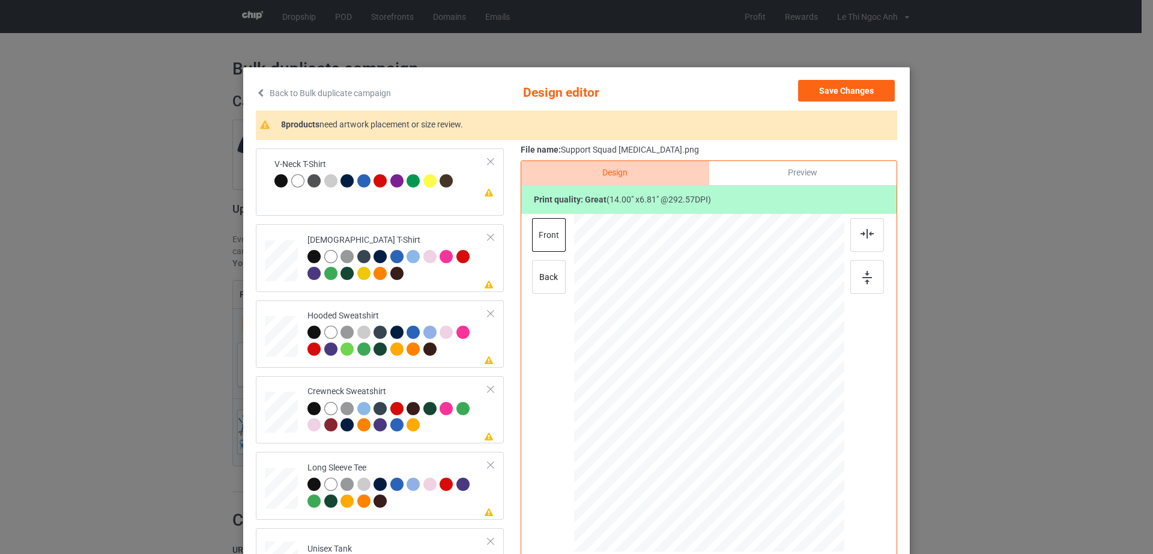
click at [256, 90] on icon at bounding box center [261, 92] width 10 height 8
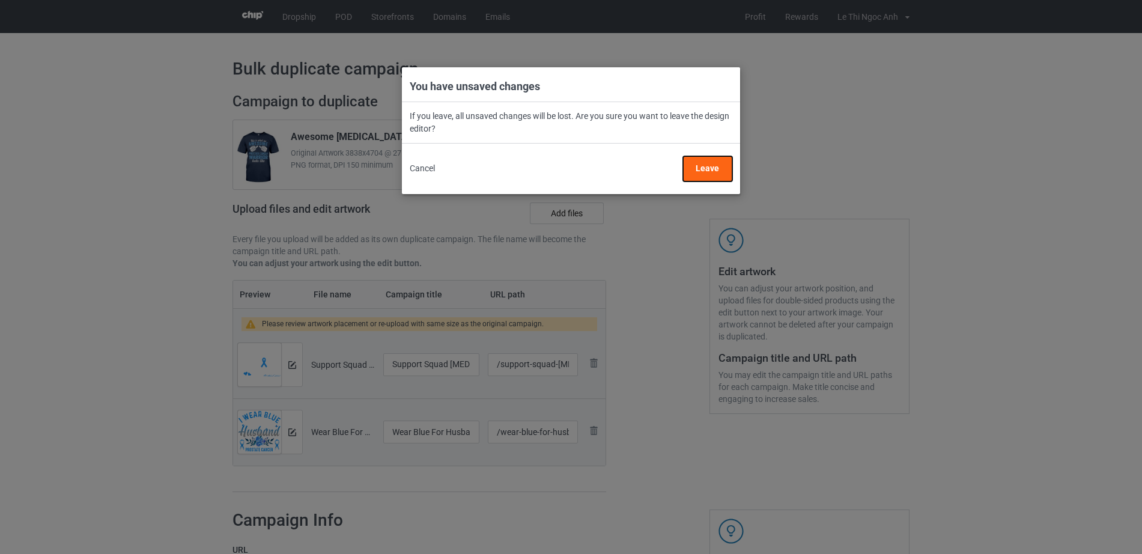
click at [721, 165] on button "Leave" at bounding box center [707, 168] width 49 height 25
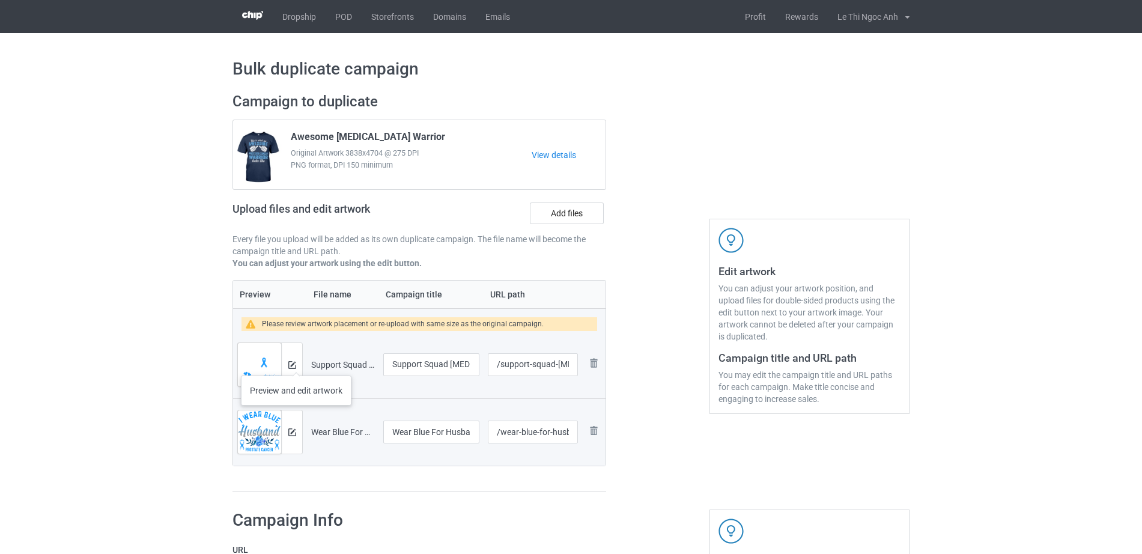
click at [296, 363] on div at bounding box center [291, 364] width 21 height 43
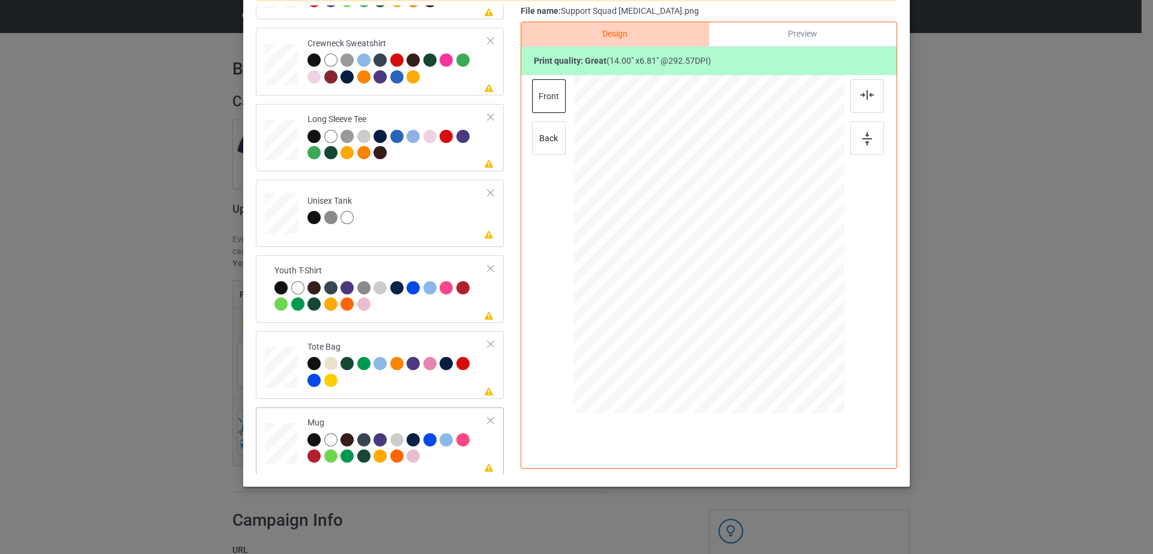
scroll to position [282, 0]
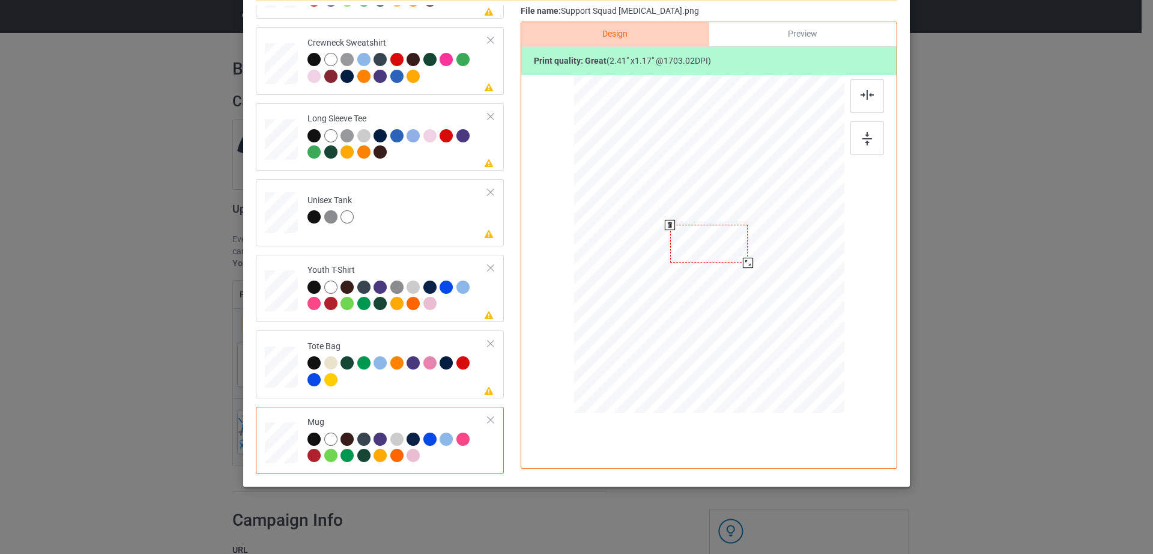
drag, startPoint x: 783, startPoint y: 282, endPoint x: 741, endPoint y: 264, distance: 46.0
click at [743, 264] on div at bounding box center [748, 263] width 10 height 10
drag, startPoint x: 718, startPoint y: 249, endPoint x: 789, endPoint y: 237, distance: 72.0
click at [789, 237] on div at bounding box center [779, 231] width 77 height 38
click at [821, 250] on div at bounding box center [824, 252] width 10 height 10
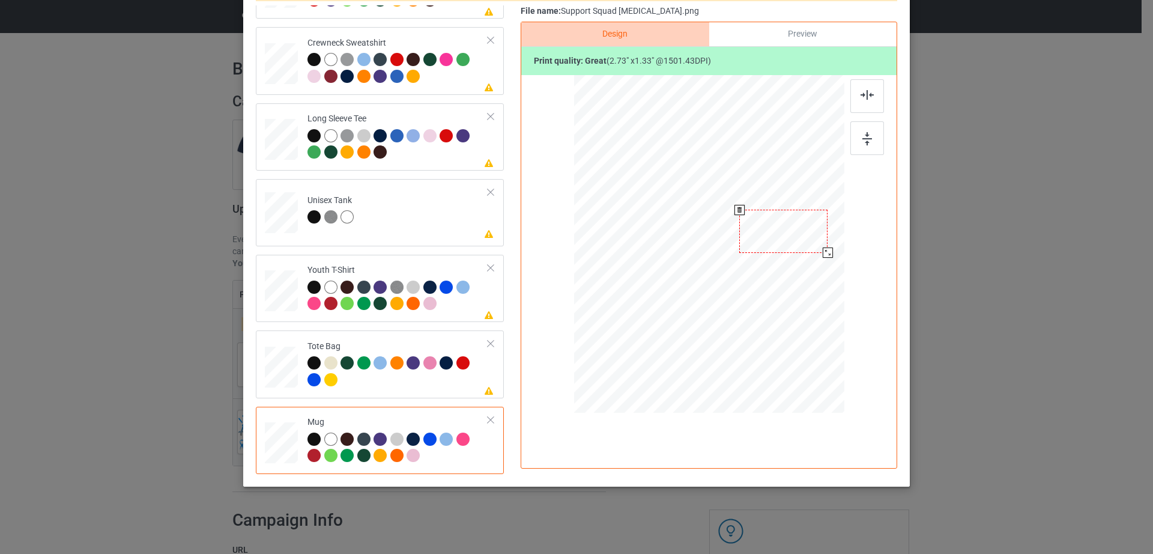
click at [795, 243] on div at bounding box center [783, 231] width 88 height 43
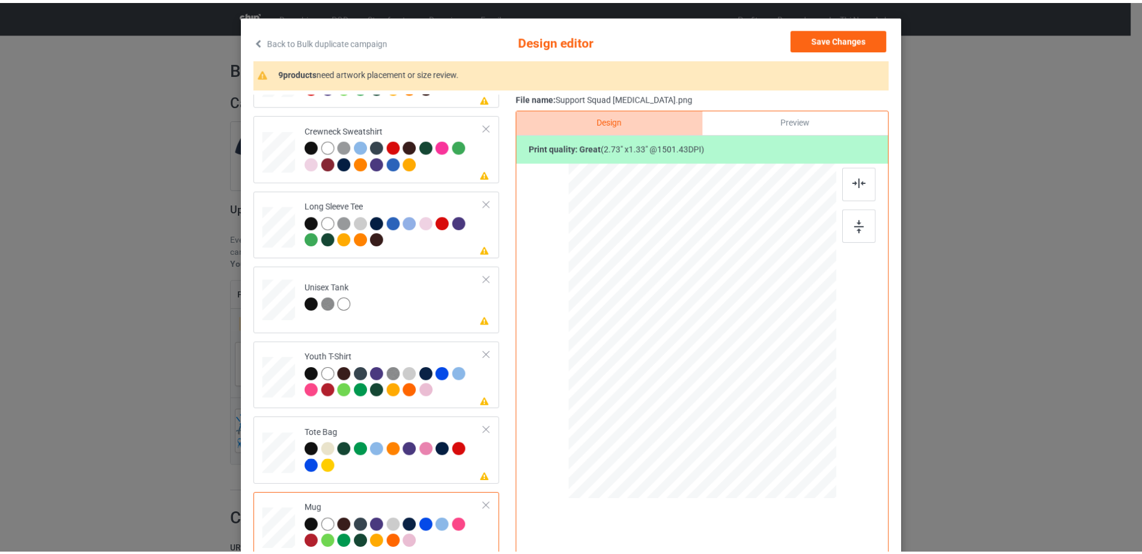
scroll to position [0, 0]
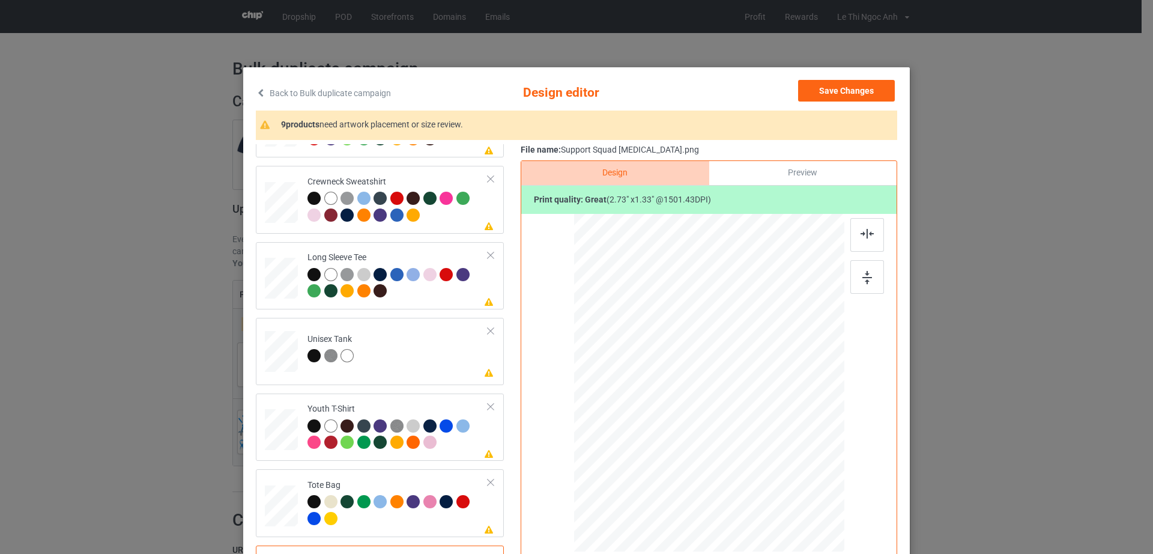
click at [869, 105] on div "Save Changes" at bounding box center [847, 93] width 99 height 26
click at [867, 94] on button "Save Changes" at bounding box center [846, 91] width 97 height 22
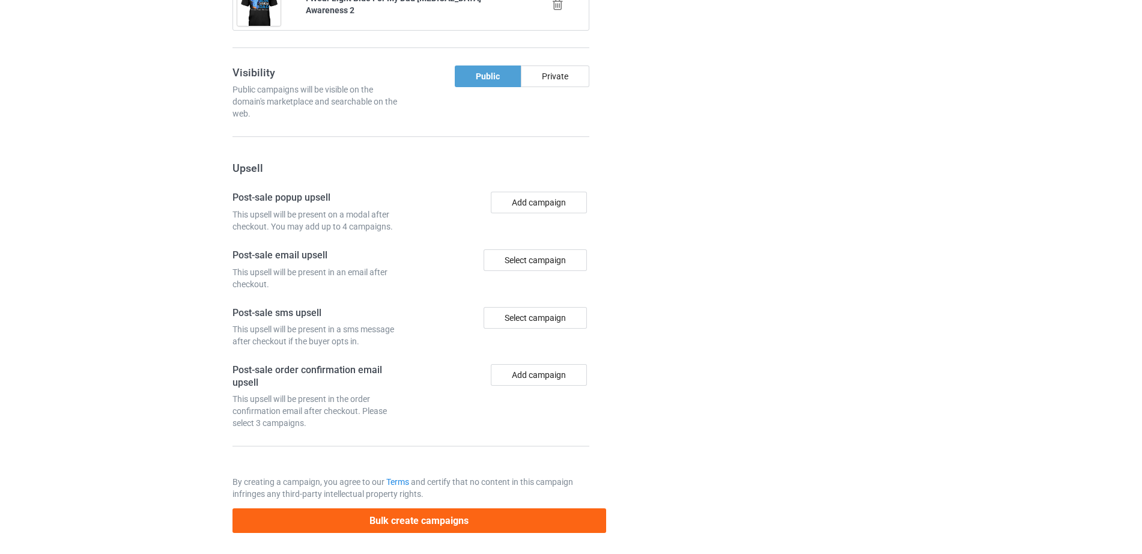
scroll to position [1242, 0]
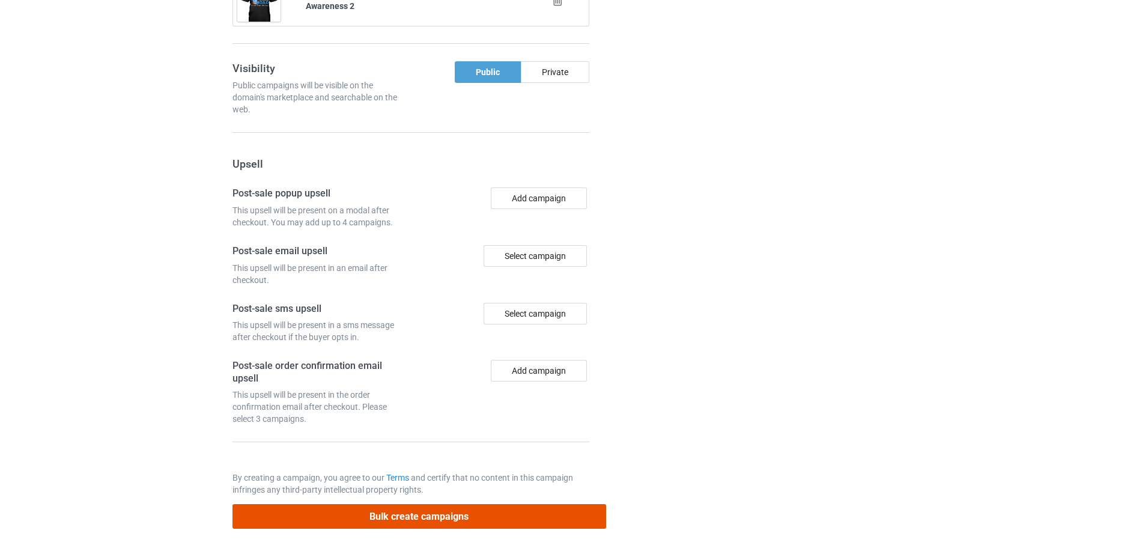
click at [458, 512] on button "Bulk create campaigns" at bounding box center [419, 516] width 374 height 25
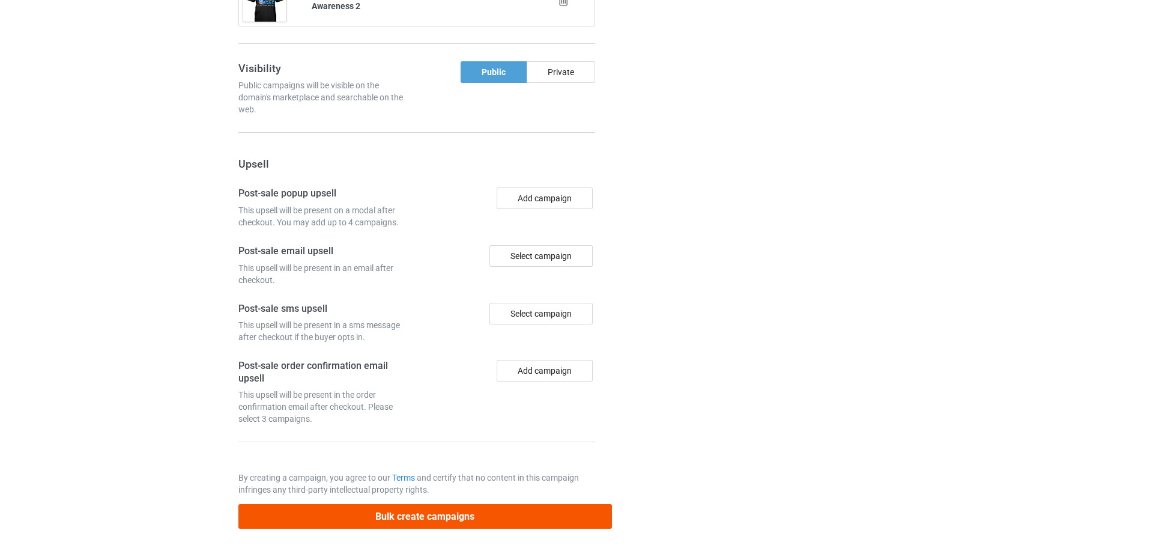
scroll to position [0, 0]
